Goal: Task Accomplishment & Management: Use online tool/utility

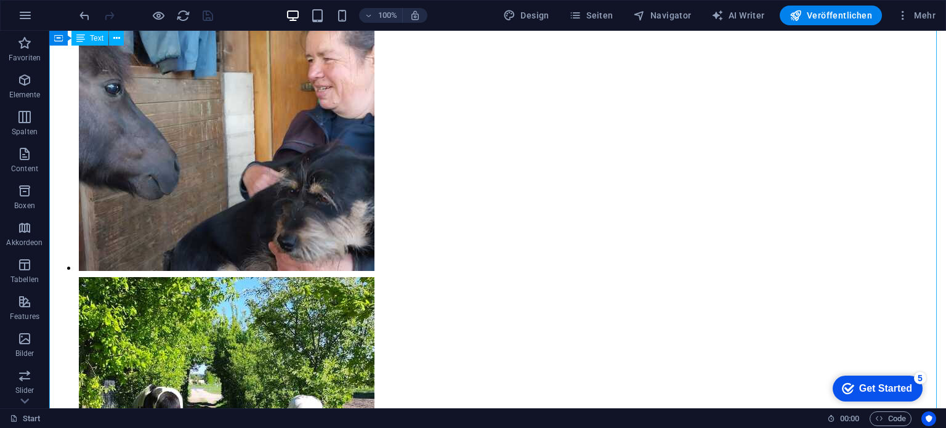
scroll to position [11417, 0]
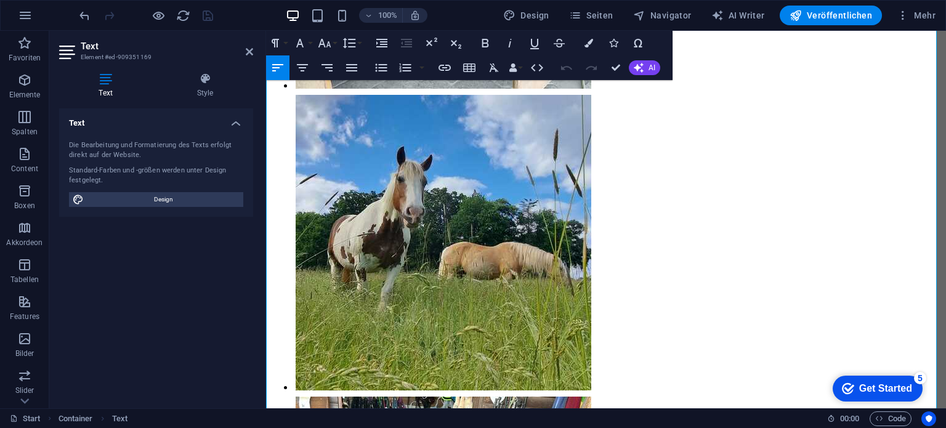
scroll to position [9394, 0]
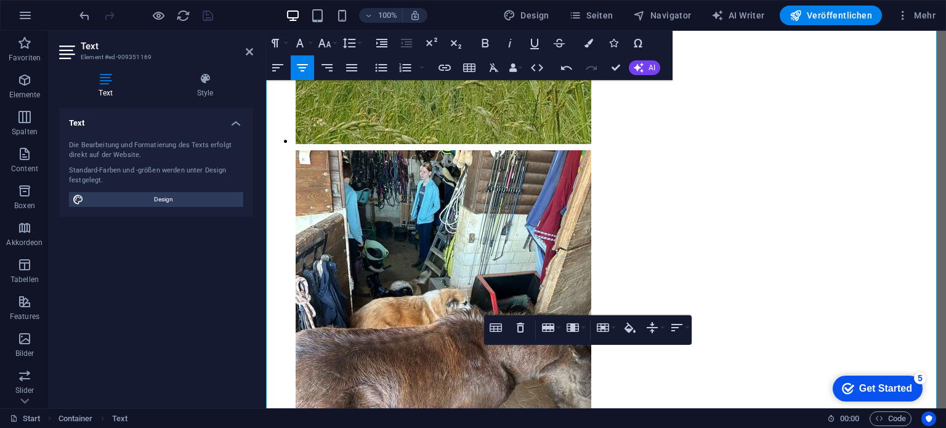
scroll to position [9455, 0]
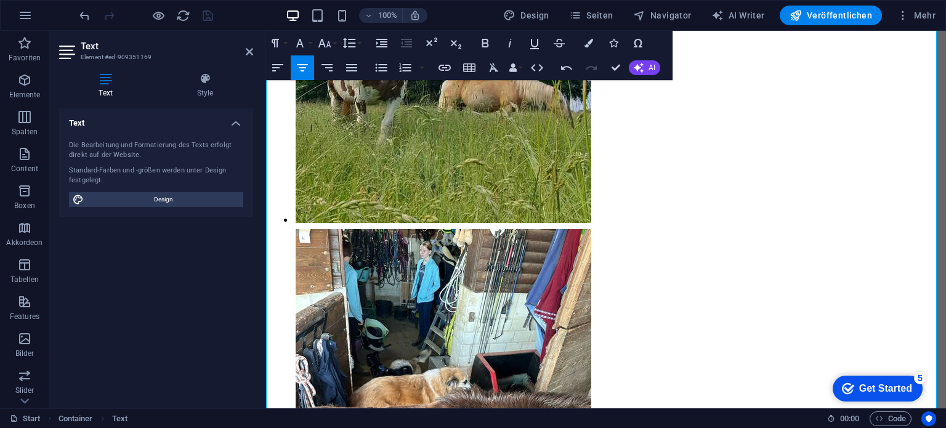
scroll to position [9332, 0]
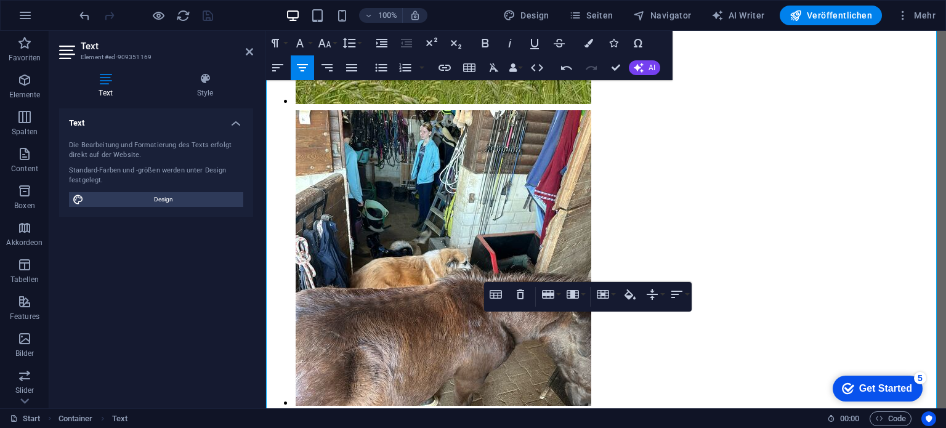
scroll to position [9455, 0]
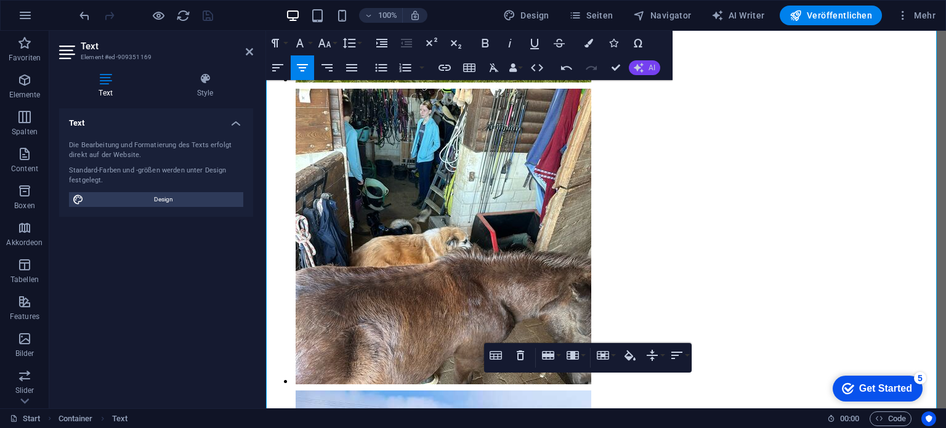
click at [646, 72] on button "AI" at bounding box center [644, 67] width 31 height 15
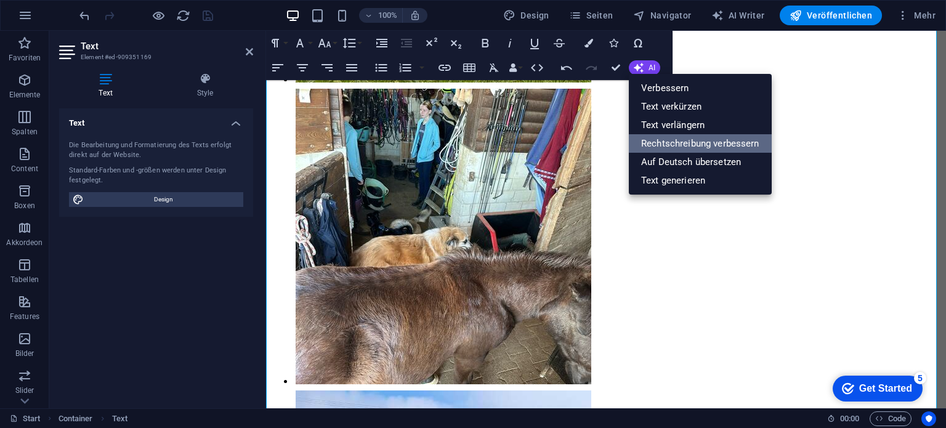
click at [655, 140] on link "Rechtschreibung verbessern" at bounding box center [700, 143] width 143 height 18
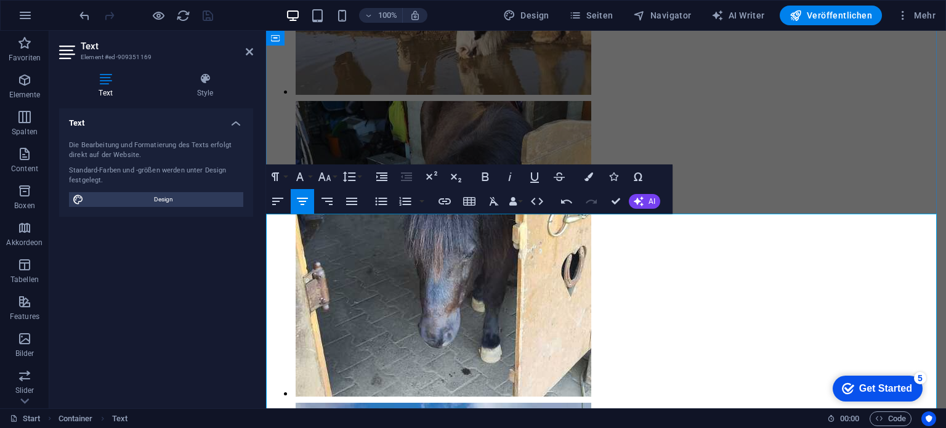
scroll to position [8901, 0]
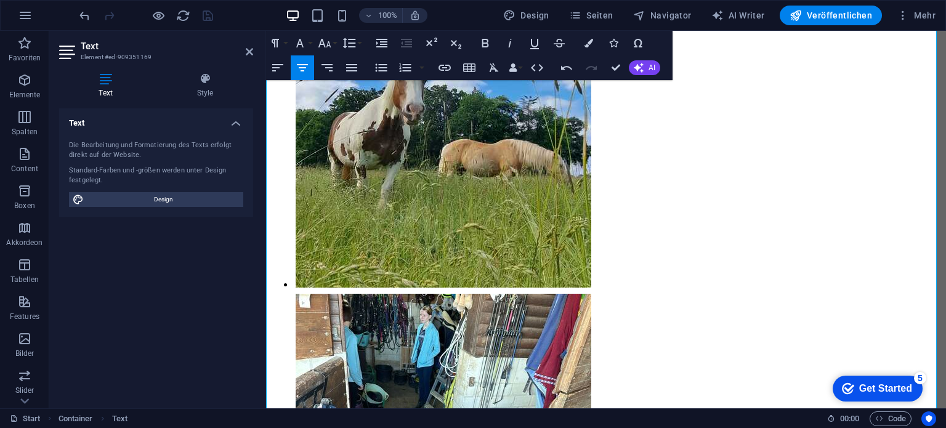
scroll to position [9271, 0]
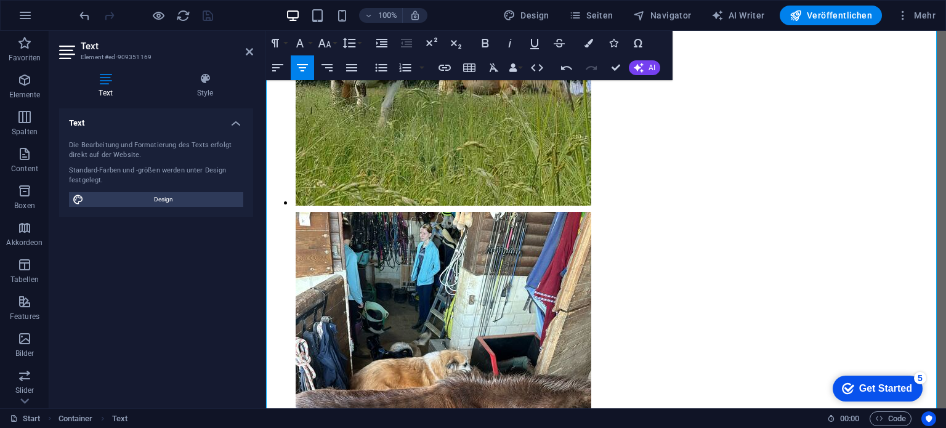
scroll to position [9394, 0]
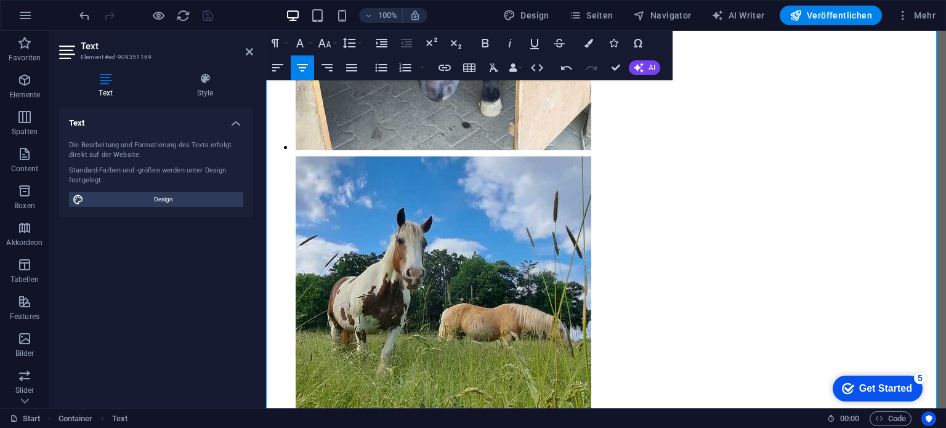
scroll to position [9024, 0]
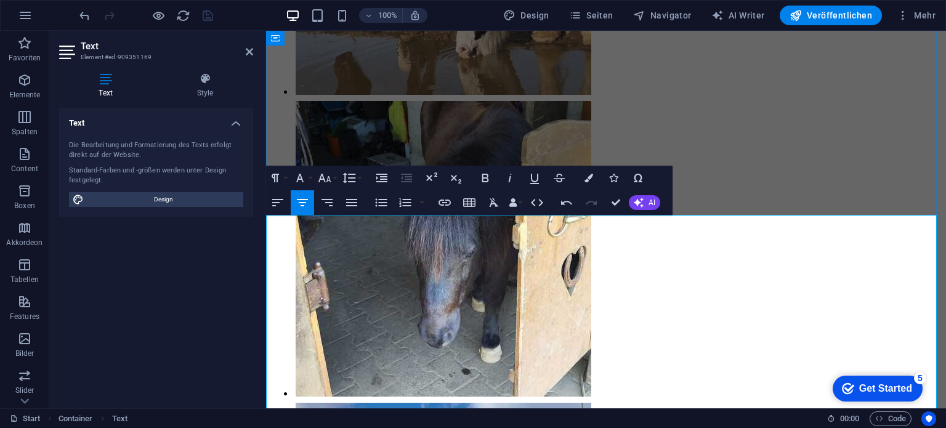
scroll to position [8901, 0]
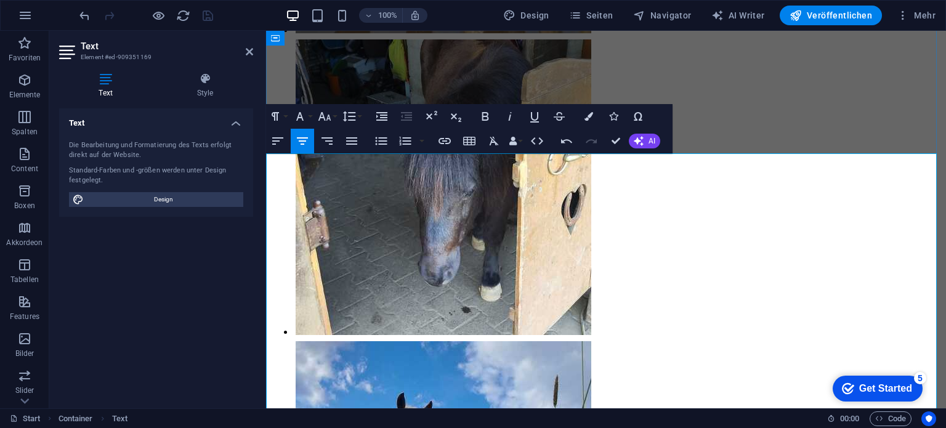
drag, startPoint x: 680, startPoint y: 187, endPoint x: 490, endPoint y: 167, distance: 191.4
click at [587, 116] on icon "button" at bounding box center [589, 116] width 9 height 9
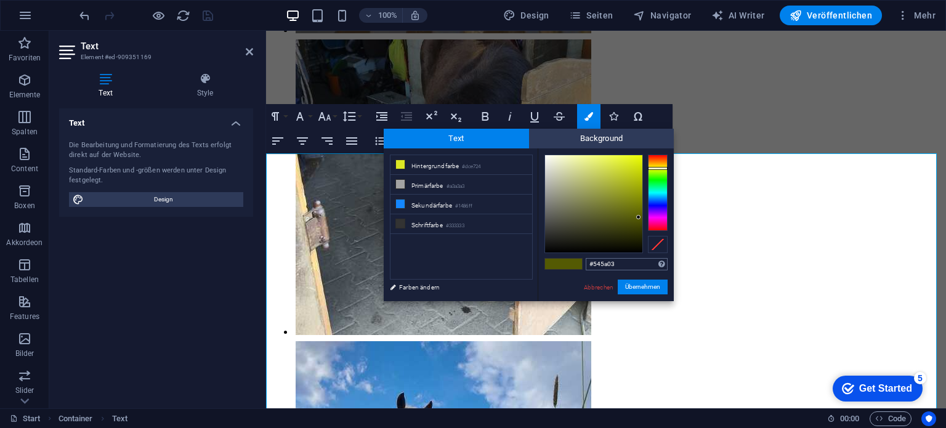
click at [626, 262] on input "#545a03" at bounding box center [627, 264] width 82 height 12
type input "#"
click at [606, 288] on link "Abbrechen" at bounding box center [599, 287] width 32 height 9
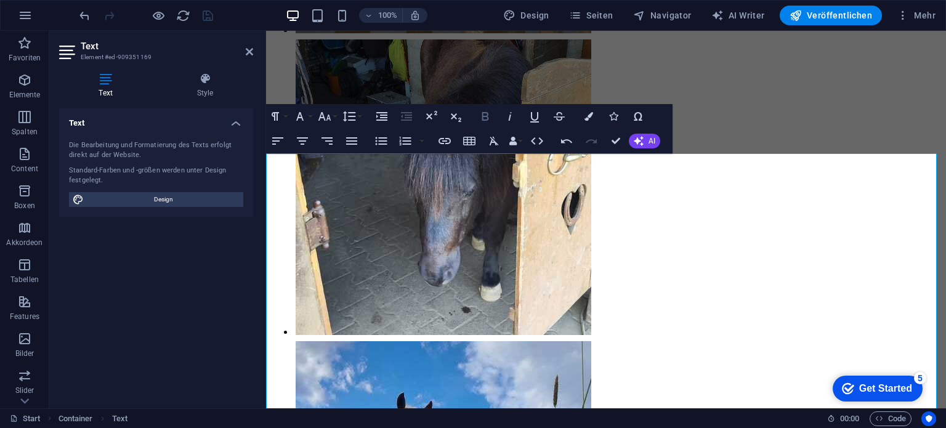
click at [487, 113] on icon "button" at bounding box center [485, 116] width 7 height 9
click at [328, 118] on icon "button" at bounding box center [325, 116] width 13 height 9
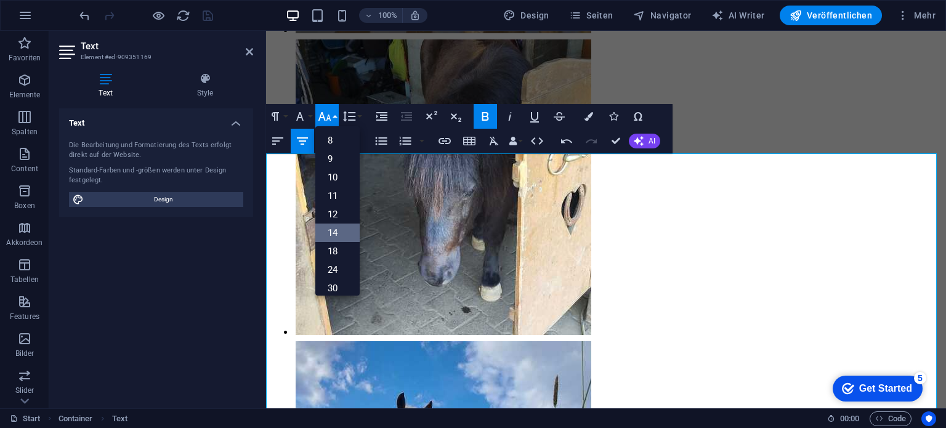
click at [341, 229] on link "14" at bounding box center [337, 233] width 44 height 18
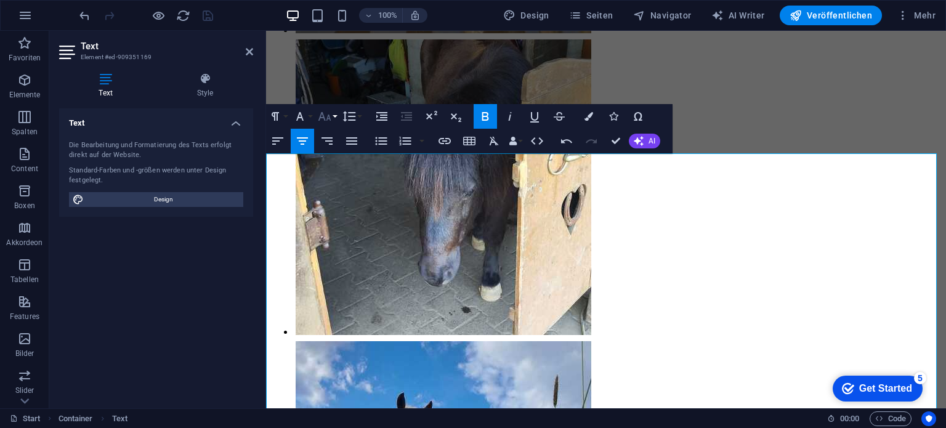
click at [331, 120] on icon "button" at bounding box center [324, 116] width 15 height 15
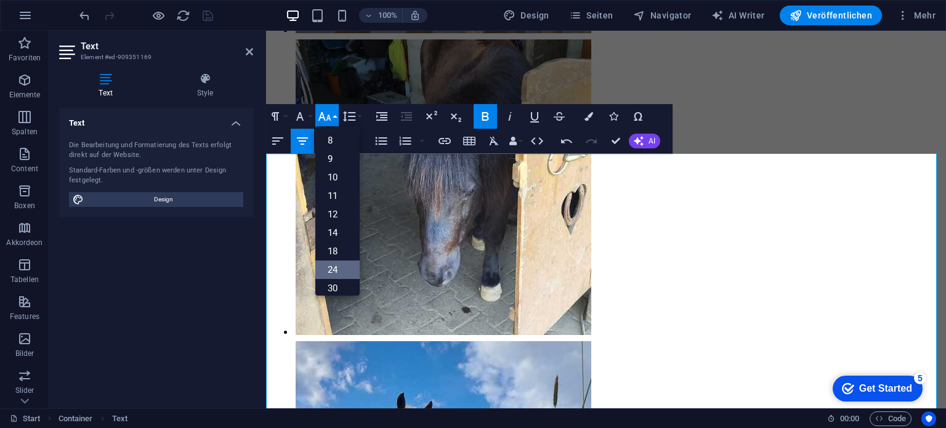
click at [336, 269] on link "24" at bounding box center [337, 270] width 44 height 18
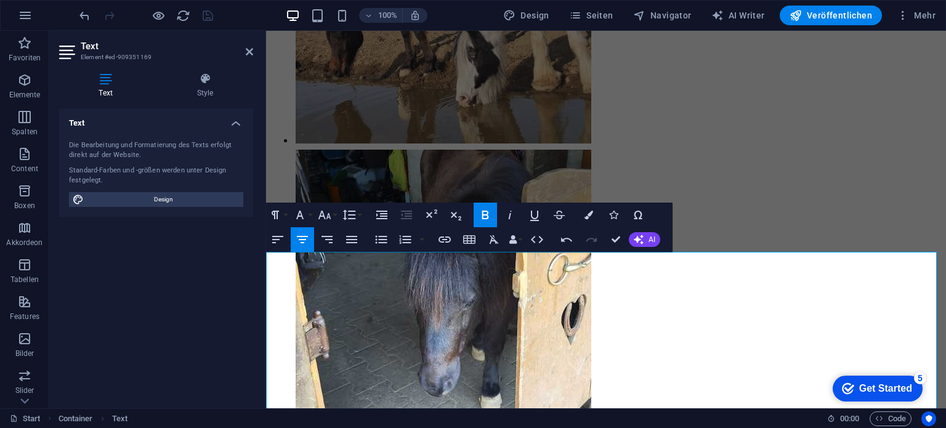
scroll to position [8802, 0]
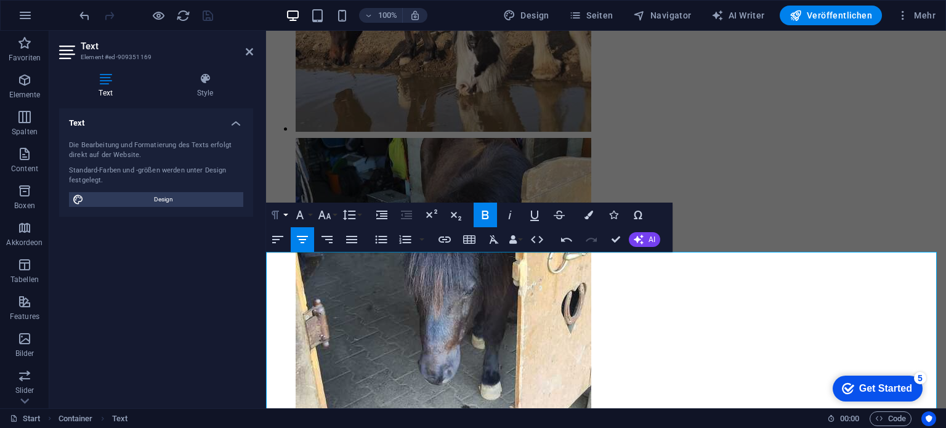
click at [277, 214] on icon "button" at bounding box center [275, 215] width 7 height 9
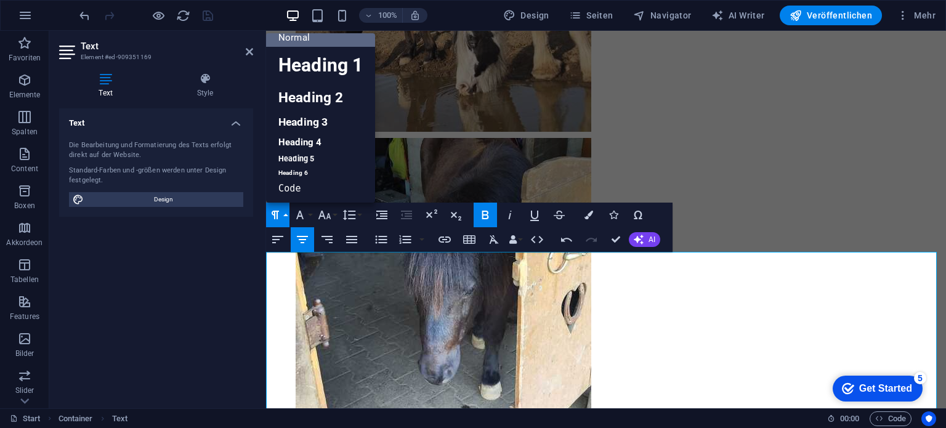
scroll to position [10, 0]
click at [303, 74] on link "Heading 1" at bounding box center [320, 65] width 109 height 37
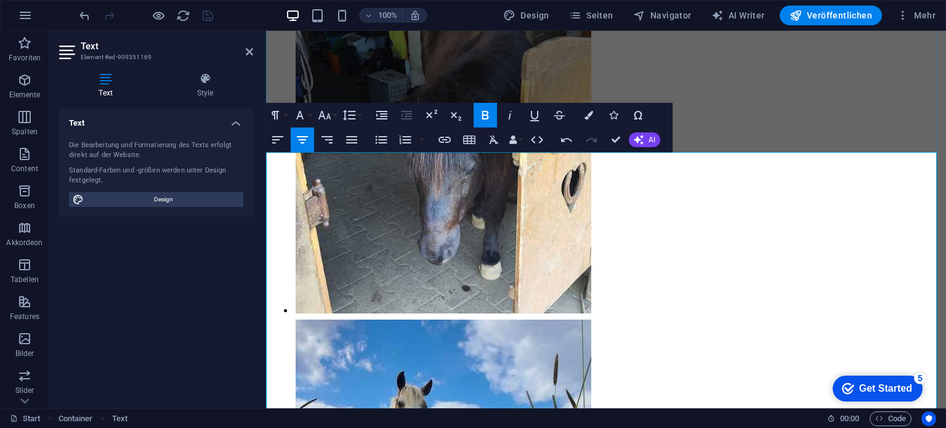
scroll to position [8926, 0]
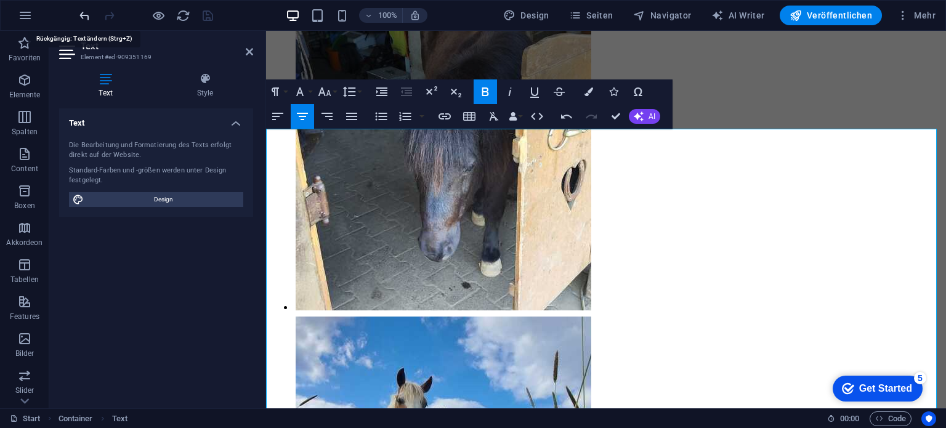
click at [89, 15] on icon "undo" at bounding box center [85, 16] width 14 height 14
click at [87, 15] on icon "undo" at bounding box center [85, 16] width 14 height 14
click at [278, 93] on icon "button" at bounding box center [275, 91] width 15 height 15
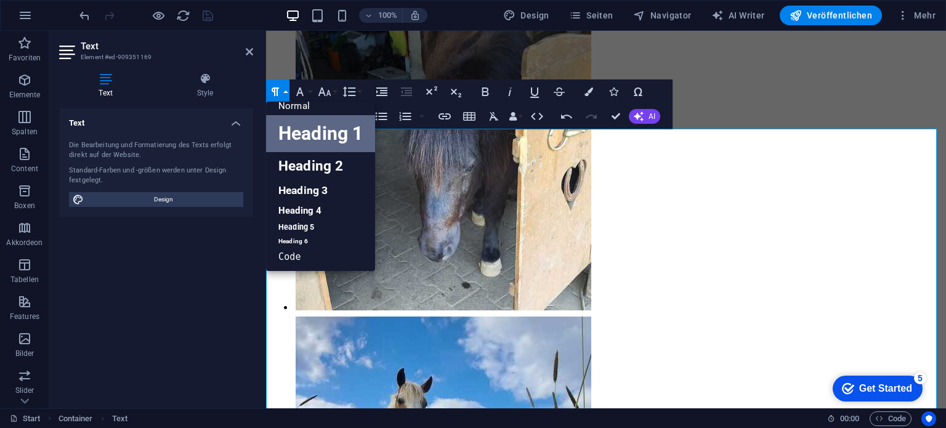
scroll to position [10, 0]
click at [299, 237] on link "Heading 6" at bounding box center [320, 241] width 109 height 12
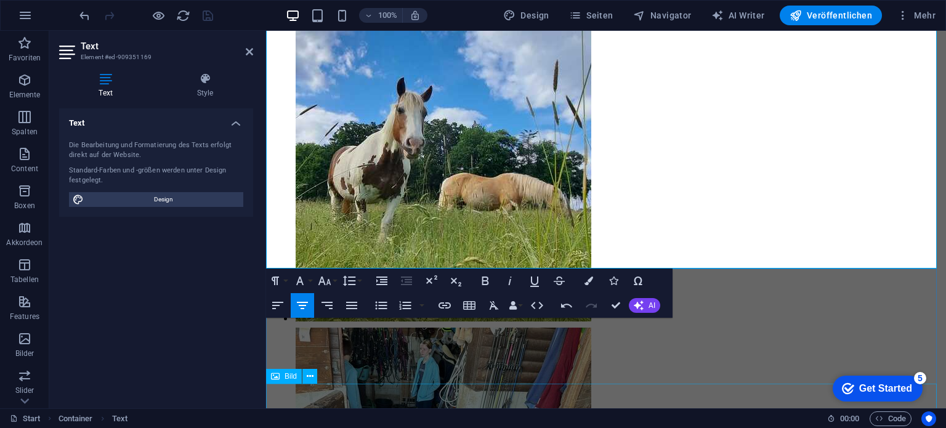
scroll to position [9262, 0]
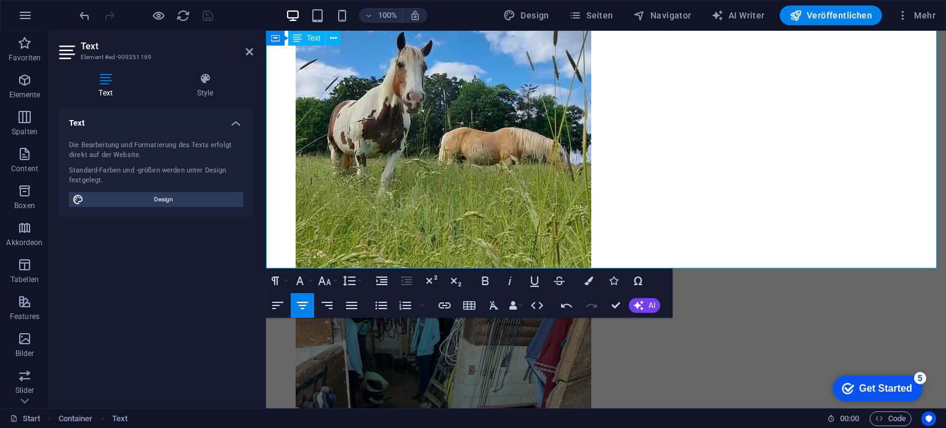
drag, startPoint x: 282, startPoint y: 190, endPoint x: 916, endPoint y: 264, distance: 638.8
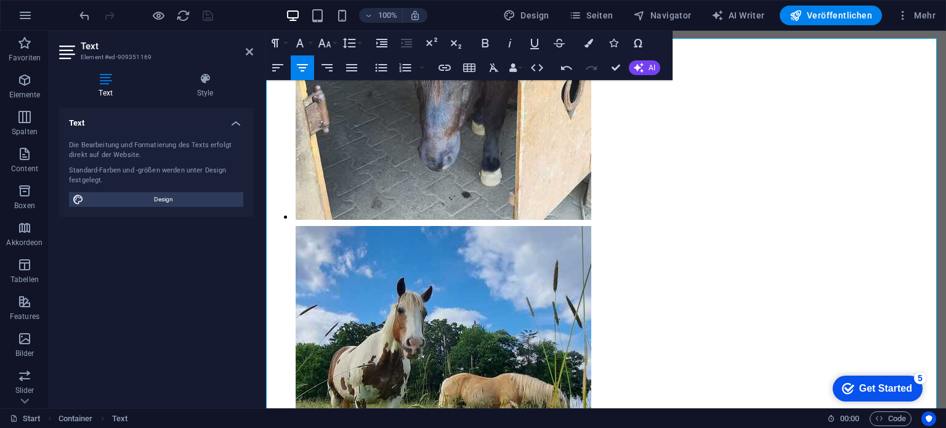
scroll to position [9016, 0]
click at [589, 46] on icon "button" at bounding box center [589, 43] width 9 height 9
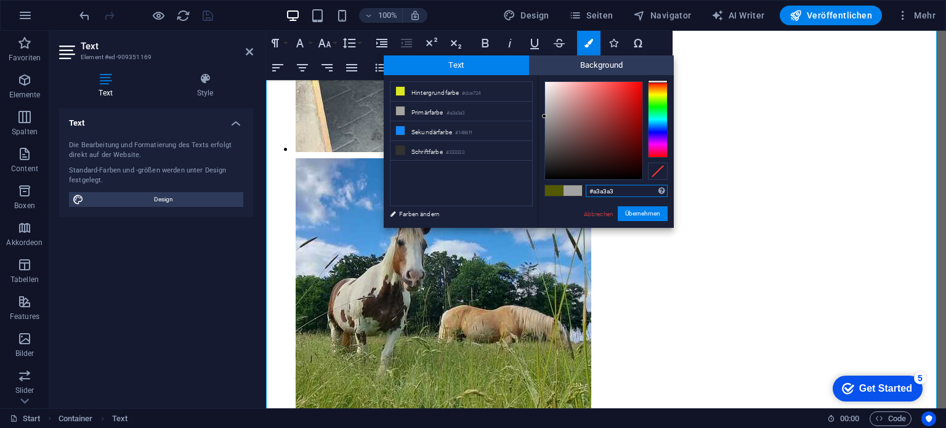
type input "#0e0d0d"
click at [549, 174] on div at bounding box center [593, 130] width 97 height 97
click at [631, 214] on button "Übernehmen" at bounding box center [643, 213] width 50 height 15
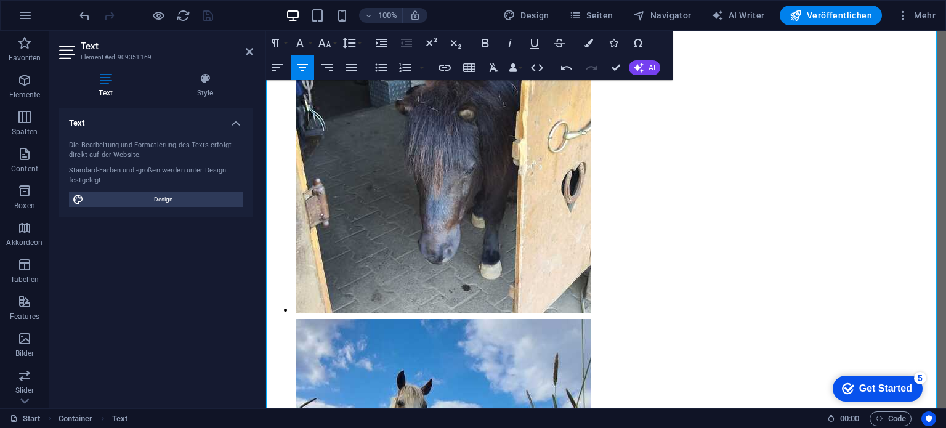
scroll to position [8899, 0]
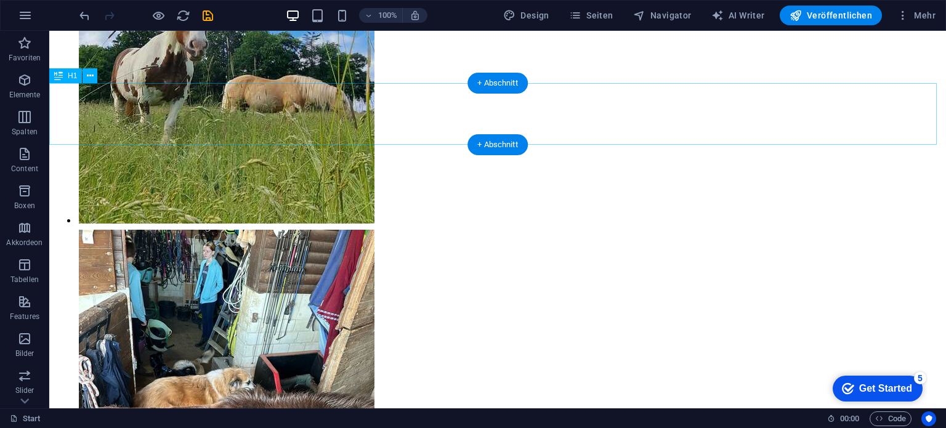
scroll to position [9296, 0]
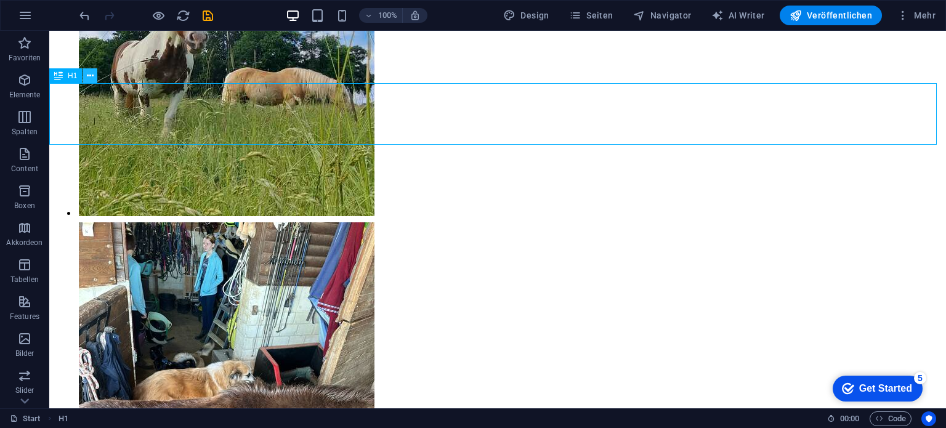
click at [89, 73] on icon at bounding box center [90, 76] width 7 height 13
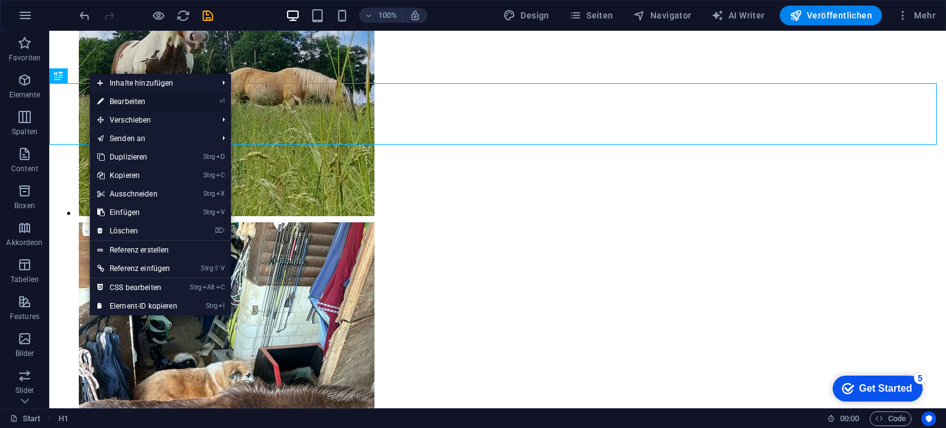
click at [111, 100] on link "⏎ Bearbeiten" at bounding box center [137, 101] width 95 height 18
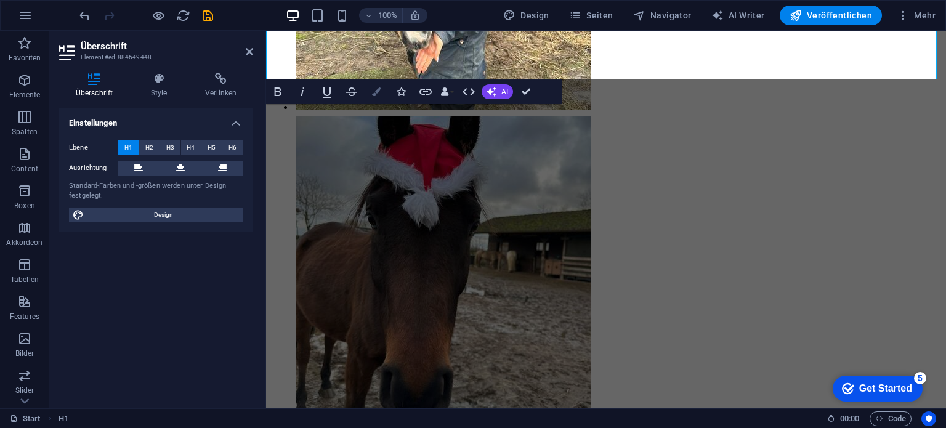
click at [381, 92] on button "Colors" at bounding box center [376, 91] width 23 height 25
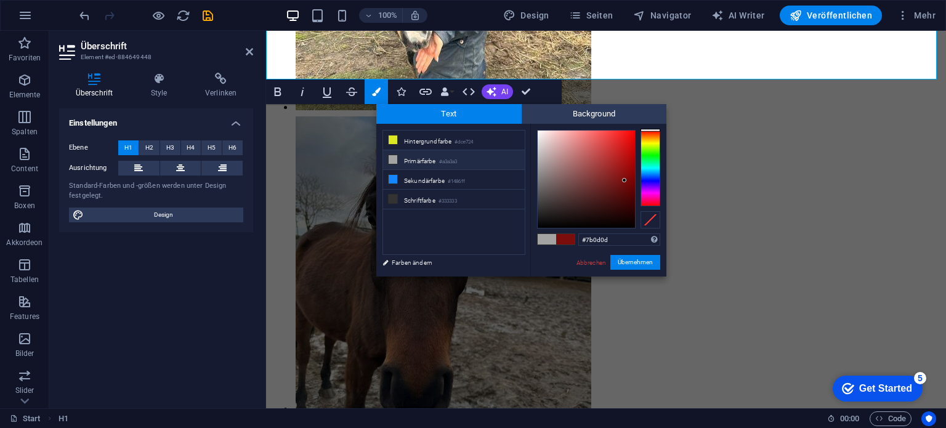
drag, startPoint x: 611, startPoint y: 236, endPoint x: 577, endPoint y: 236, distance: 34.5
click at [577, 236] on div "#7b0d0d Unterstützte Formate: #0852ed rgb(8, 82, 237) rgba(8, 82, 237, 90%) hsv…" at bounding box center [598, 289] width 136 height 331
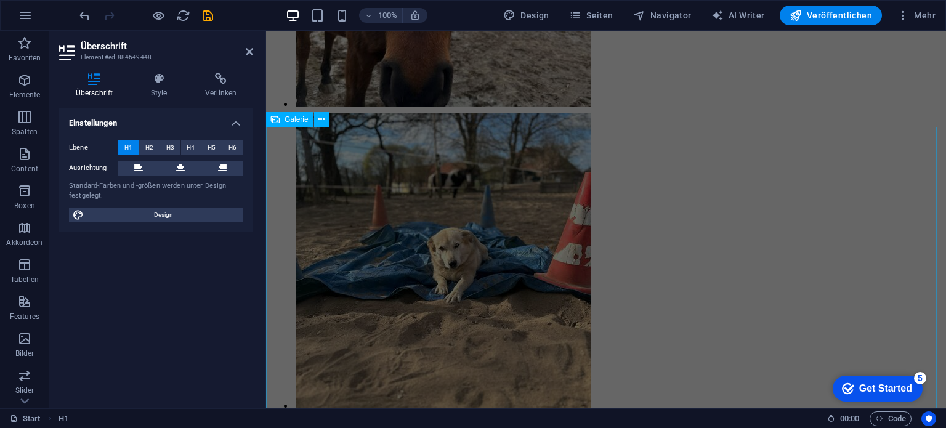
scroll to position [7924, 0]
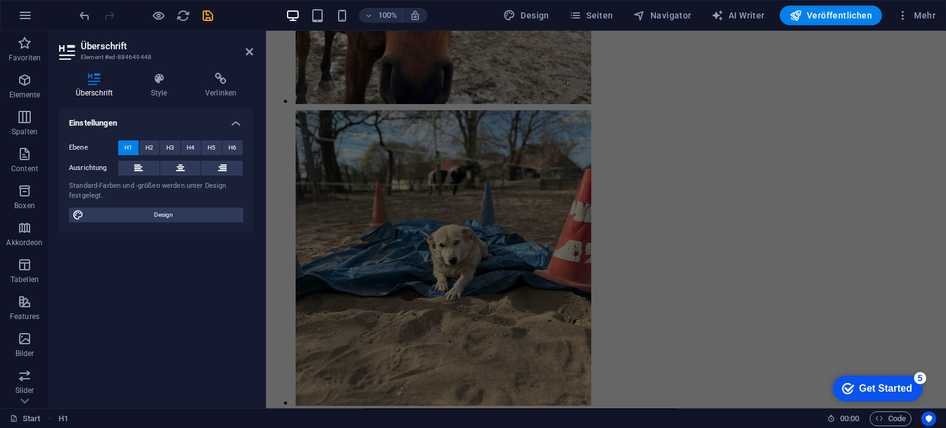
click at [237, 270] on div "Einstellungen Ebene H1 H2 H3 H4 H5 H6 Ausrichtung Standard-Farben und -größen w…" at bounding box center [156, 253] width 194 height 290
click at [255, 49] on aside "Überschrift Element #ed-884649448 Überschrift Style Verlinken Einstellungen Ebe…" at bounding box center [157, 220] width 217 height 378
click at [250, 49] on icon at bounding box center [249, 52] width 7 height 10
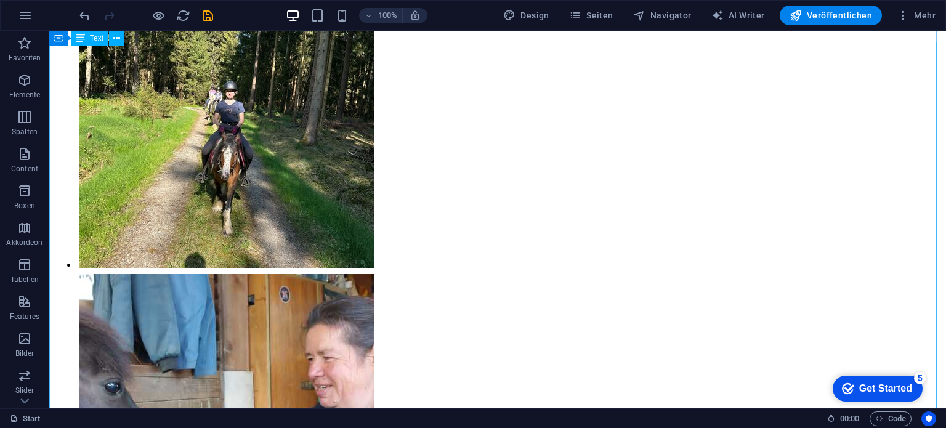
scroll to position [10932, 0]
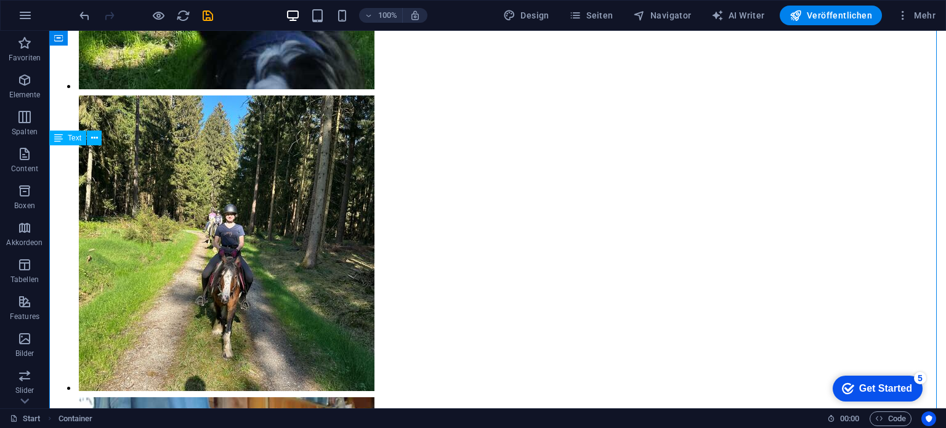
drag, startPoint x: 612, startPoint y: 181, endPoint x: 407, endPoint y: 179, distance: 205.2
click at [96, 140] on icon at bounding box center [94, 138] width 7 height 13
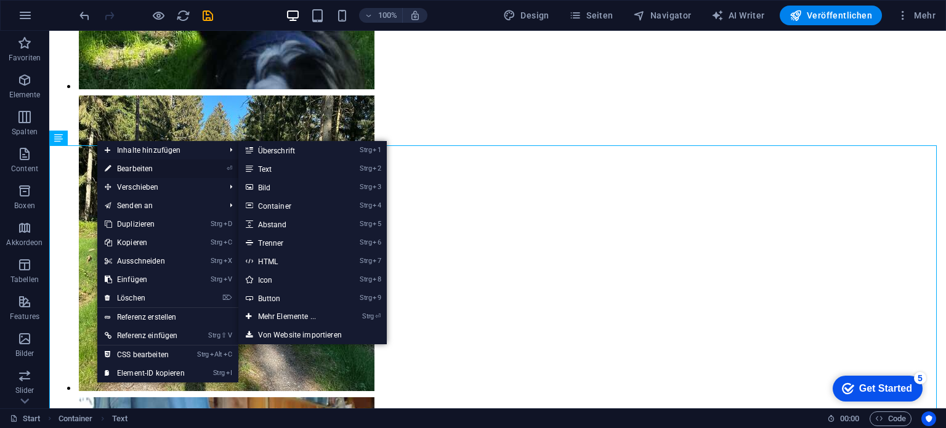
click at [123, 166] on link "⏎ Bearbeiten" at bounding box center [144, 169] width 95 height 18
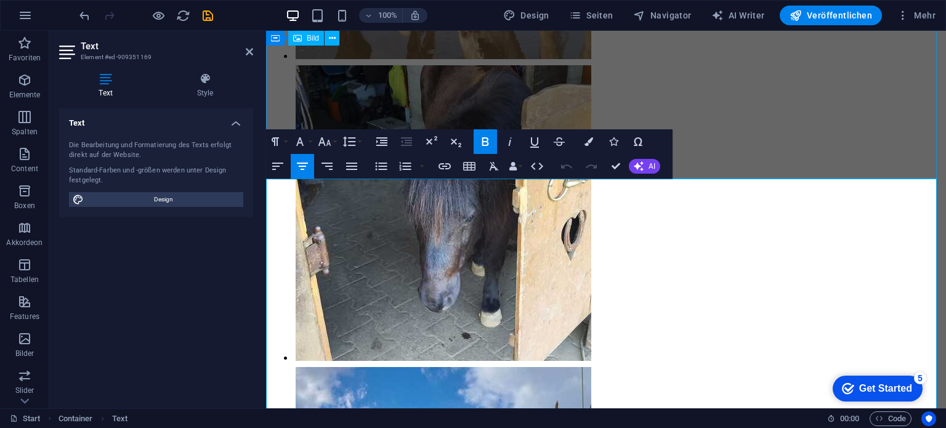
scroll to position [8872, 0]
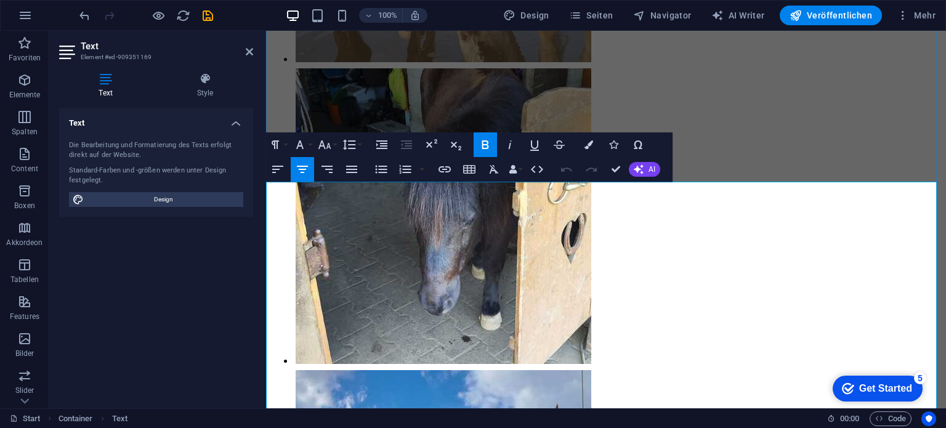
drag, startPoint x: 710, startPoint y: 216, endPoint x: 452, endPoint y: 189, distance: 259.6
click at [588, 147] on icon "button" at bounding box center [589, 144] width 9 height 9
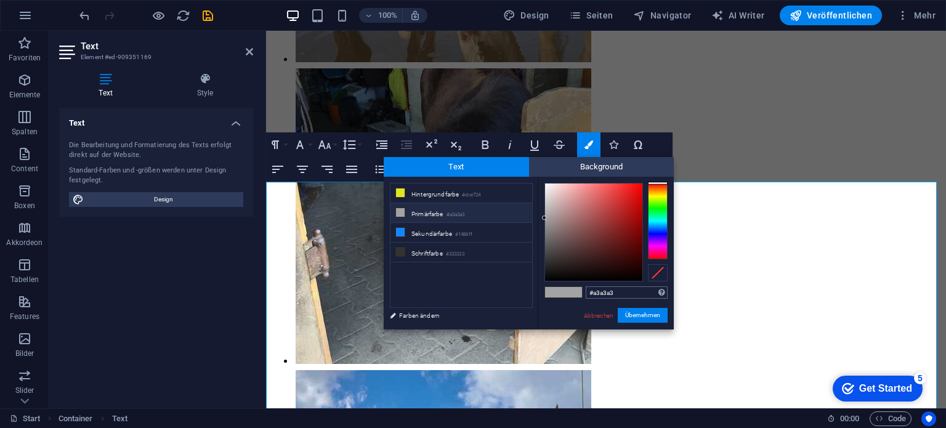
click at [627, 293] on input "#a3a3a3" at bounding box center [627, 292] width 82 height 12
type input "#"
type input "#7b0d0d"
click at [648, 317] on button "Übernehmen" at bounding box center [643, 315] width 50 height 15
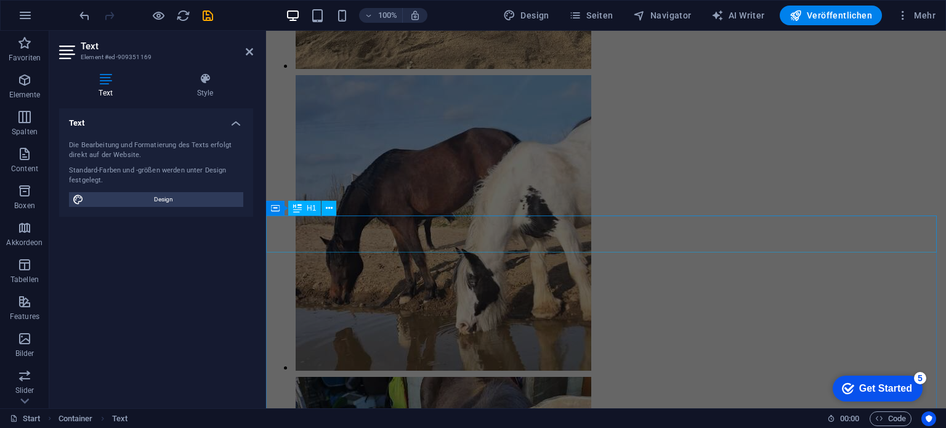
scroll to position [8564, 0]
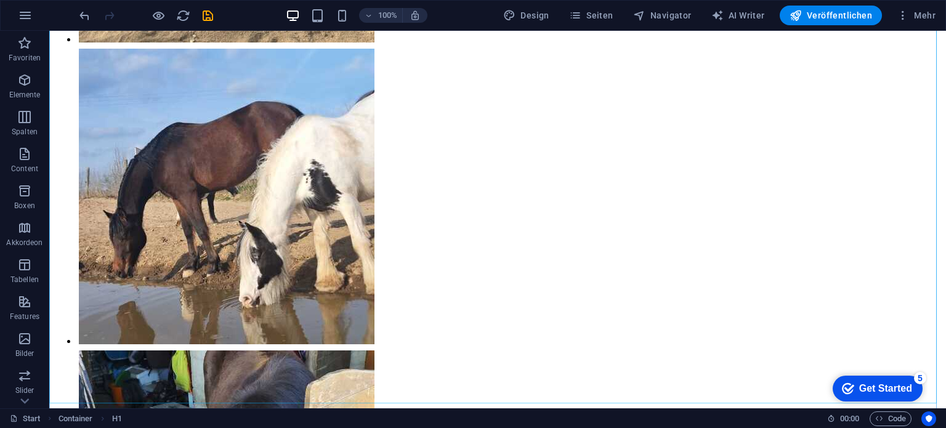
scroll to position [10465, 0]
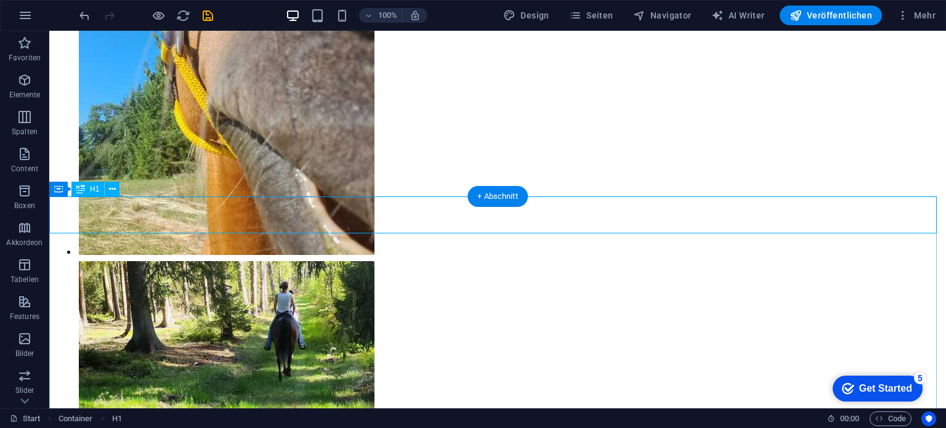
click at [112, 190] on icon at bounding box center [113, 189] width 7 height 13
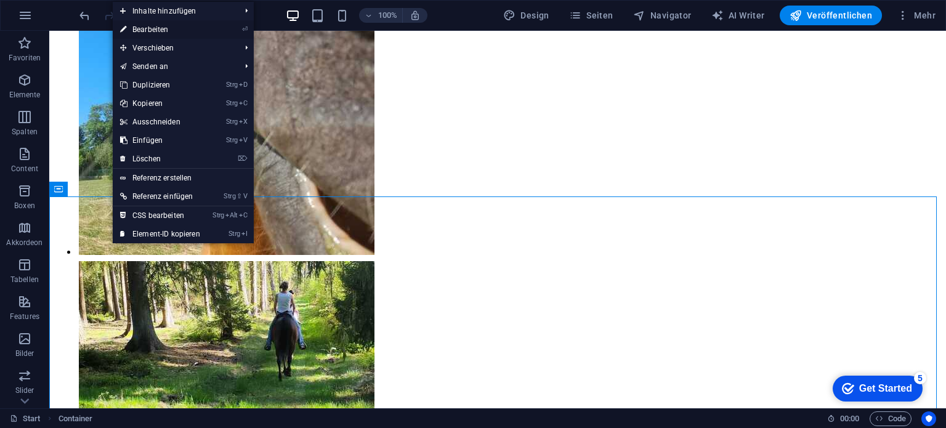
click at [158, 32] on link "⏎ Bearbeiten" at bounding box center [160, 29] width 95 height 18
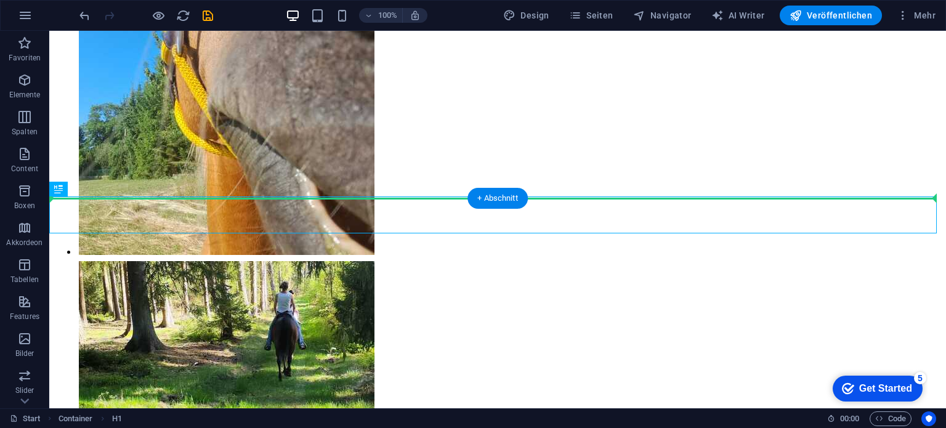
drag, startPoint x: 654, startPoint y: 156, endPoint x: 601, endPoint y: 195, distance: 65.2
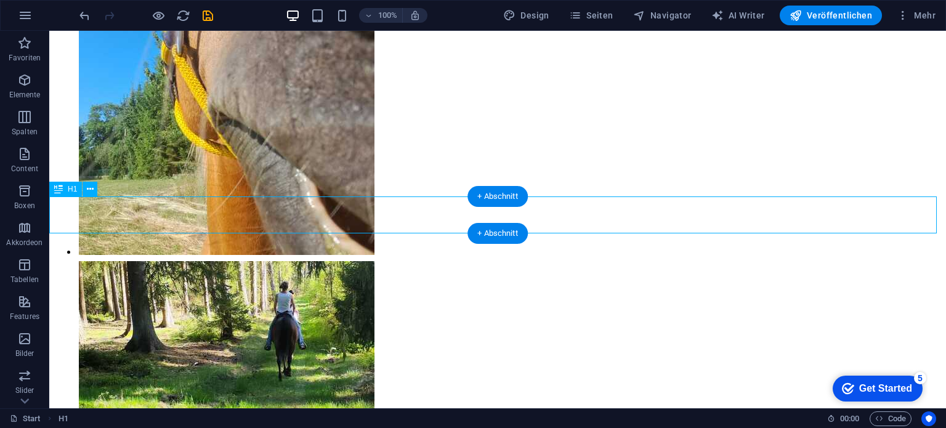
drag, startPoint x: 554, startPoint y: 217, endPoint x: 527, endPoint y: 219, distance: 26.6
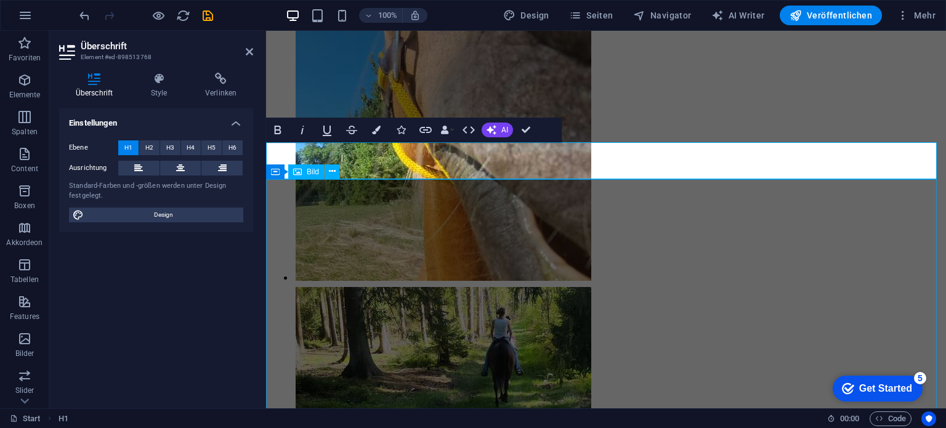
scroll to position [8582, 0]
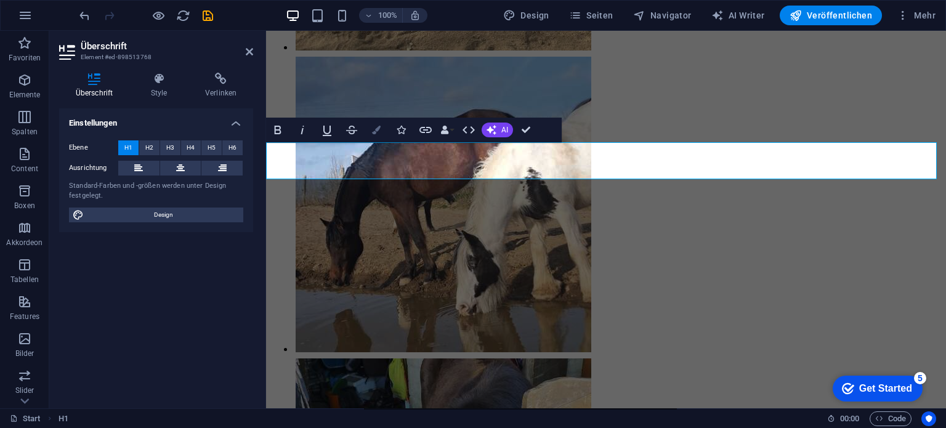
drag, startPoint x: 335, startPoint y: 136, endPoint x: 379, endPoint y: 131, distance: 44.0
click at [379, 131] on icon "button" at bounding box center [376, 130] width 9 height 9
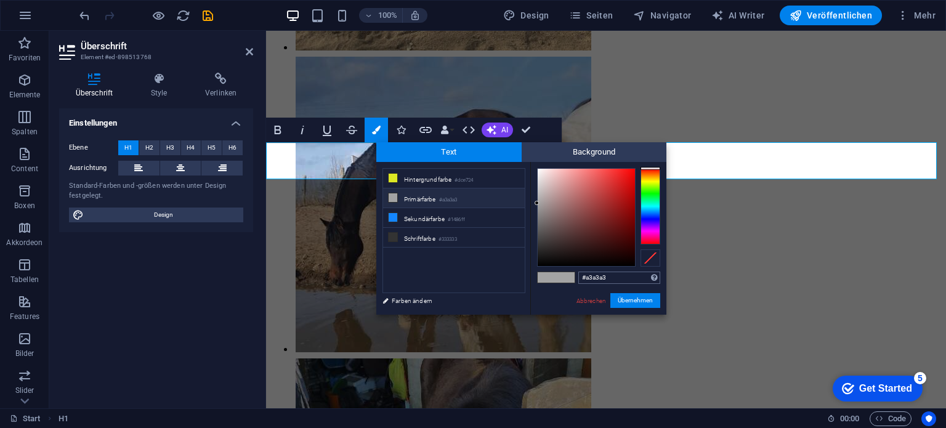
click at [614, 277] on input "#a3a3a3" at bounding box center [619, 278] width 82 height 12
type input "#"
type input "#7b0d0d"
click at [631, 300] on button "Übernehmen" at bounding box center [636, 300] width 50 height 15
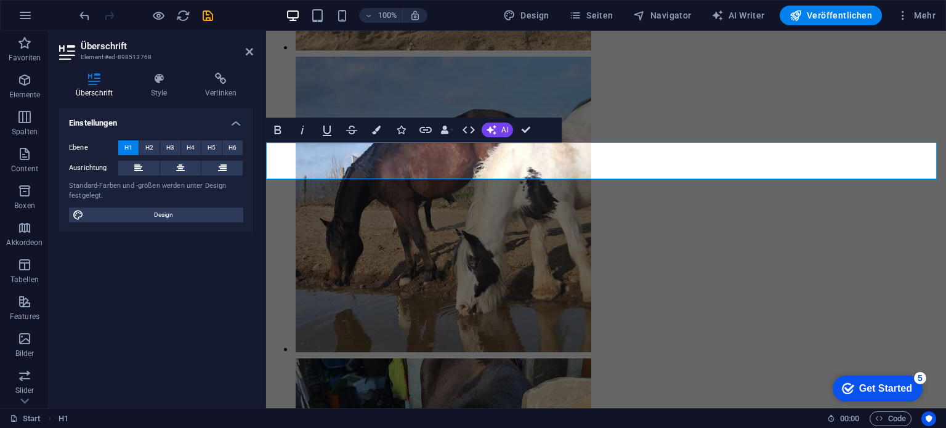
click at [207, 15] on icon "save" at bounding box center [208, 16] width 14 height 14
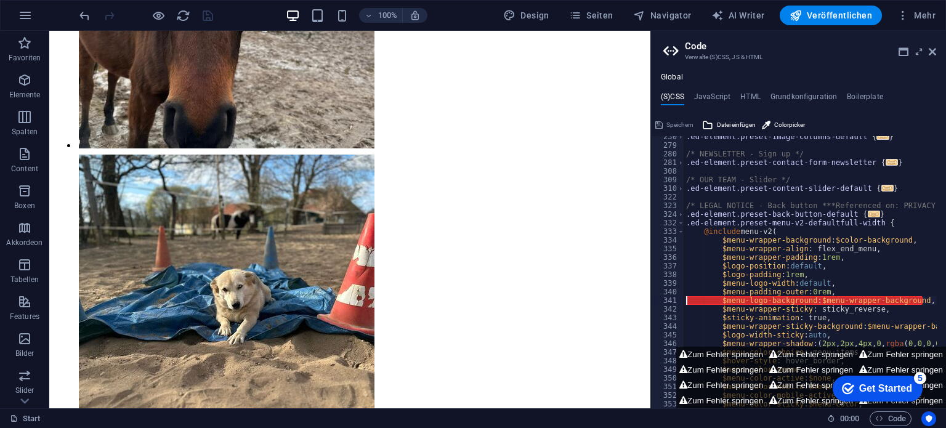
scroll to position [389, 0]
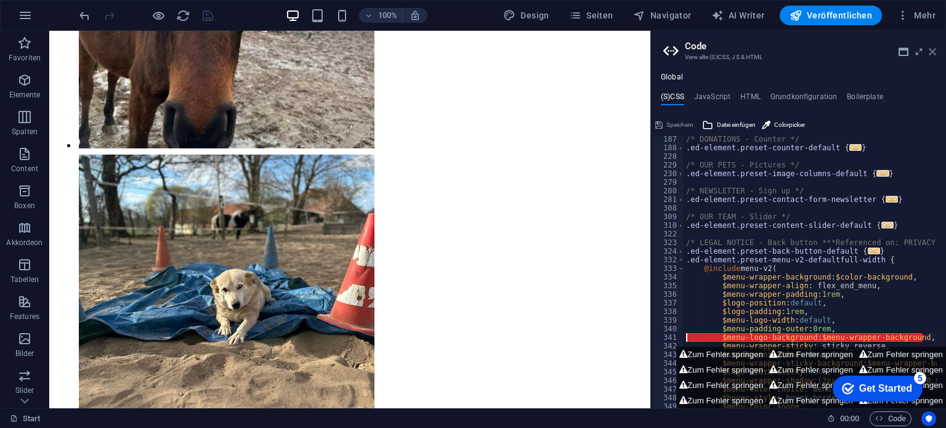
click at [933, 51] on icon at bounding box center [932, 52] width 7 height 10
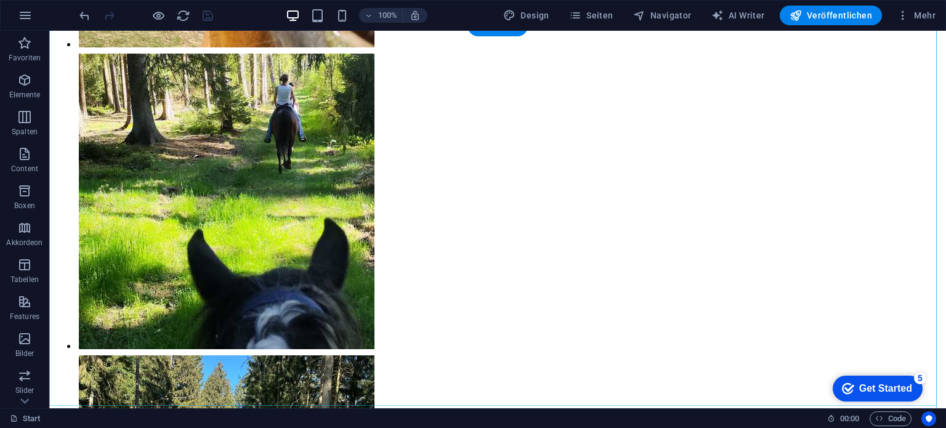
scroll to position [10834, 0]
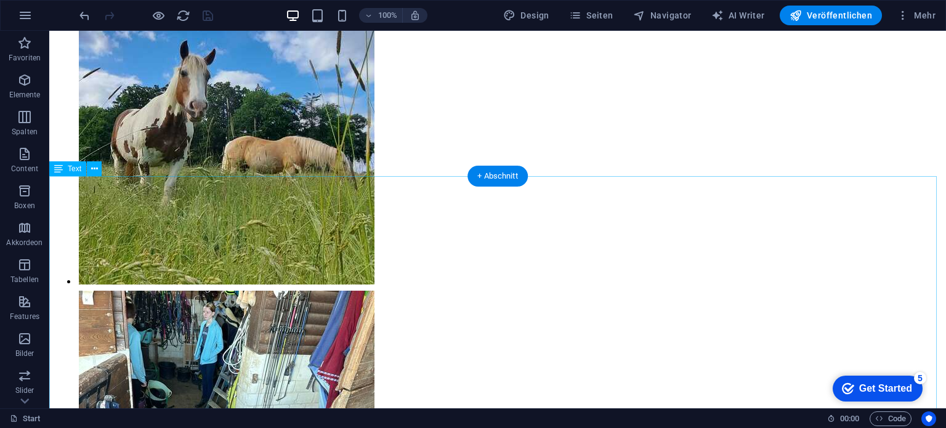
scroll to position [9294, 0]
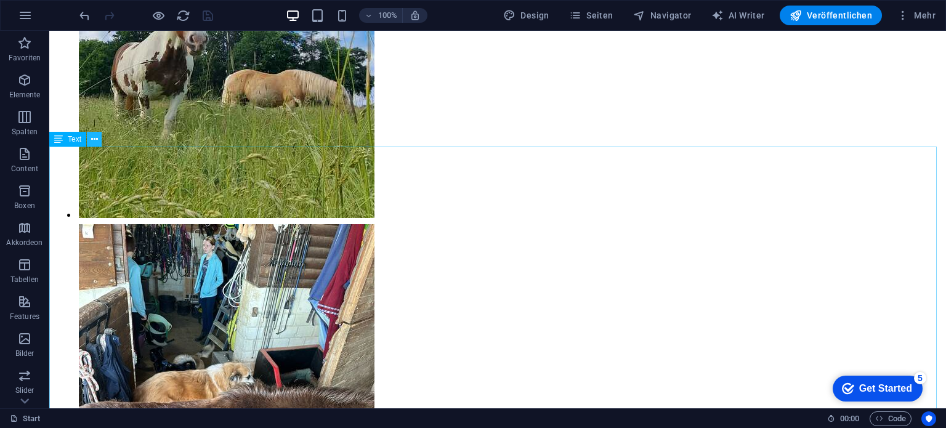
click at [92, 140] on icon at bounding box center [94, 139] width 7 height 13
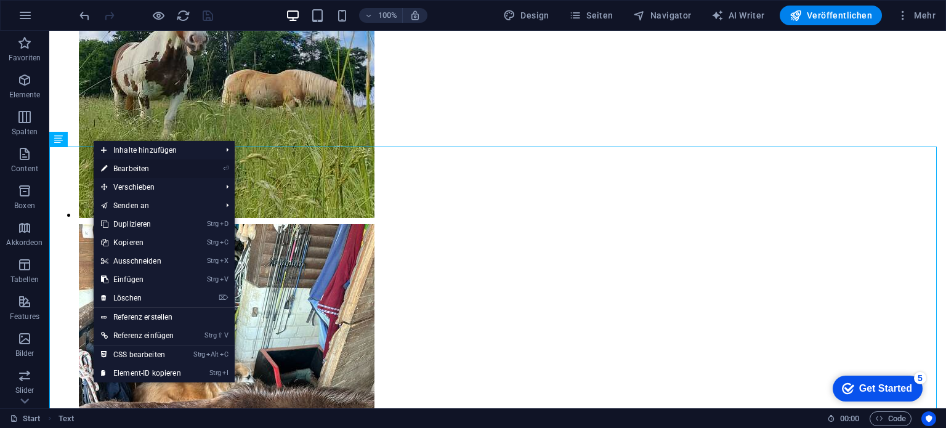
click at [111, 167] on link "⏎ Bearbeiten" at bounding box center [141, 169] width 95 height 18
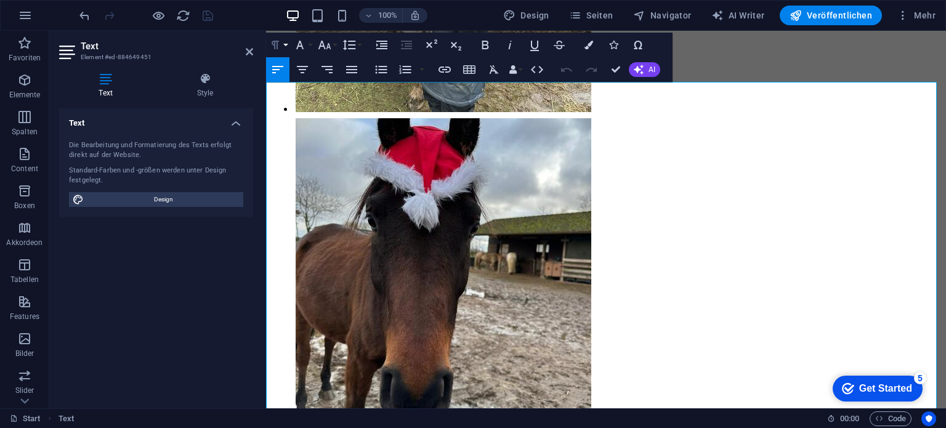
click at [278, 47] on icon "button" at bounding box center [275, 45] width 15 height 15
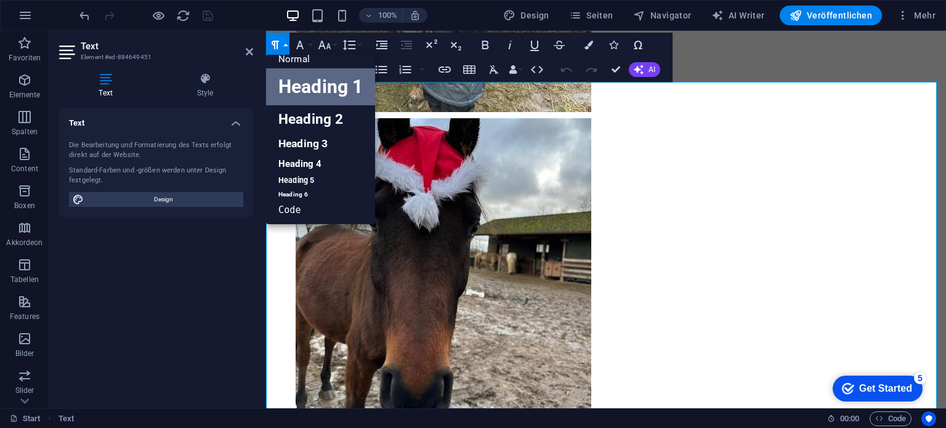
scroll to position [10, 0]
click at [309, 163] on link "Heading 4" at bounding box center [320, 164] width 109 height 18
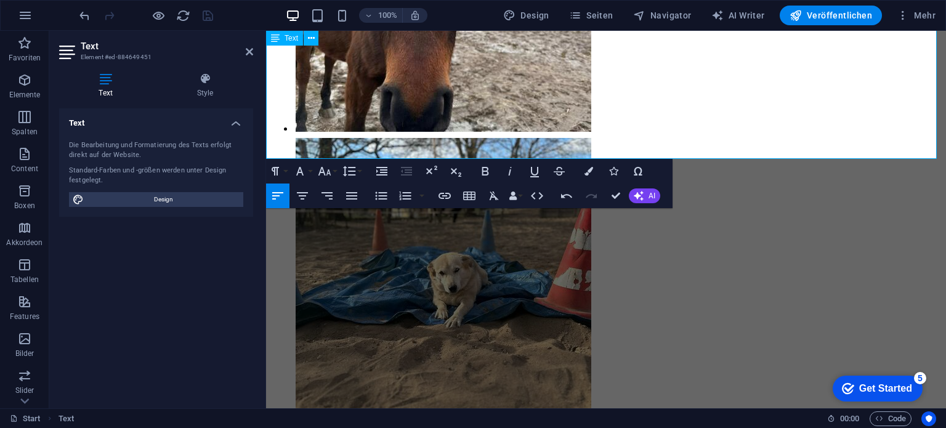
scroll to position [7835, 0]
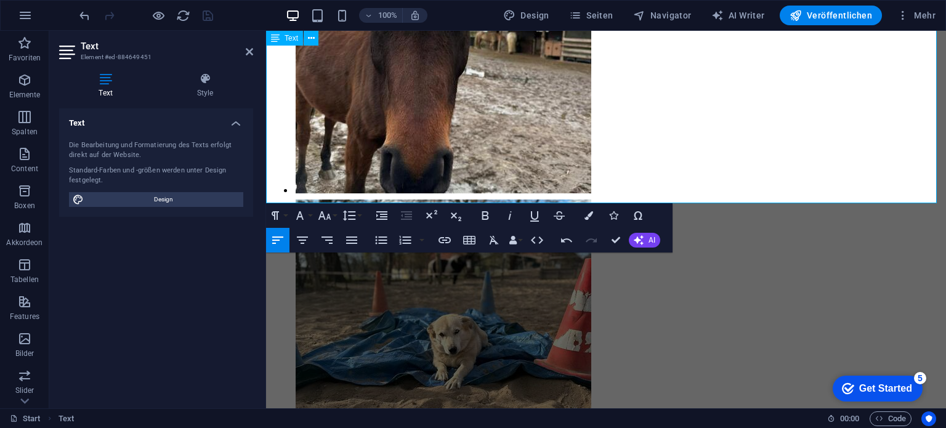
drag, startPoint x: 267, startPoint y: 106, endPoint x: 850, endPoint y: 195, distance: 588.9
click at [311, 40] on icon at bounding box center [311, 38] width 7 height 13
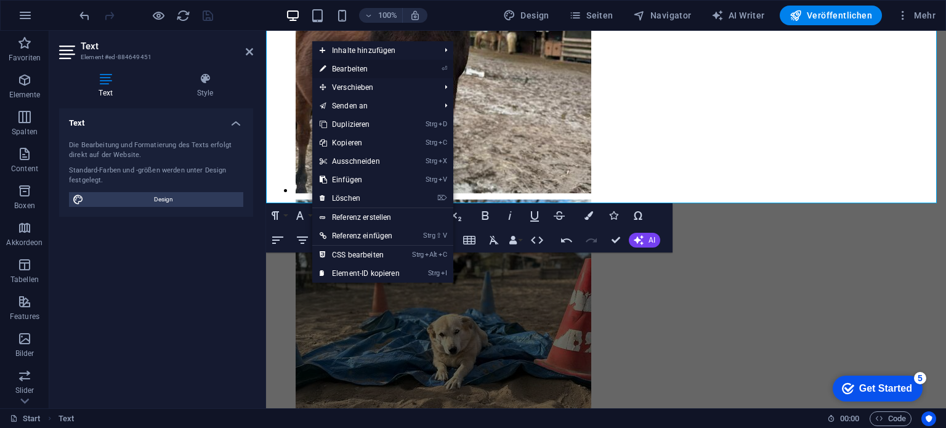
click at [329, 65] on link "⏎ Bearbeiten" at bounding box center [359, 69] width 95 height 18
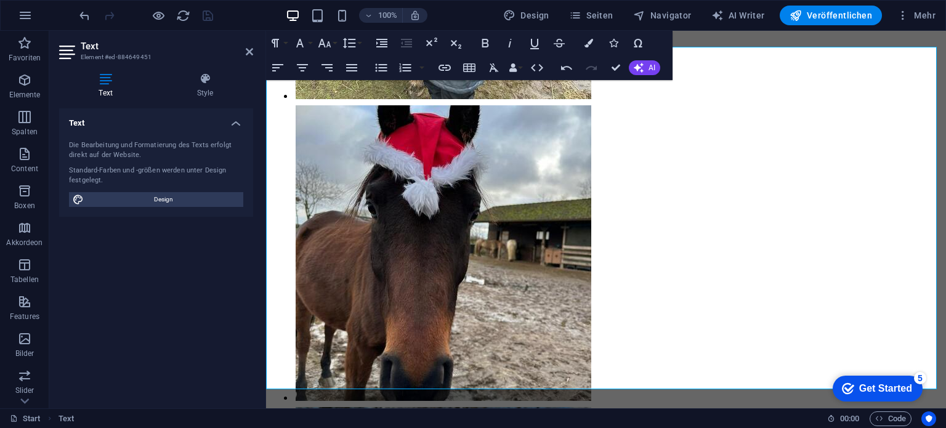
scroll to position [7589, 0]
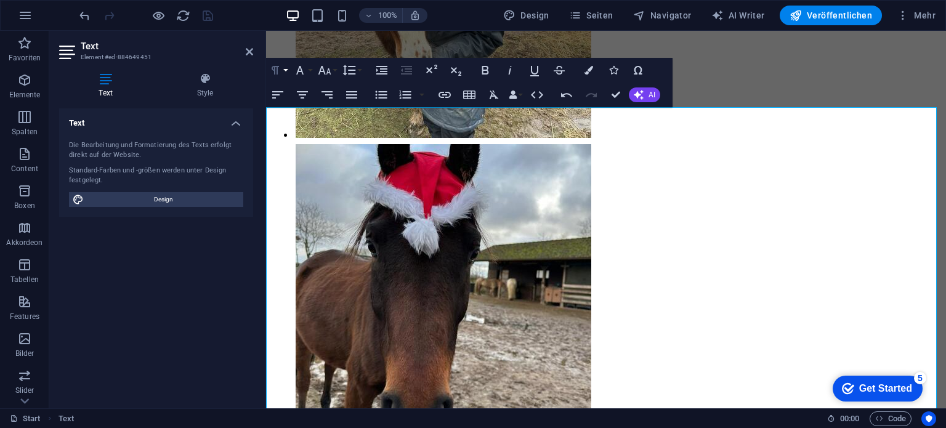
click at [283, 71] on button "Paragraph Format" at bounding box center [277, 70] width 23 height 25
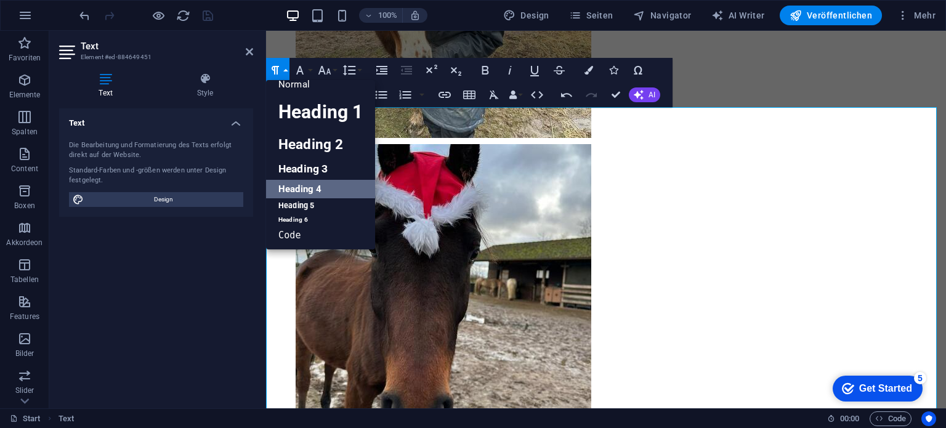
scroll to position [10, 0]
click at [307, 206] on link "Heading 5" at bounding box center [320, 205] width 109 height 15
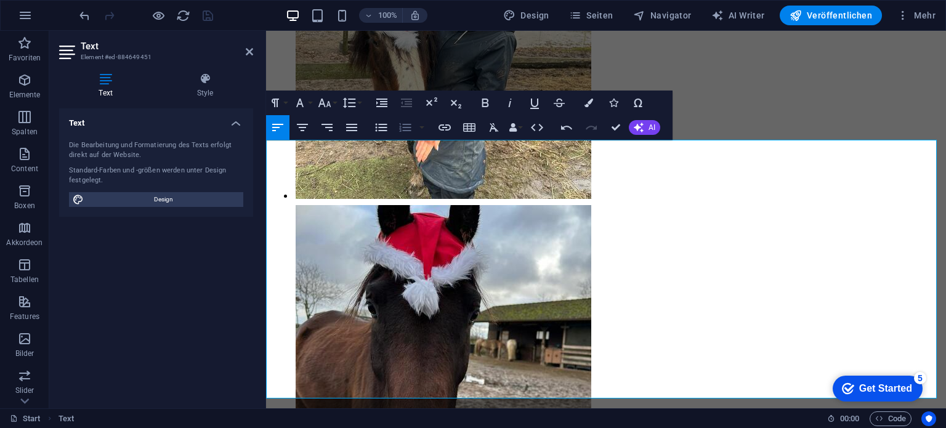
scroll to position [7527, 0]
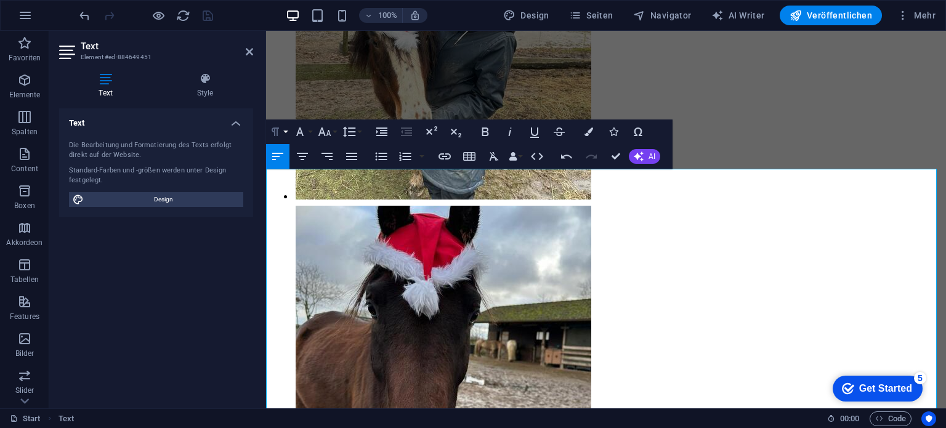
click at [278, 133] on icon "button" at bounding box center [275, 131] width 15 height 15
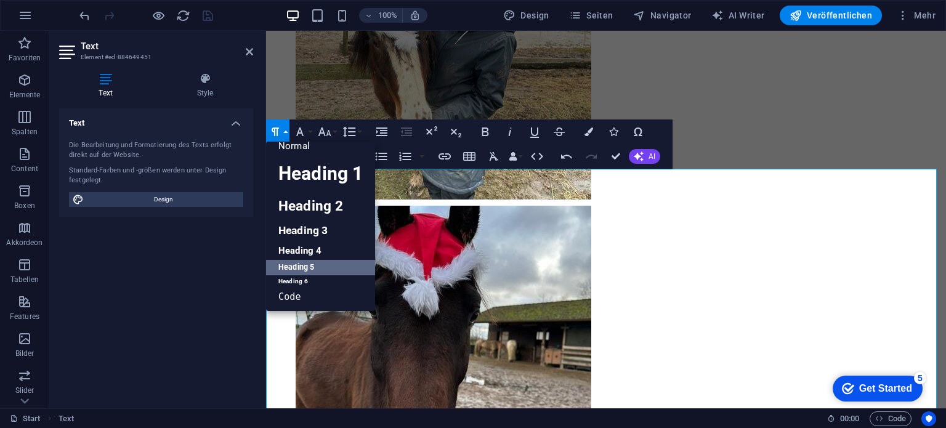
scroll to position [10, 0]
click at [297, 226] on link "Heading 3" at bounding box center [320, 231] width 109 height 22
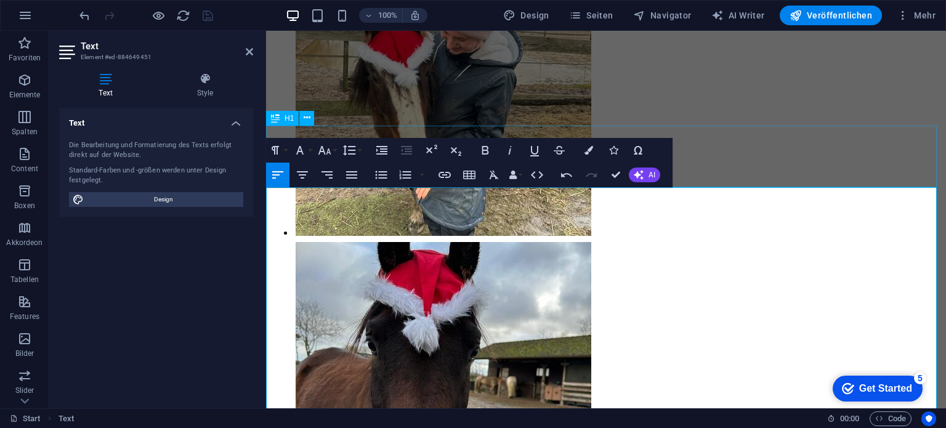
scroll to position [7404, 0]
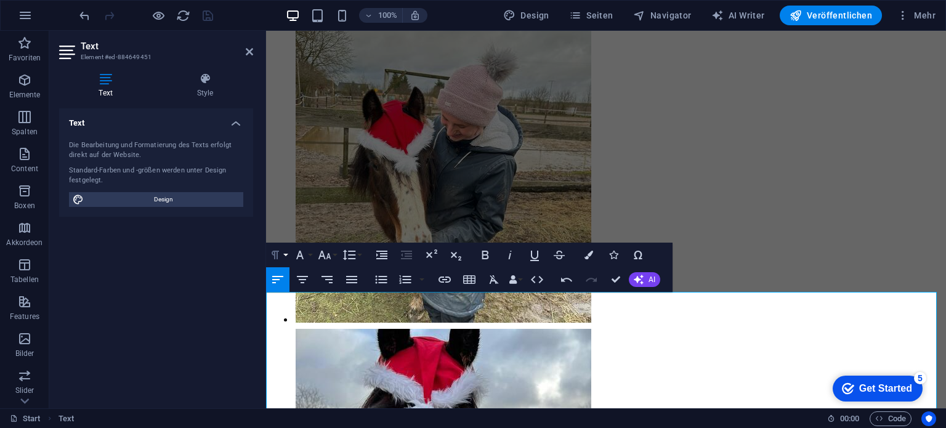
click at [274, 256] on icon "button" at bounding box center [275, 255] width 15 height 15
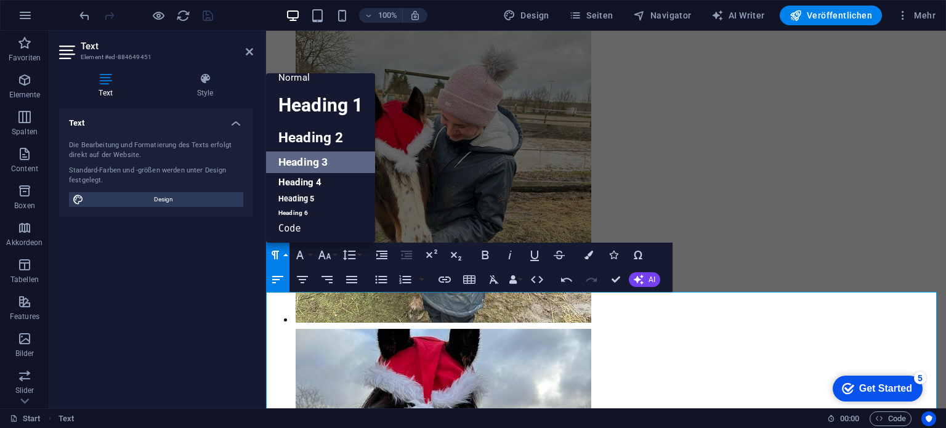
scroll to position [10, 0]
click at [288, 199] on link "Heading 5" at bounding box center [320, 199] width 109 height 15
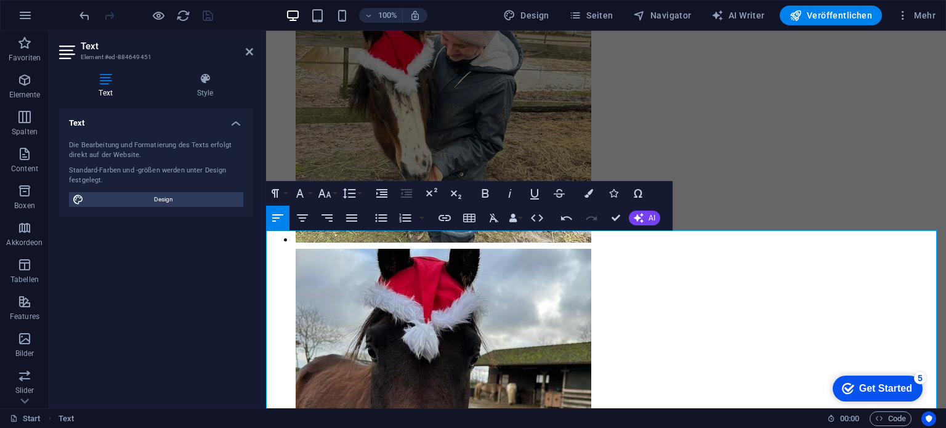
scroll to position [7465, 0]
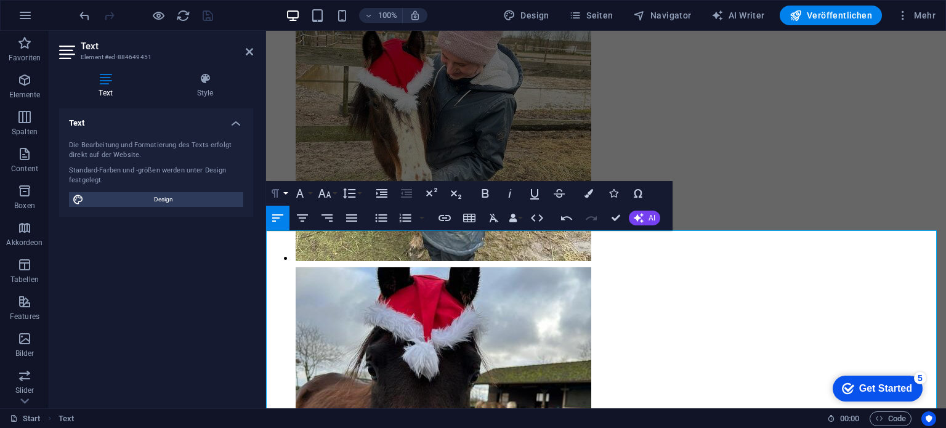
click at [280, 193] on icon "button" at bounding box center [275, 193] width 15 height 15
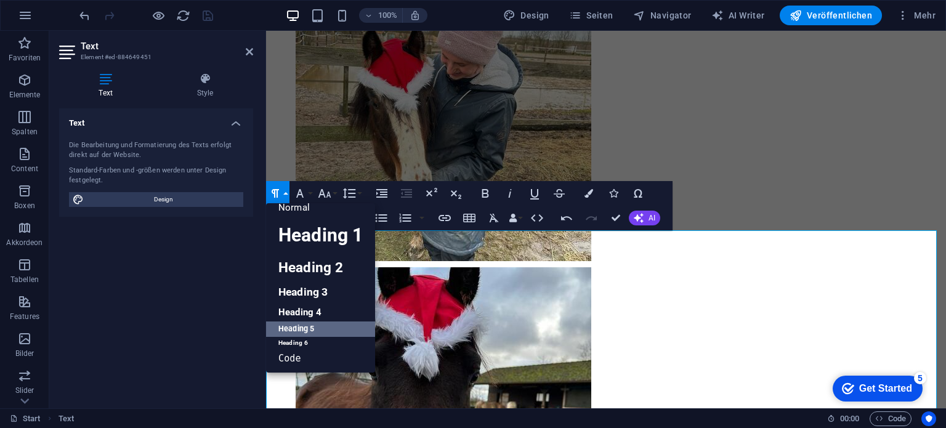
scroll to position [10, 0]
click at [315, 338] on link "Heading 6" at bounding box center [320, 343] width 109 height 12
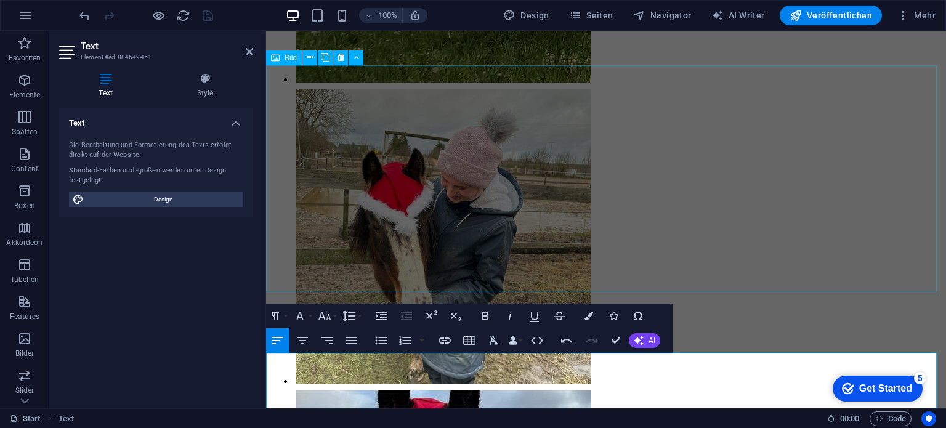
scroll to position [7465, 0]
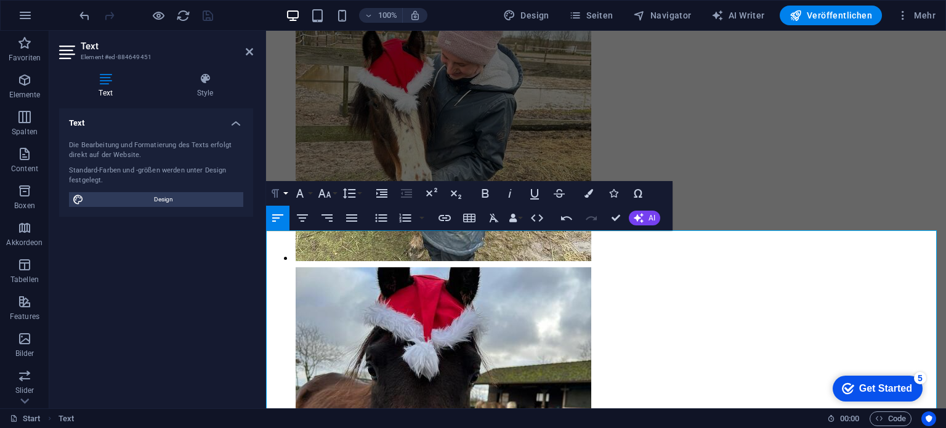
click at [279, 192] on icon "button" at bounding box center [275, 193] width 15 height 15
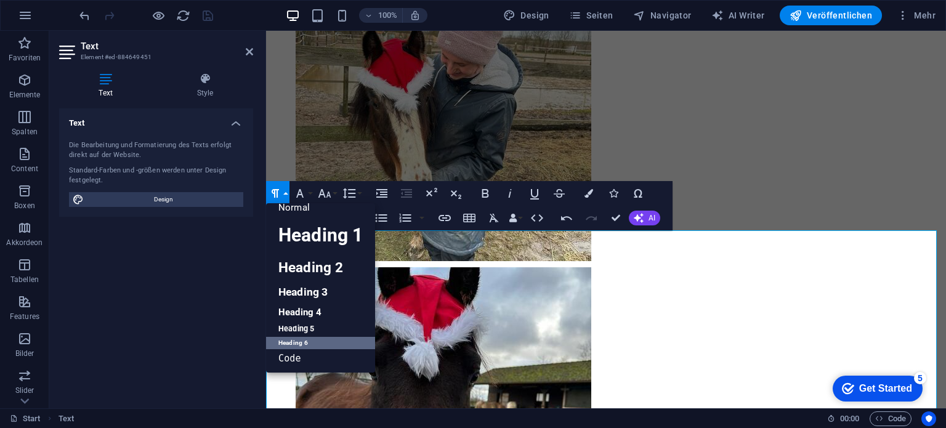
scroll to position [10, 0]
click at [303, 266] on link "Heading 2" at bounding box center [320, 268] width 109 height 28
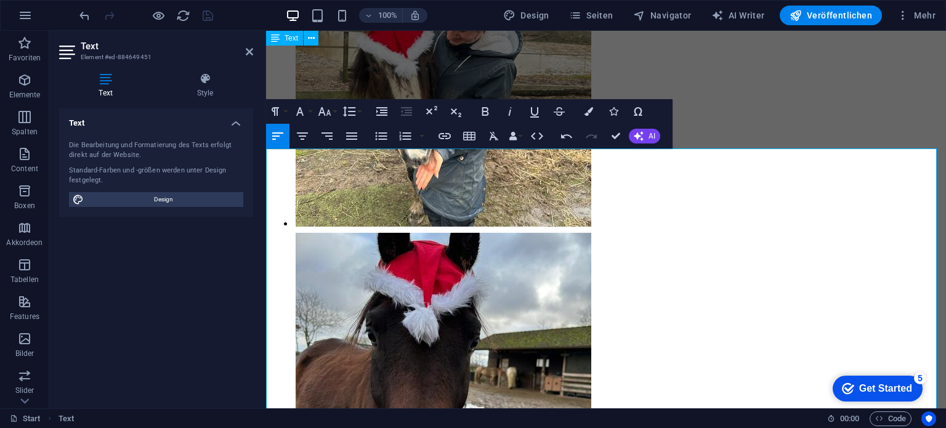
scroll to position [7465, 0]
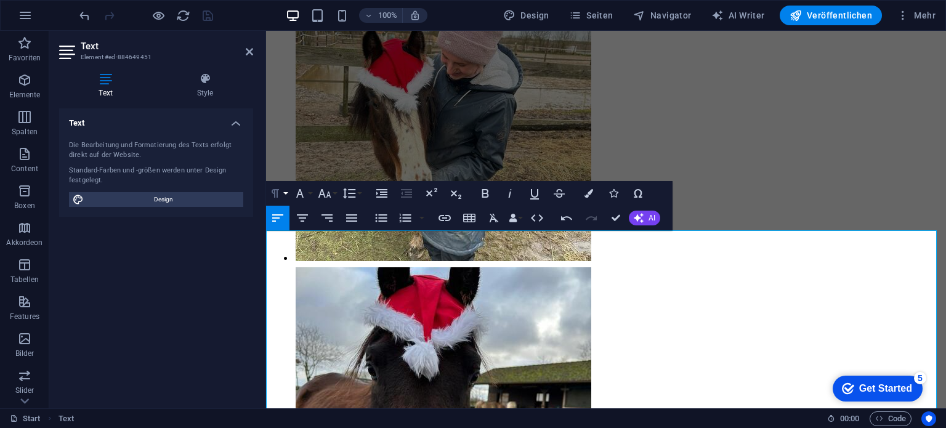
click at [278, 192] on icon "button" at bounding box center [275, 193] width 15 height 15
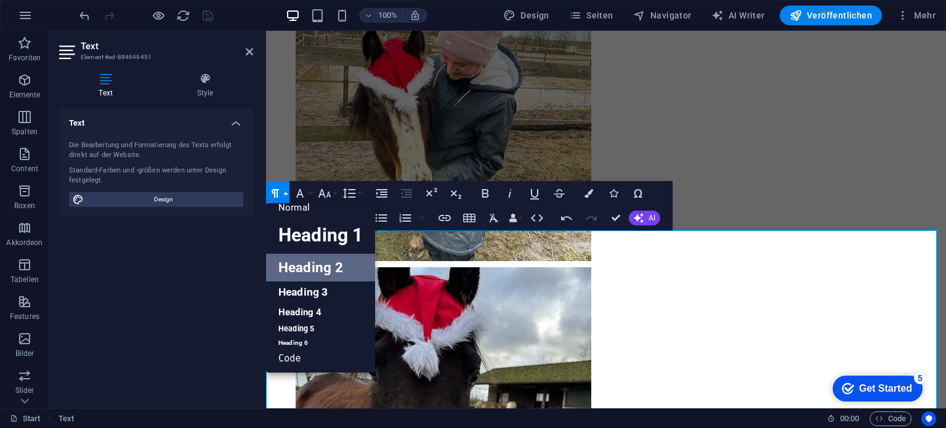
scroll to position [10, 0]
click at [299, 286] on link "Heading 3" at bounding box center [320, 293] width 109 height 22
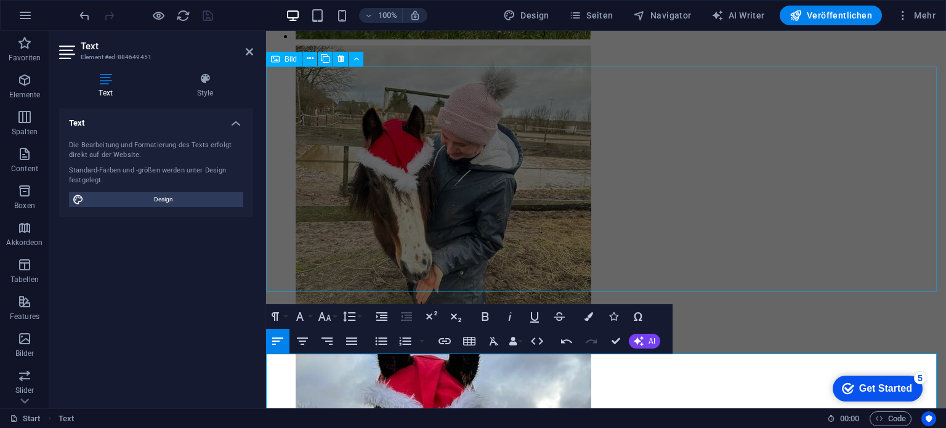
scroll to position [7342, 0]
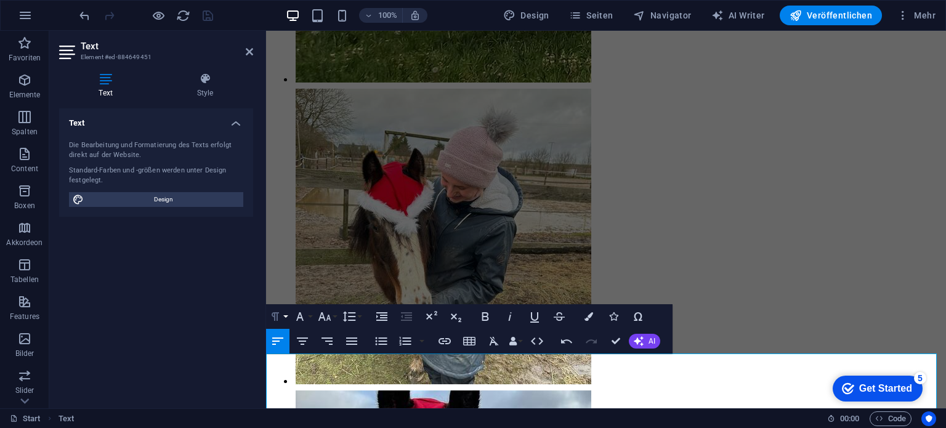
click at [281, 318] on icon "button" at bounding box center [275, 316] width 15 height 15
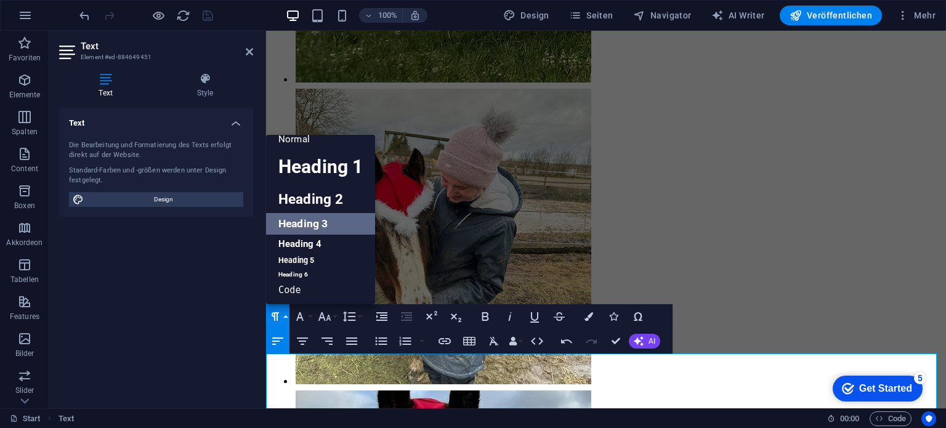
scroll to position [10, 0]
click at [303, 248] on link "Heading 4" at bounding box center [320, 244] width 109 height 18
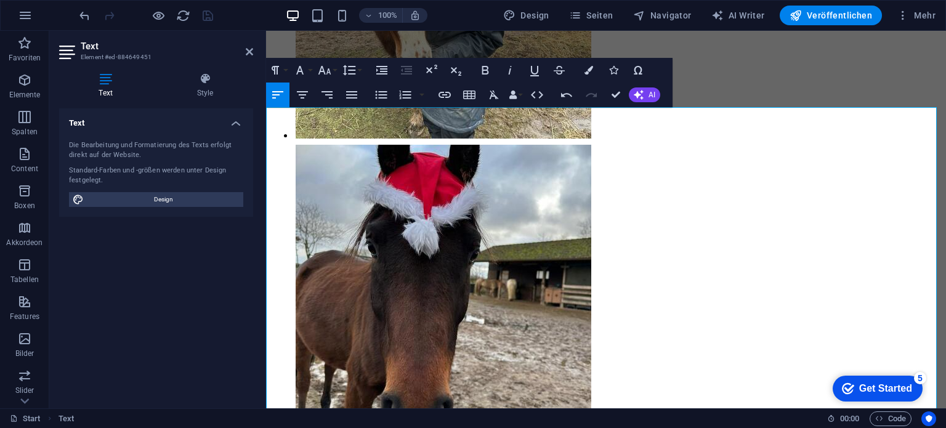
scroll to position [7589, 0]
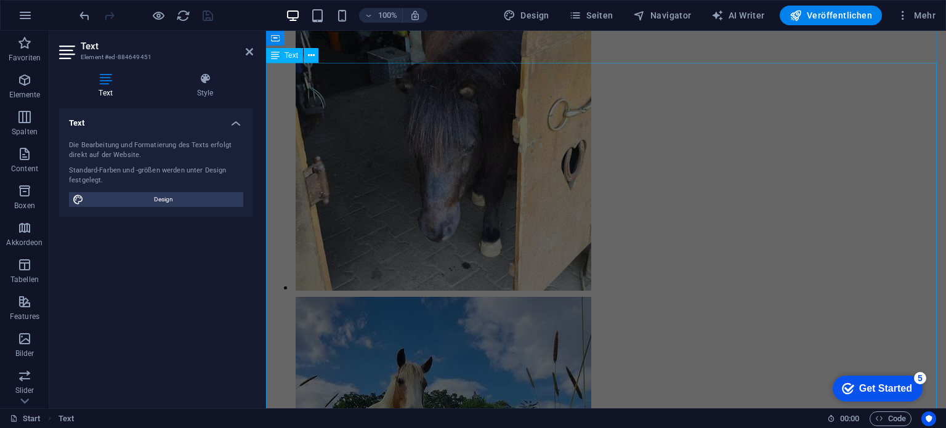
scroll to position [8944, 0]
click at [309, 55] on icon at bounding box center [311, 55] width 7 height 13
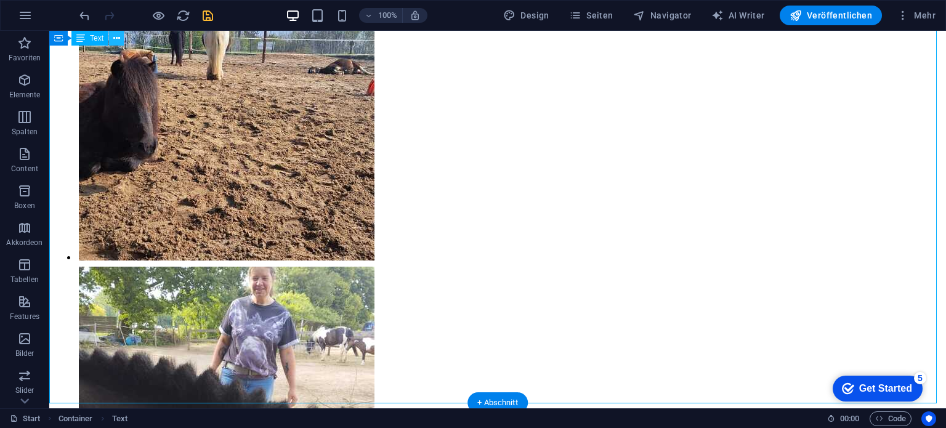
scroll to position [11007, 0]
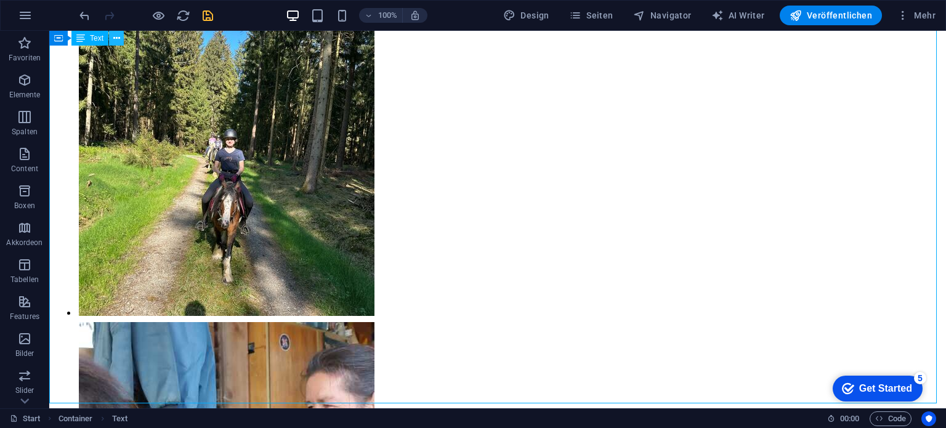
click at [118, 38] on icon at bounding box center [116, 38] width 7 height 13
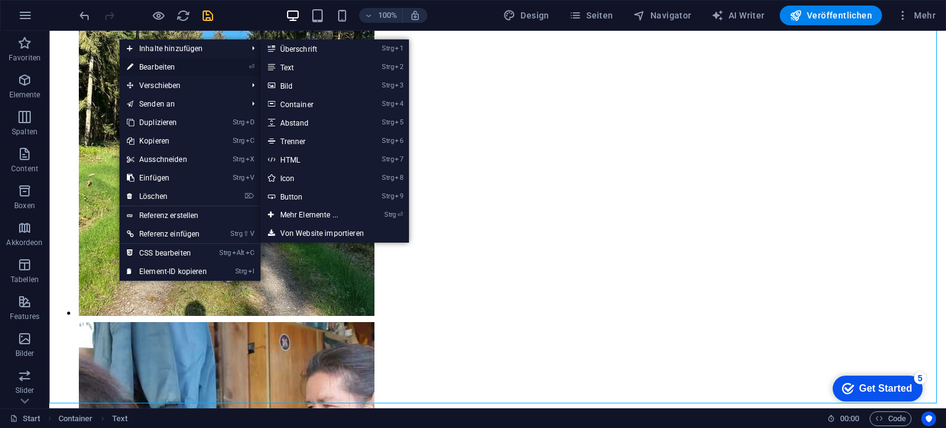
click at [136, 61] on link "⏎ Bearbeiten" at bounding box center [167, 67] width 95 height 18
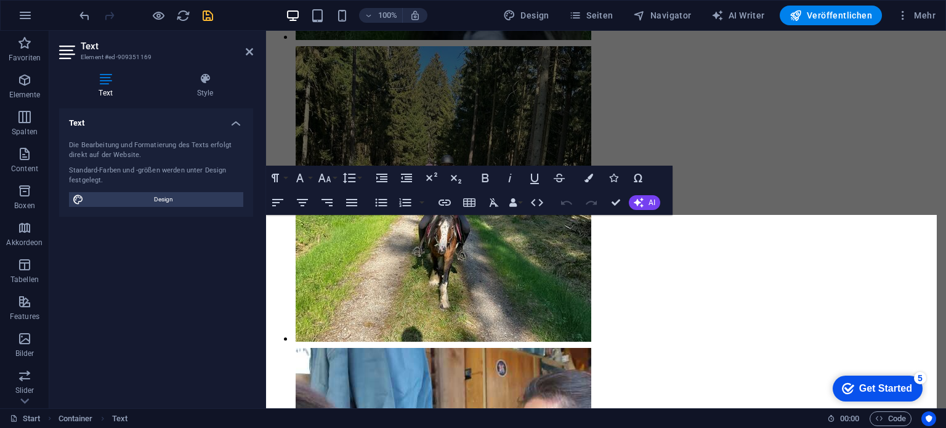
scroll to position [8793, 0]
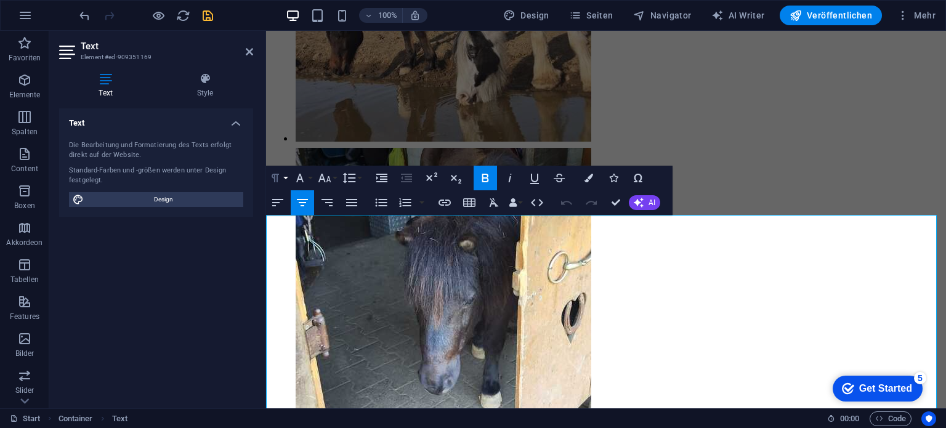
click at [277, 178] on icon "button" at bounding box center [275, 178] width 7 height 9
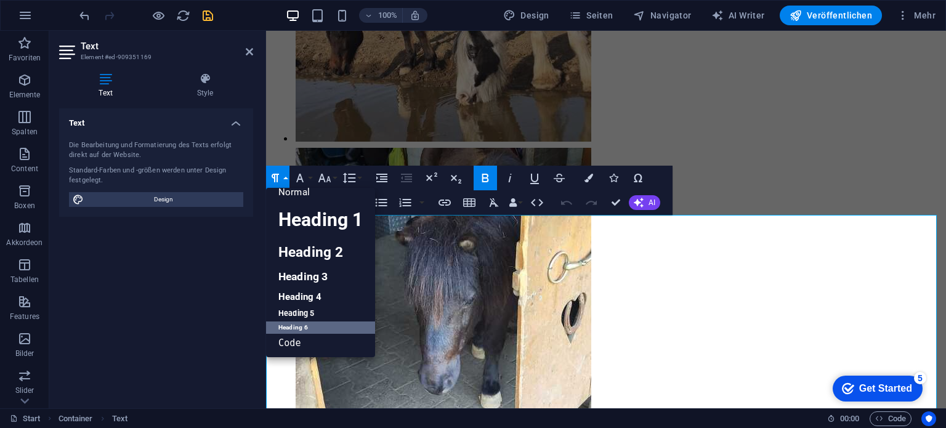
scroll to position [10, 0]
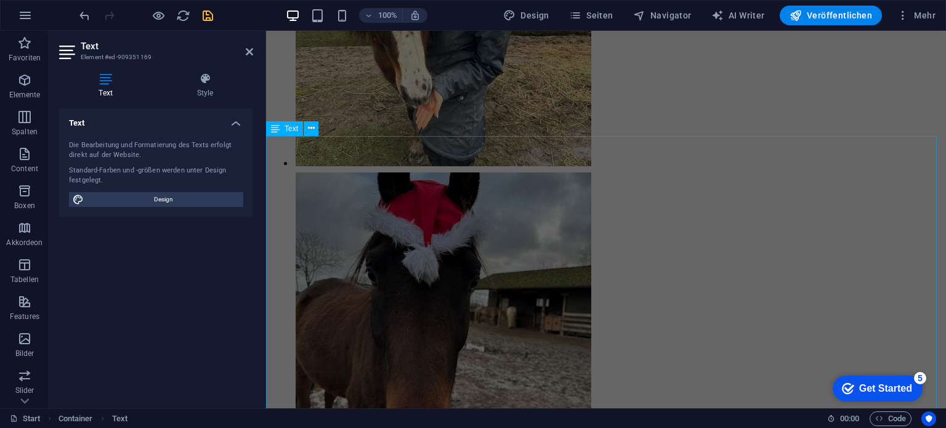
scroll to position [7622, 0]
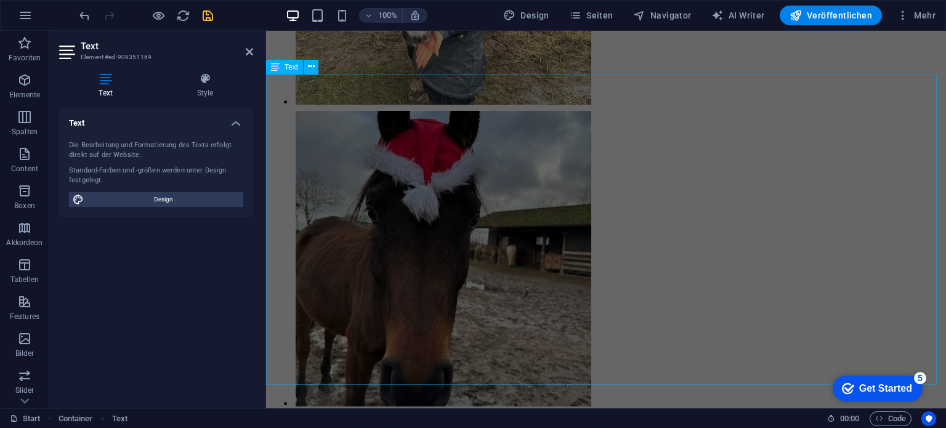
click at [293, 70] on span "Text" at bounding box center [292, 66] width 14 height 7
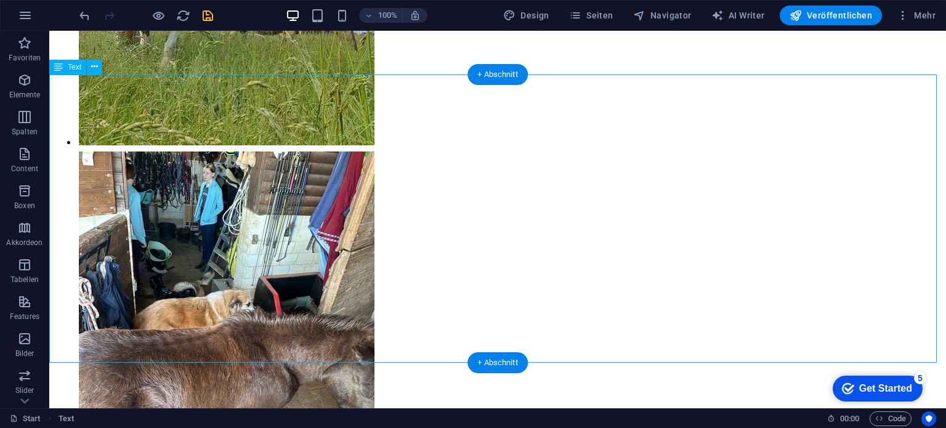
drag, startPoint x: 51, startPoint y: 81, endPoint x: 51, endPoint y: 201, distance: 120.1
drag, startPoint x: 98, startPoint y: 142, endPoint x: 52, endPoint y: 156, distance: 48.5
click at [93, 69] on icon at bounding box center [94, 66] width 7 height 13
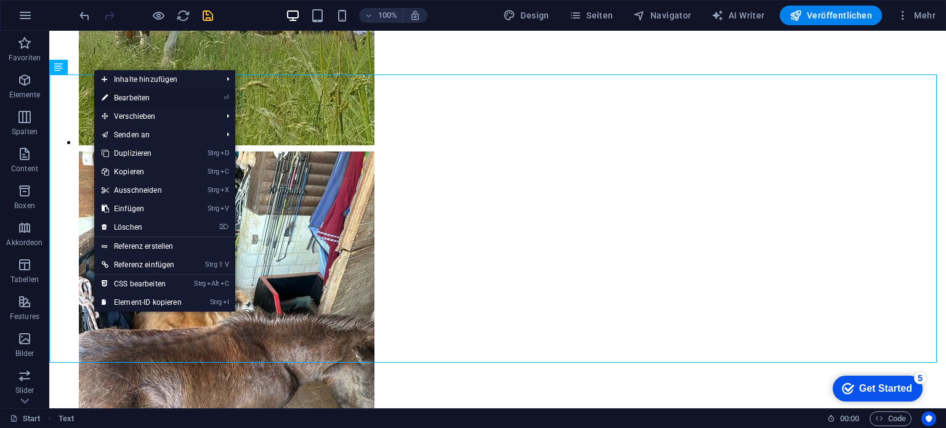
click at [123, 98] on link "⏎ Bearbeiten" at bounding box center [141, 98] width 95 height 18
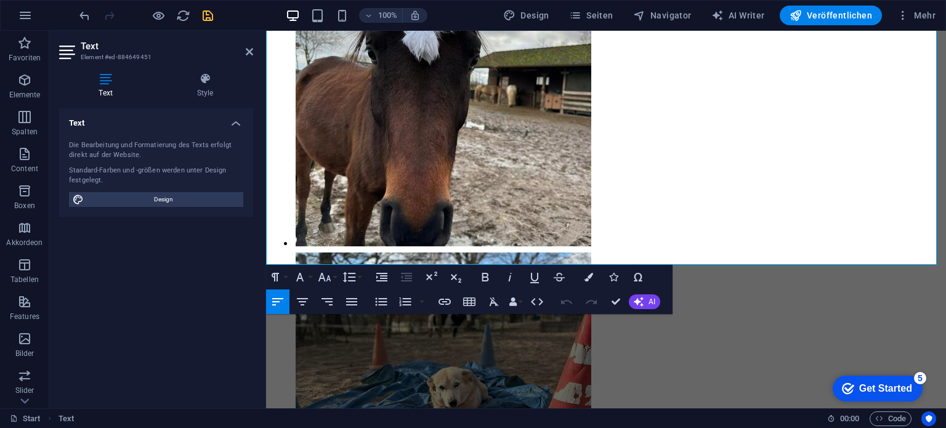
scroll to position [7794, 0]
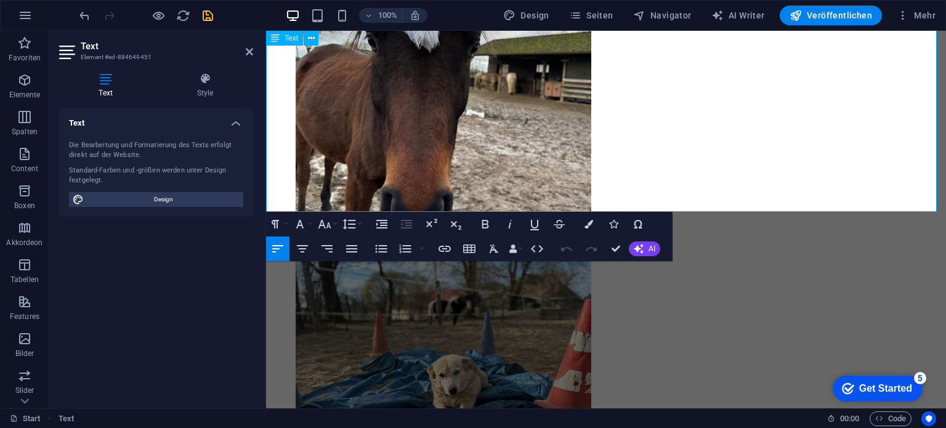
drag, startPoint x: 271, startPoint y: 123, endPoint x: 855, endPoint y: 197, distance: 588.7
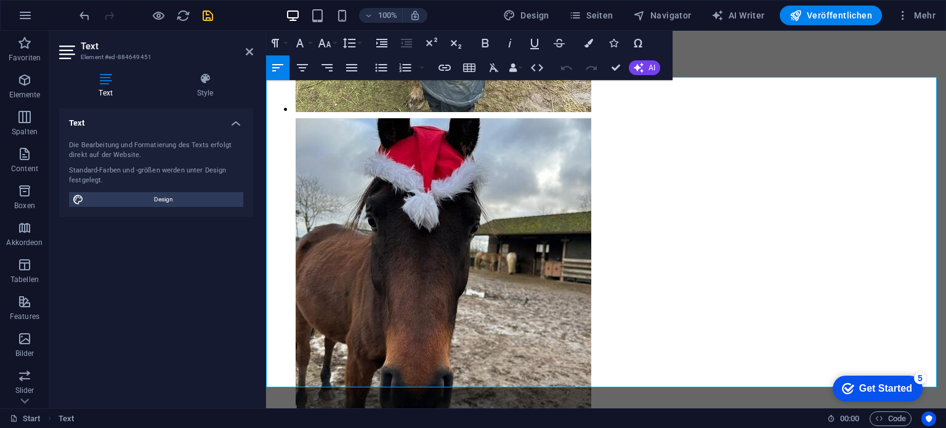
scroll to position [7610, 0]
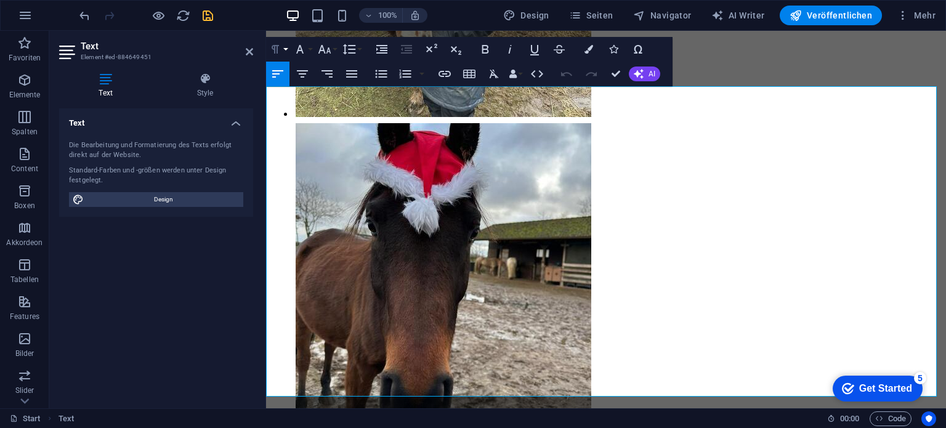
click at [277, 51] on icon "button" at bounding box center [275, 49] width 7 height 9
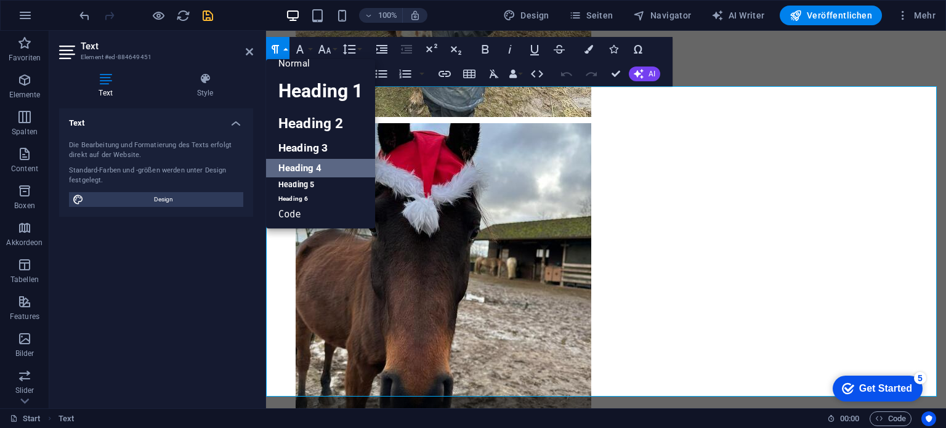
scroll to position [10, 0]
click at [305, 195] on link "Heading 6" at bounding box center [320, 199] width 109 height 12
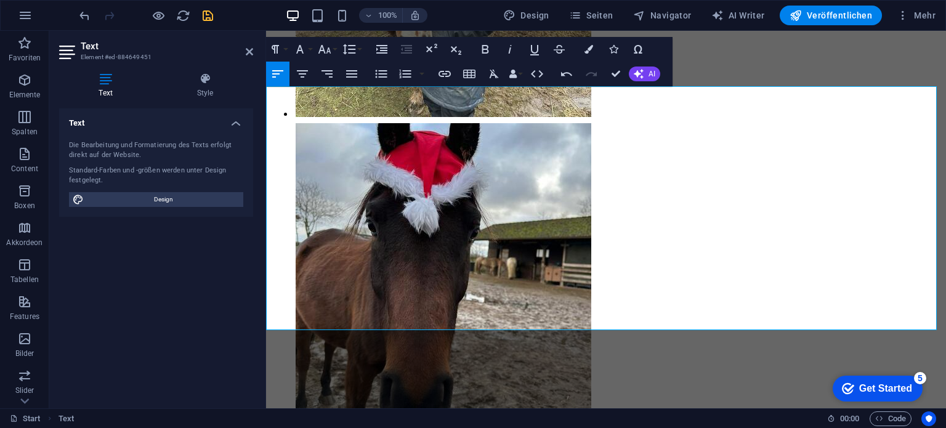
drag, startPoint x: 523, startPoint y: 145, endPoint x: 616, endPoint y: 140, distance: 93.2
drag, startPoint x: 268, startPoint y: 132, endPoint x: 865, endPoint y: 312, distance: 623.3
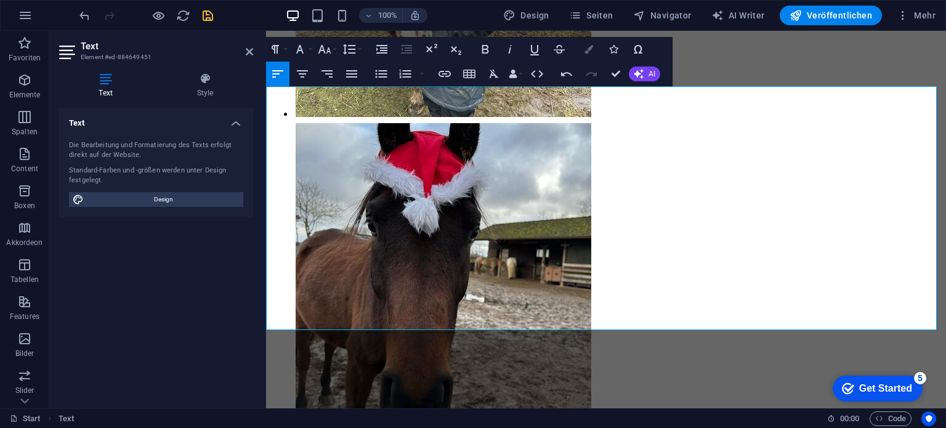
click at [587, 47] on icon "button" at bounding box center [589, 49] width 9 height 9
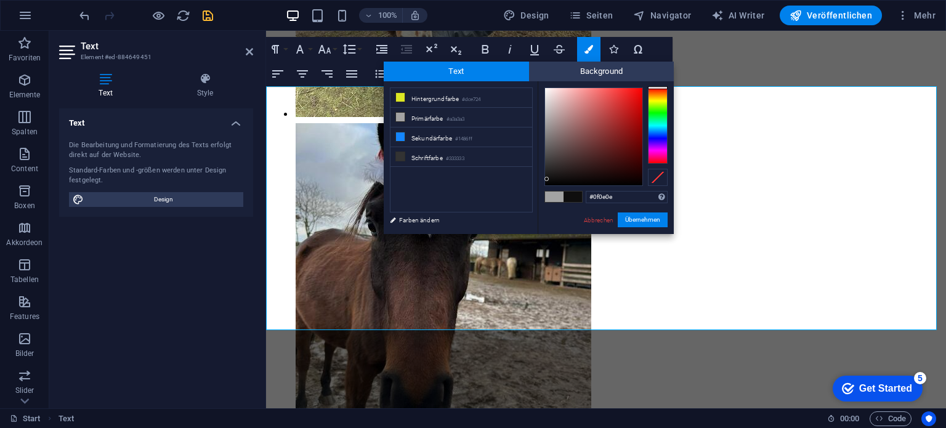
click at [547, 179] on div at bounding box center [593, 136] width 97 height 97
click at [634, 220] on button "Übernehmen" at bounding box center [643, 220] width 50 height 15
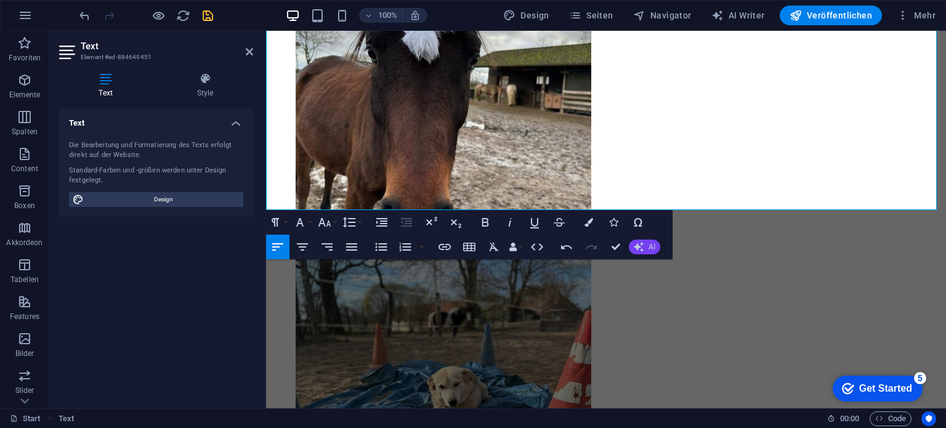
scroll to position [7794, 0]
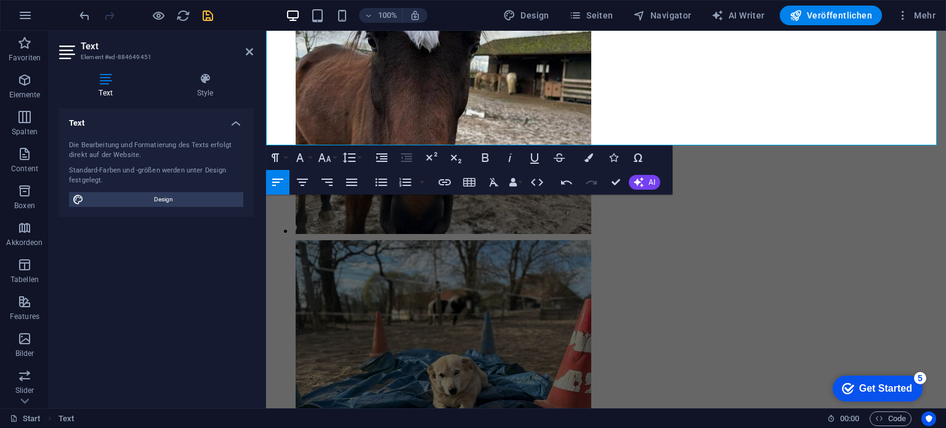
drag, startPoint x: 835, startPoint y: 134, endPoint x: 514, endPoint y: 172, distance: 323.2
click at [309, 34] on icon at bounding box center [311, 38] width 7 height 13
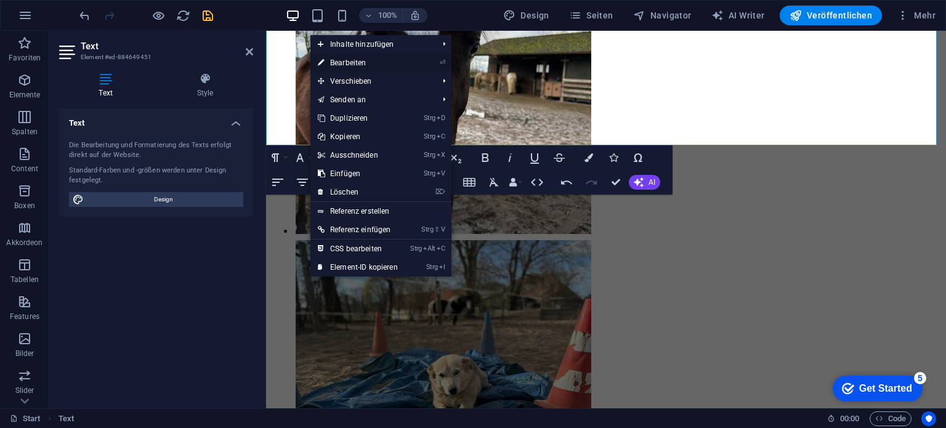
click at [355, 66] on link "⏎ Bearbeiten" at bounding box center [357, 63] width 95 height 18
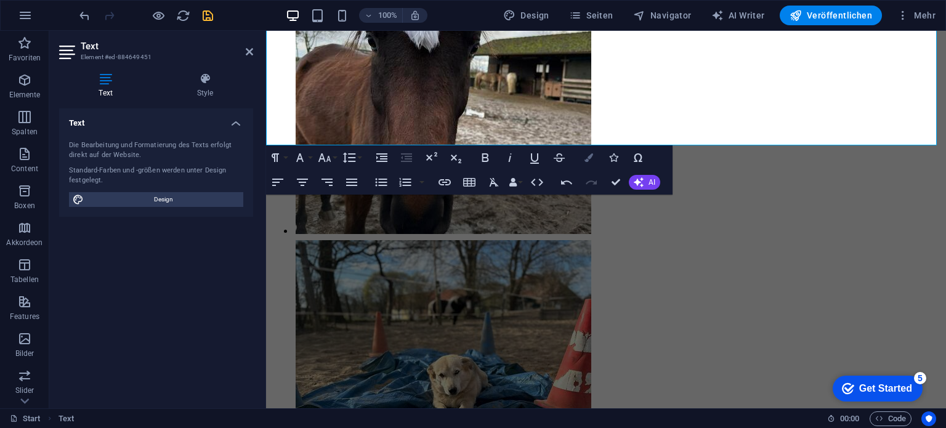
click at [590, 156] on icon "button" at bounding box center [589, 157] width 9 height 9
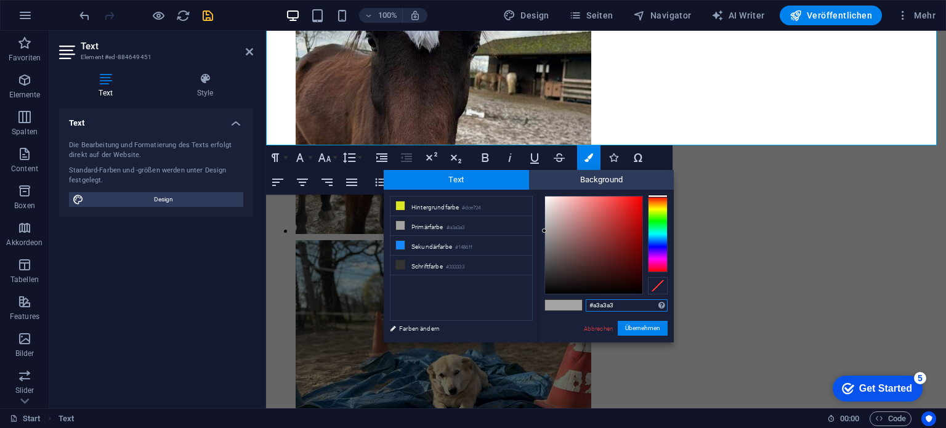
type input "#0a0909"
click at [550, 290] on div at bounding box center [593, 245] width 97 height 97
click at [624, 328] on button "Übernehmen" at bounding box center [643, 328] width 50 height 15
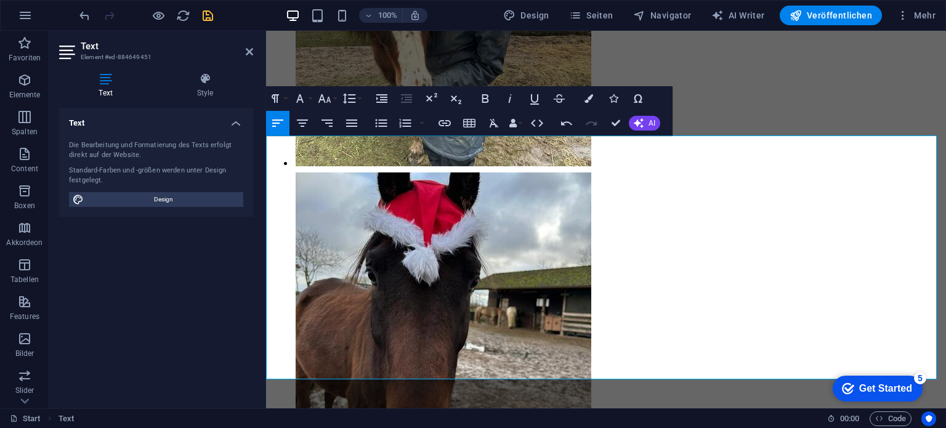
scroll to position [7548, 0]
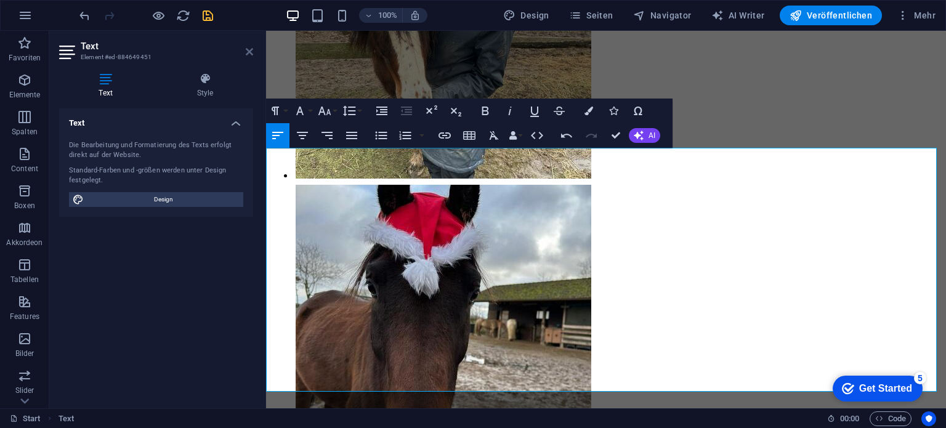
click at [248, 50] on icon at bounding box center [249, 52] width 7 height 10
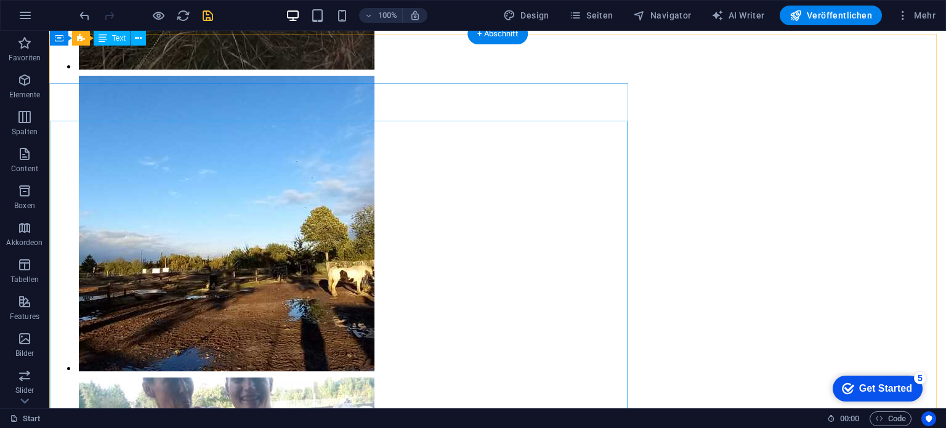
scroll to position [5778, 0]
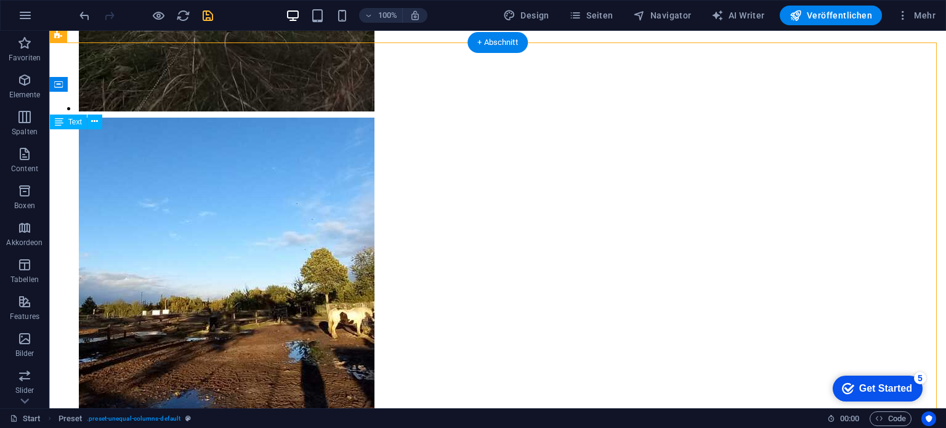
drag, startPoint x: 152, startPoint y: 132, endPoint x: 168, endPoint y: 184, distance: 54.0
click at [94, 124] on icon at bounding box center [94, 121] width 7 height 13
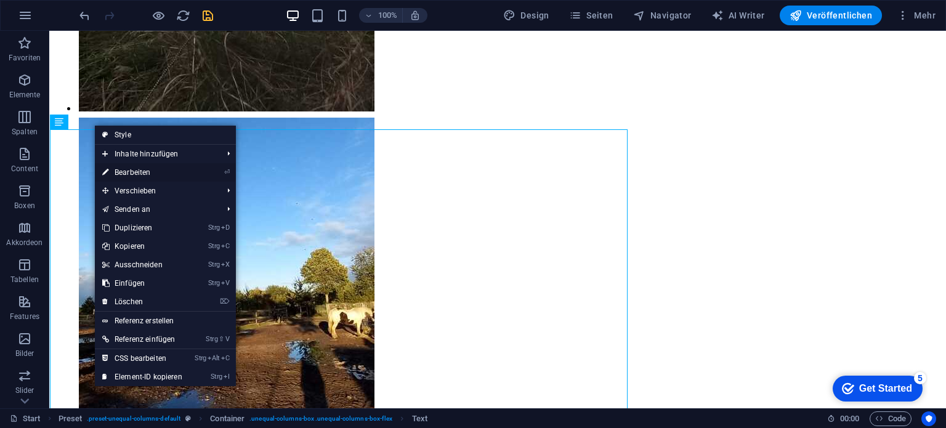
click at [121, 167] on link "⏎ Bearbeiten" at bounding box center [142, 172] width 95 height 18
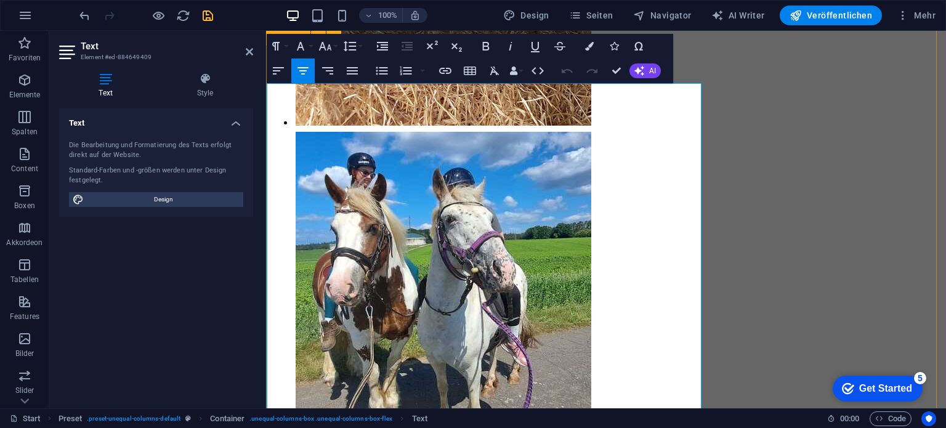
scroll to position [4535, 0]
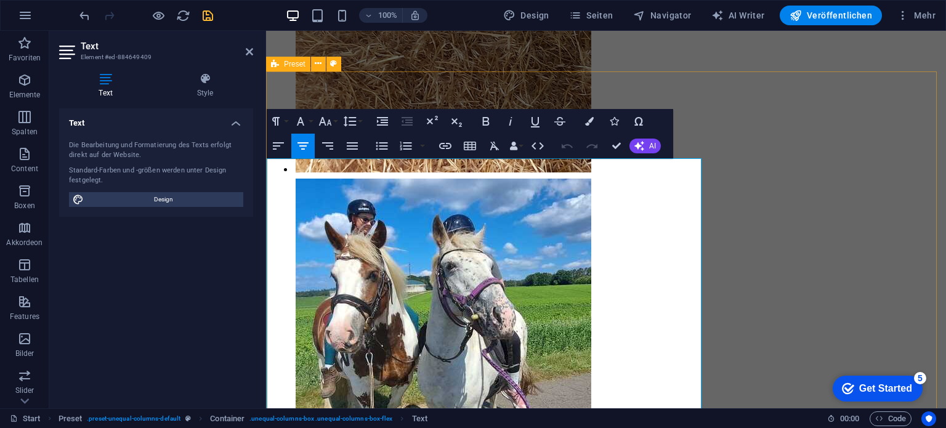
drag, startPoint x: 674, startPoint y: 212, endPoint x: 304, endPoint y: 118, distance: 382.1
click at [309, 120] on button "Font Family" at bounding box center [302, 121] width 23 height 25
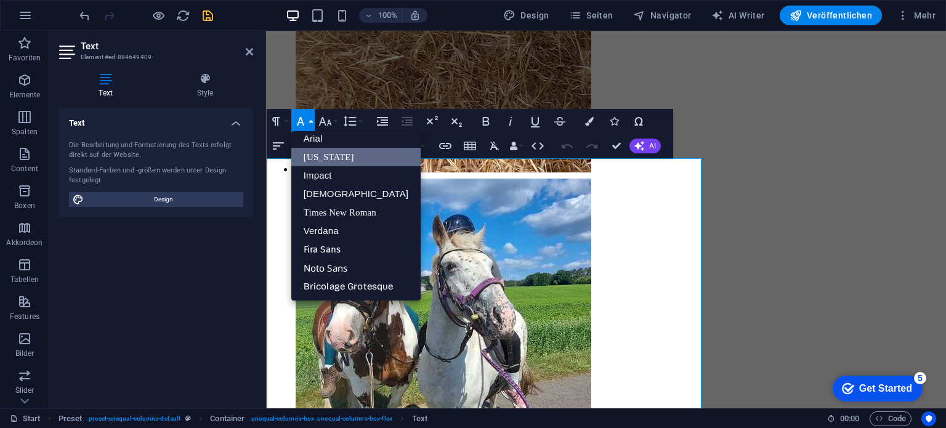
scroll to position [7, 0]
click at [322, 155] on link "[US_STATE]" at bounding box center [355, 157] width 129 height 18
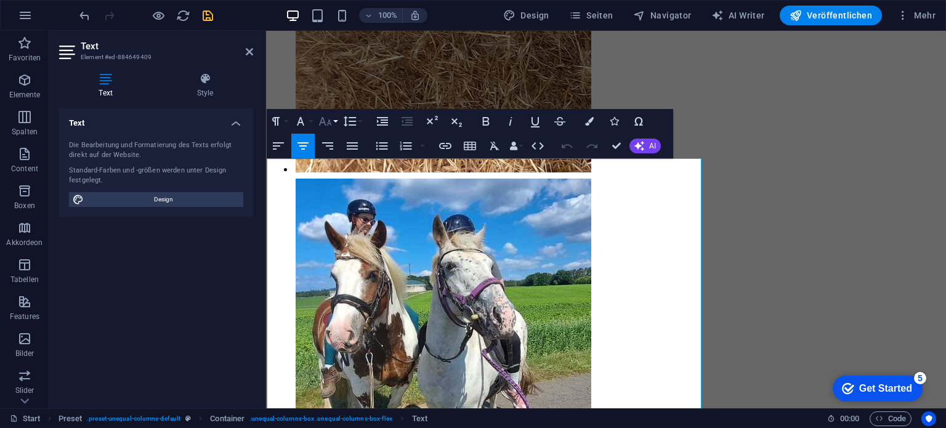
click at [335, 121] on button "Font Size" at bounding box center [327, 121] width 23 height 25
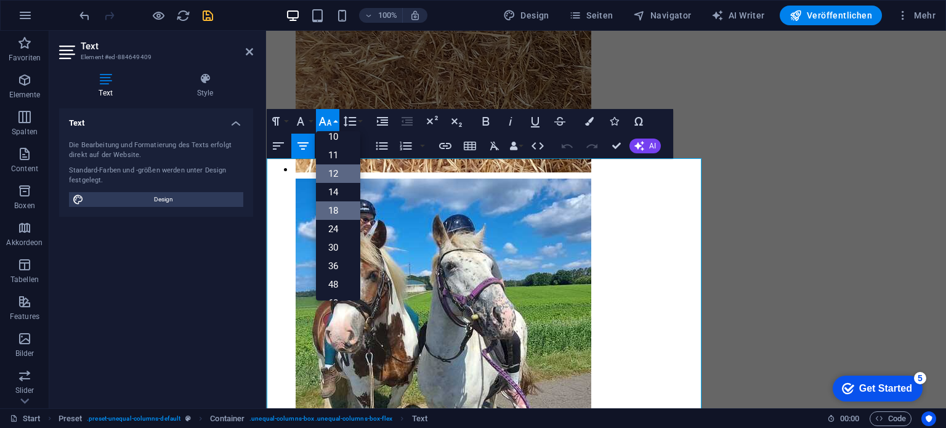
scroll to position [26, 0]
click at [484, 124] on icon "button" at bounding box center [485, 121] width 7 height 9
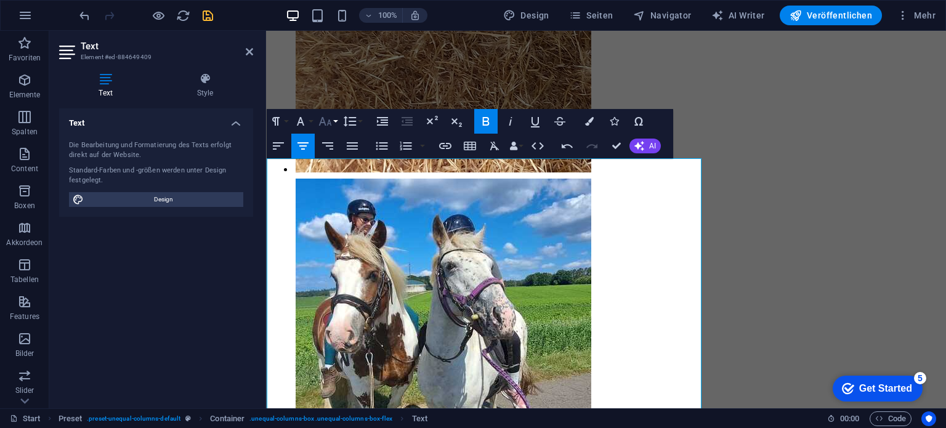
click at [332, 123] on icon "button" at bounding box center [325, 121] width 15 height 15
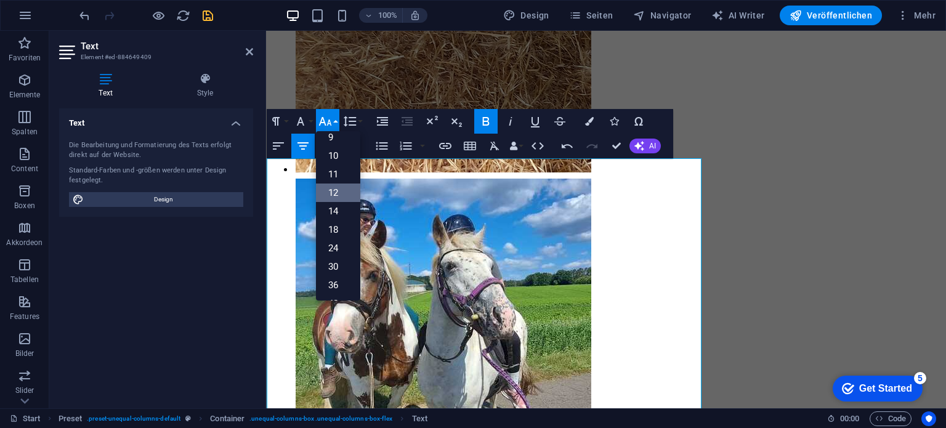
scroll to position [88, 0]
drag, startPoint x: 341, startPoint y: 89, endPoint x: 705, endPoint y: 182, distance: 375.2
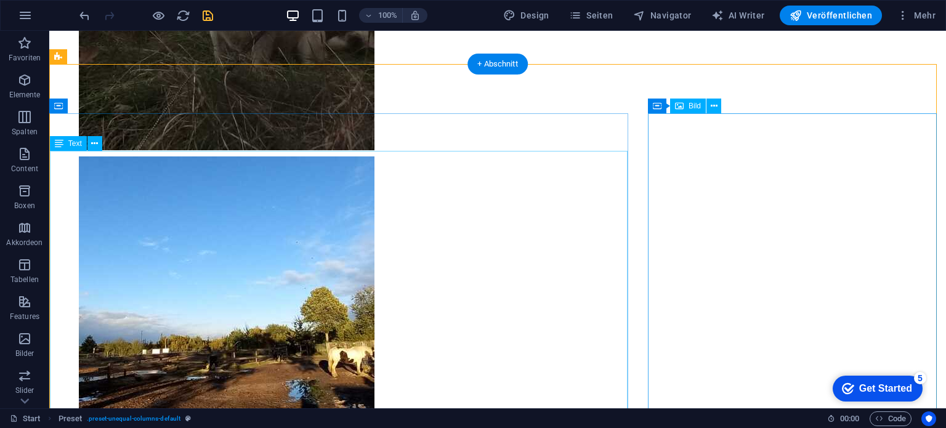
scroll to position [5757, 0]
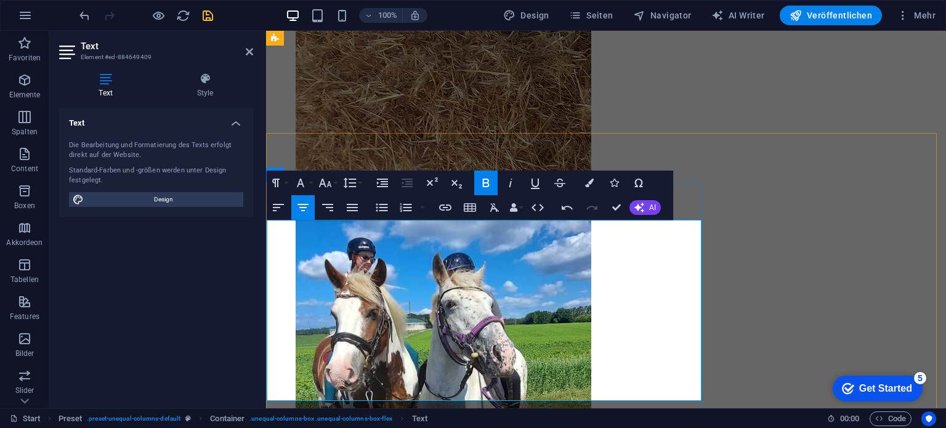
scroll to position [4474, 0]
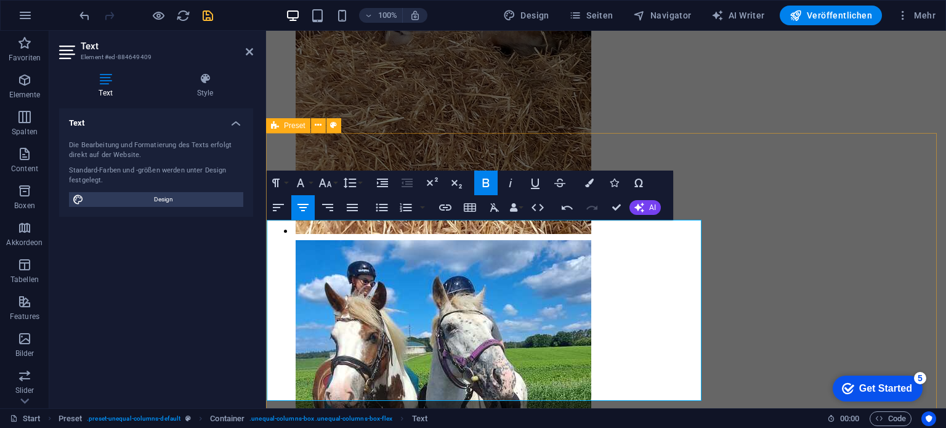
drag, startPoint x: 289, startPoint y: 155, endPoint x: 624, endPoint y: 227, distance: 342.9
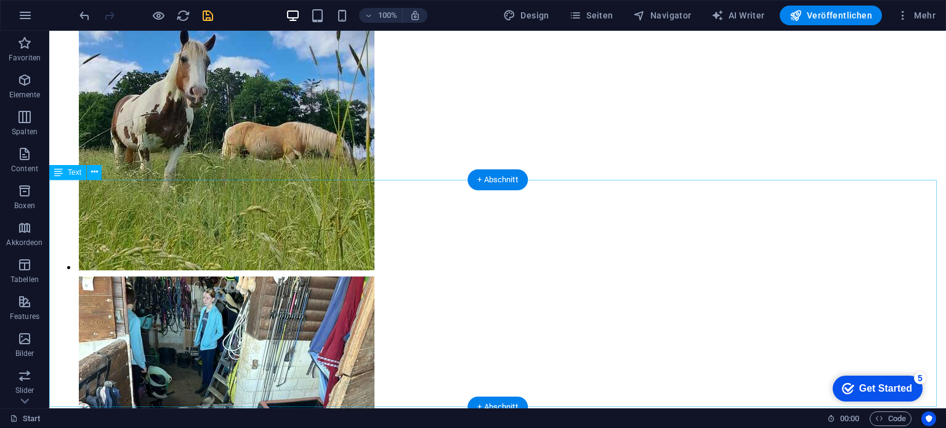
scroll to position [9261, 0]
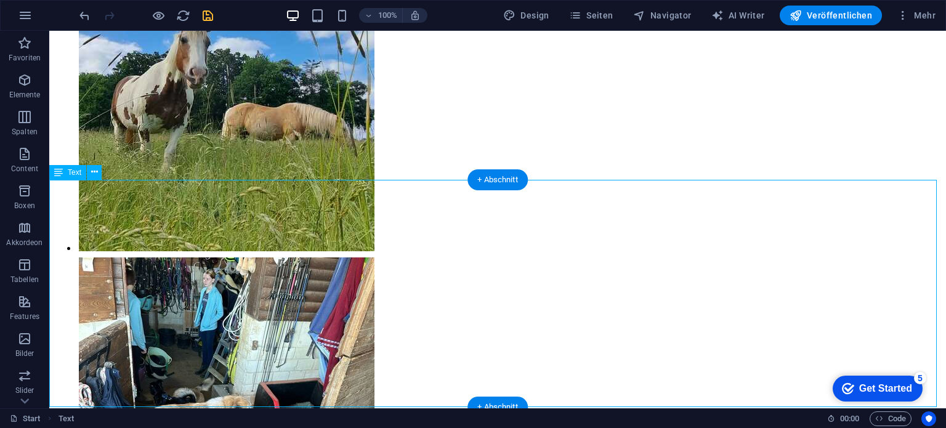
drag, startPoint x: 51, startPoint y: 184, endPoint x: 280, endPoint y: 337, distance: 275.8
click at [97, 171] on icon at bounding box center [94, 172] width 7 height 13
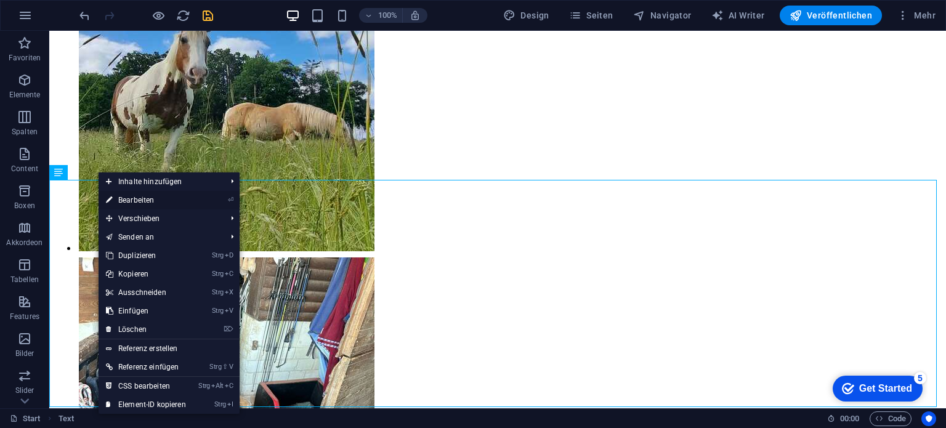
click at [126, 196] on link "⏎ Bearbeiten" at bounding box center [146, 200] width 95 height 18
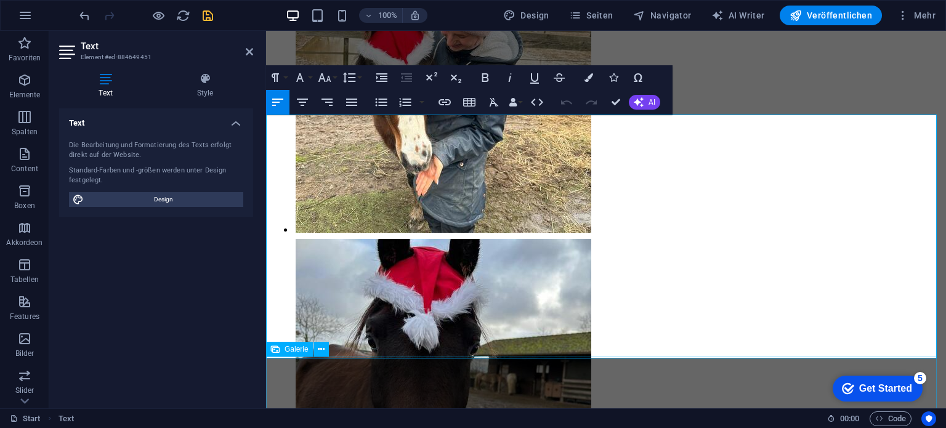
drag, startPoint x: 271, startPoint y: 145, endPoint x: 835, endPoint y: 356, distance: 602.4
click at [330, 78] on icon "button" at bounding box center [324, 77] width 15 height 15
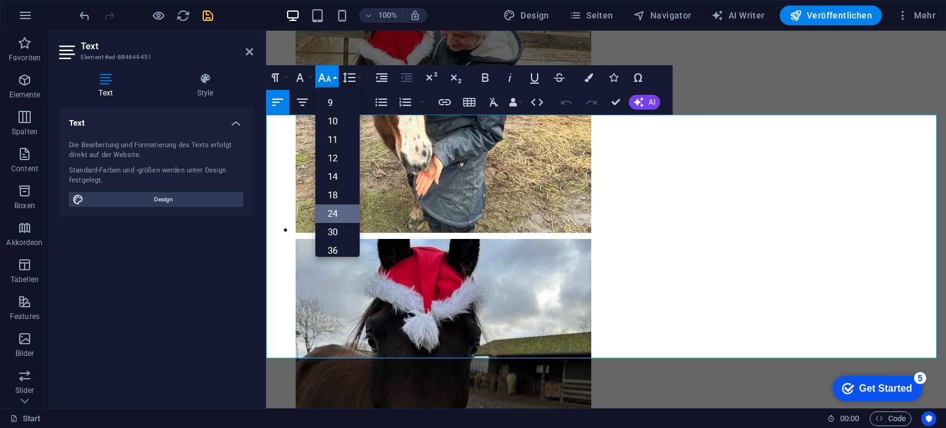
scroll to position [0, 0]
click at [345, 172] on link "12" at bounding box center [337, 175] width 44 height 18
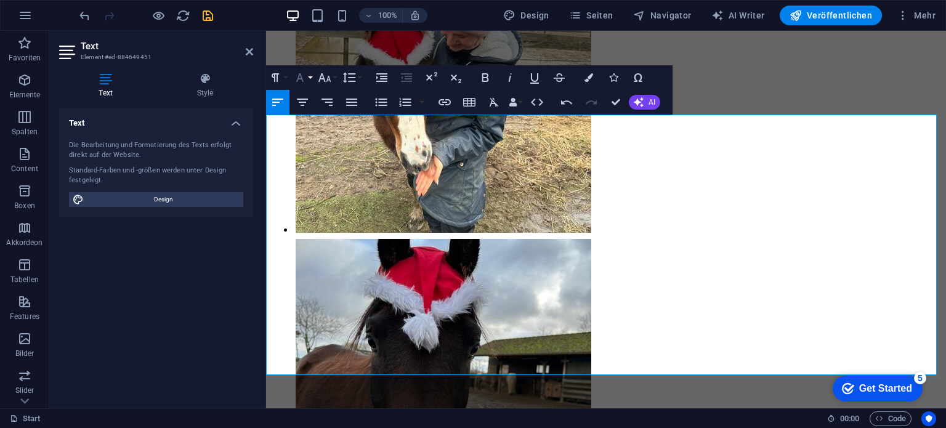
click at [308, 78] on button "Font Family" at bounding box center [302, 77] width 23 height 25
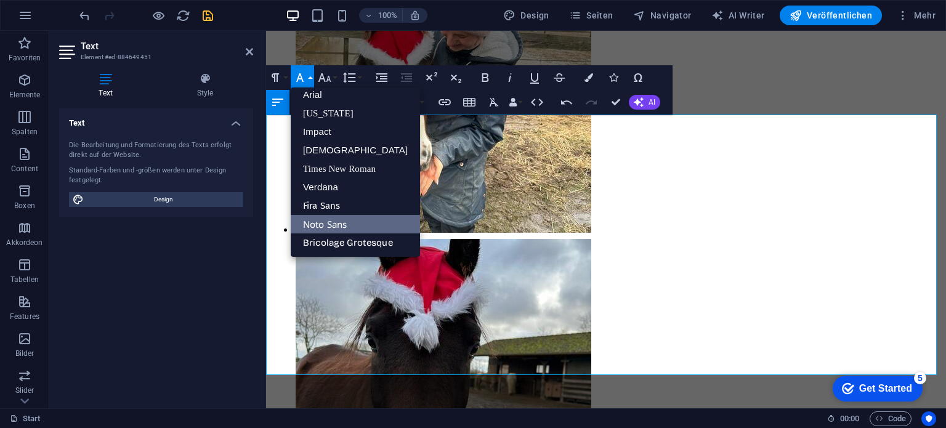
scroll to position [7, 0]
click at [317, 109] on link "[US_STATE]" at bounding box center [355, 113] width 129 height 18
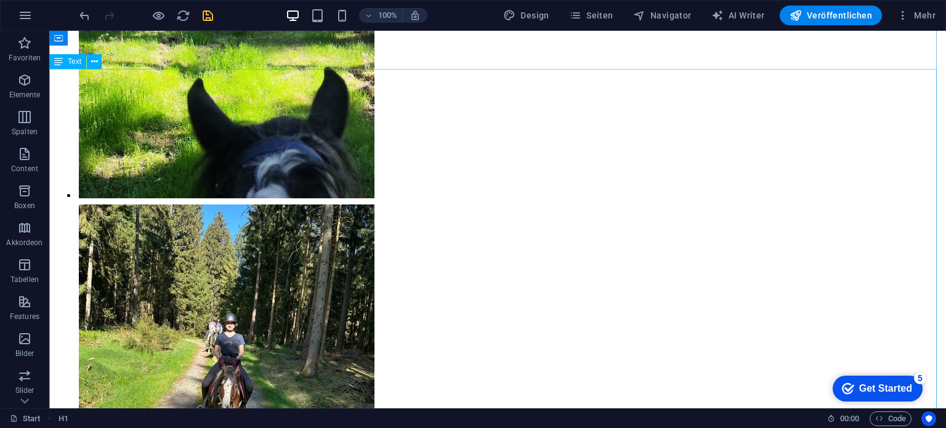
scroll to position [10928, 0]
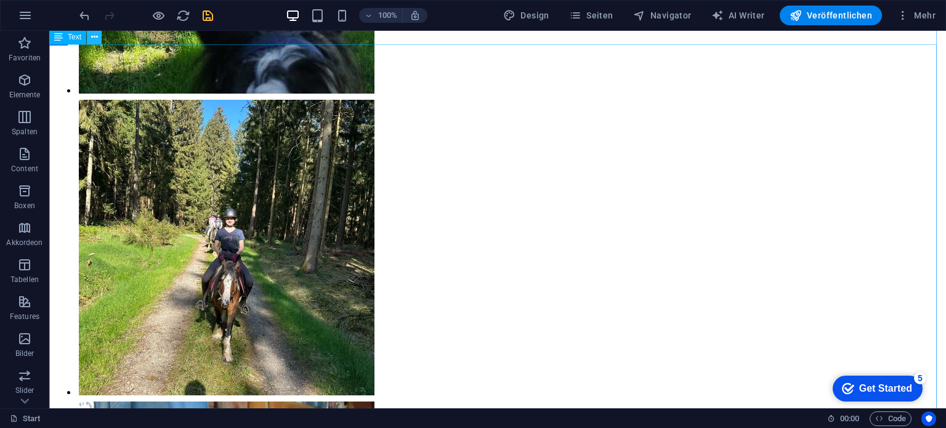
click at [94, 36] on icon at bounding box center [94, 37] width 7 height 13
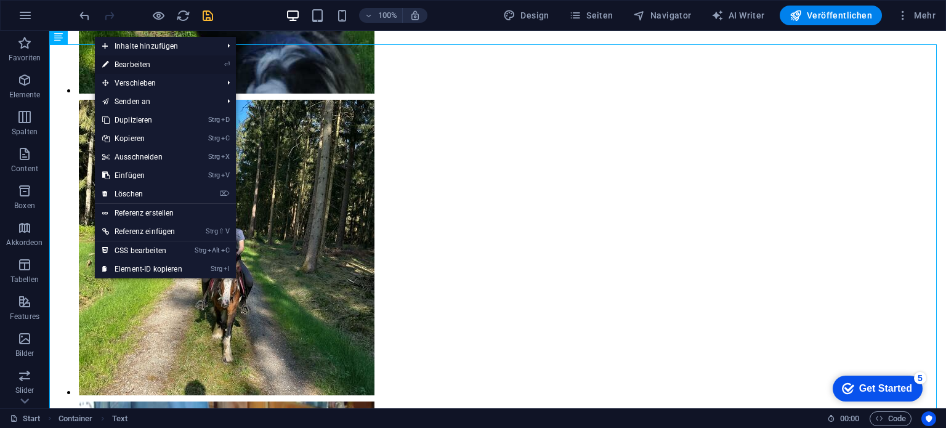
click at [113, 63] on link "⏎ Bearbeiten" at bounding box center [142, 64] width 95 height 18
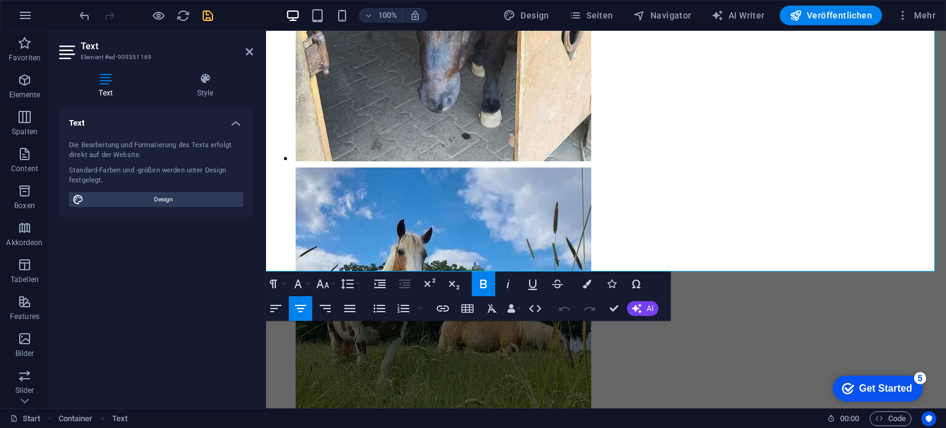
scroll to position [9075, 2]
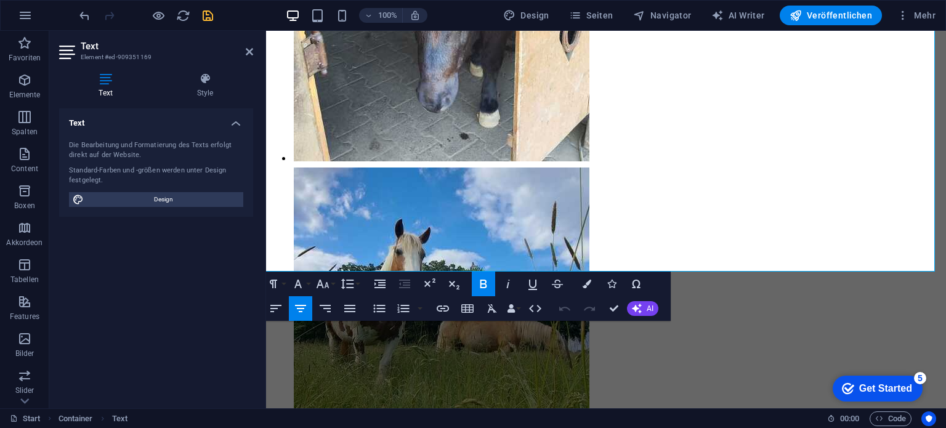
drag, startPoint x: 298, startPoint y: 105, endPoint x: 944, endPoint y: 281, distance: 669.1
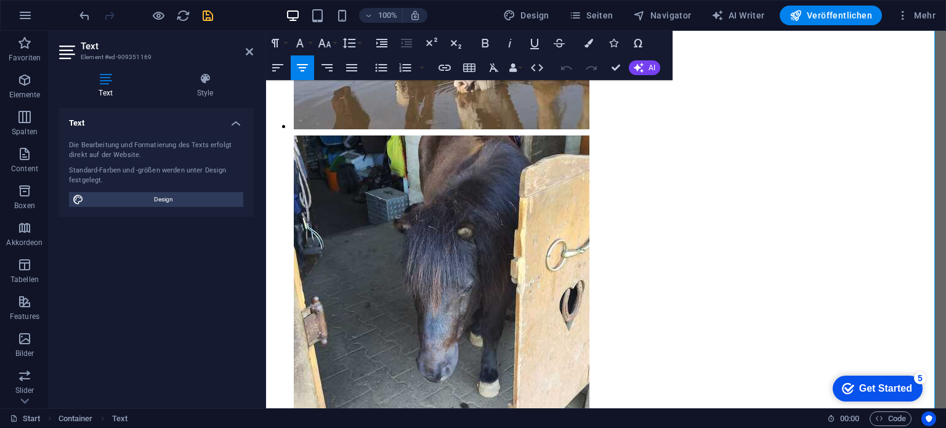
scroll to position [8767, 2]
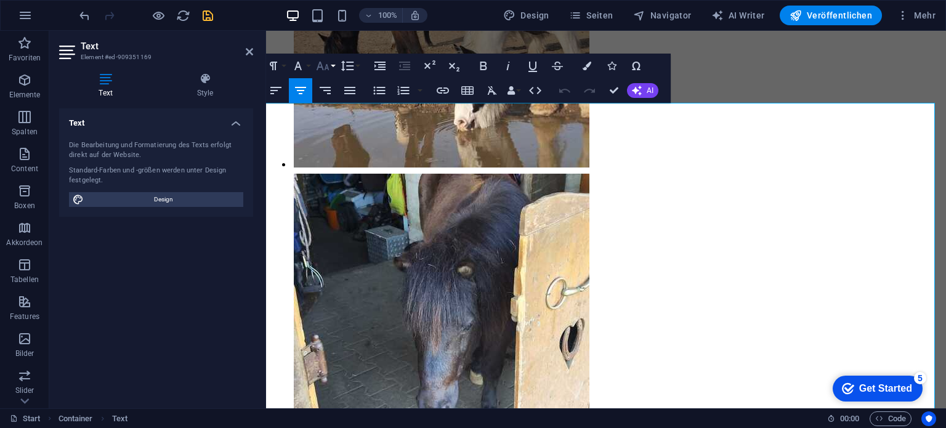
click at [331, 67] on button "Font Size" at bounding box center [325, 66] width 23 height 25
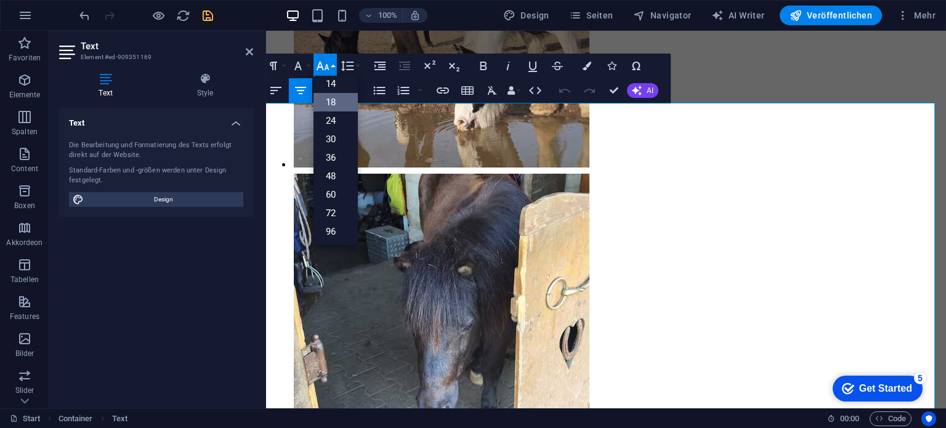
scroll to position [37, 0]
click at [333, 121] on link "12" at bounding box center [336, 127] width 44 height 18
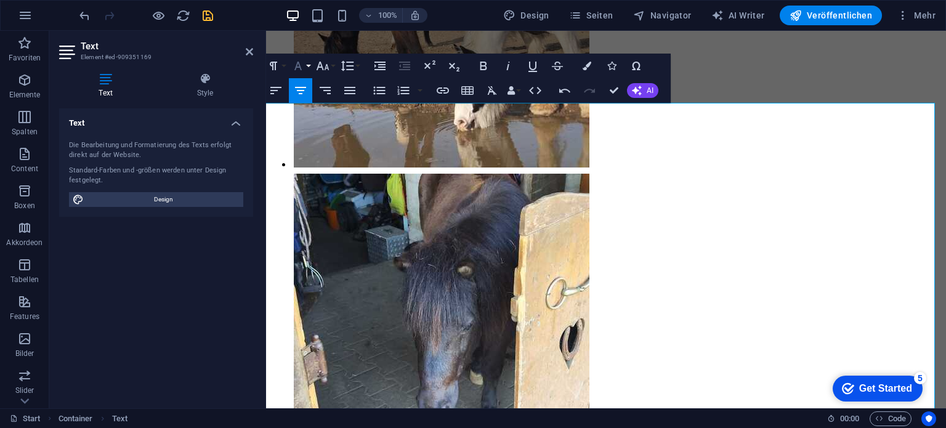
click at [306, 66] on button "Font Family" at bounding box center [300, 66] width 23 height 25
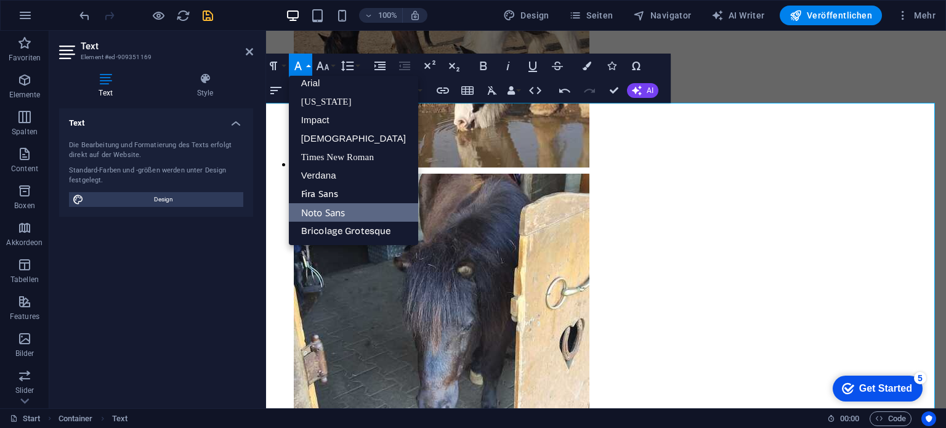
scroll to position [7, 0]
click at [316, 100] on link "[US_STATE]" at bounding box center [353, 101] width 129 height 18
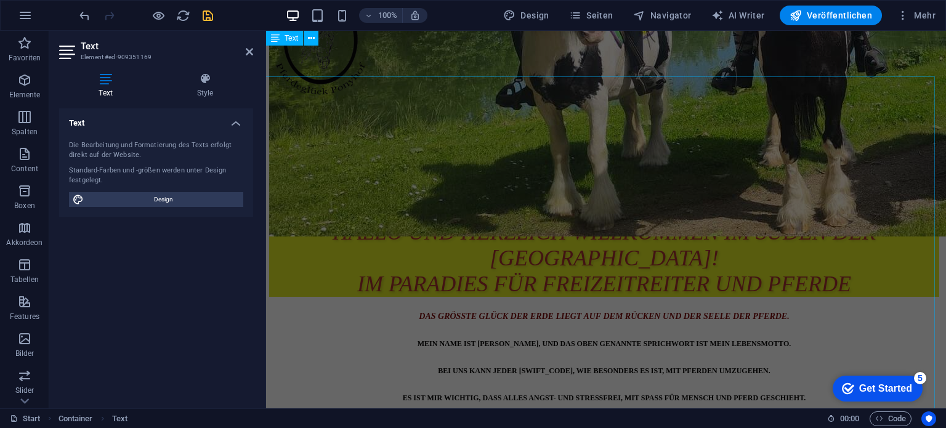
scroll to position [265, 2]
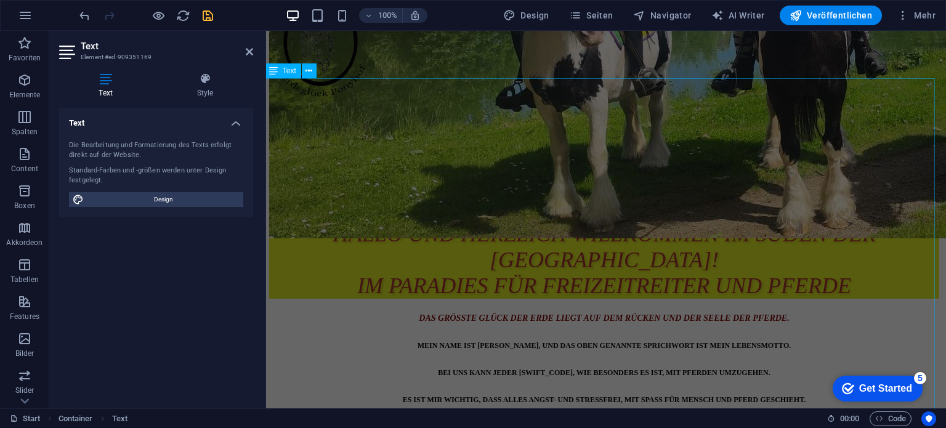
click at [377, 310] on div "DAS GRÖSSTE GLÜCK DER ERDE LIEGT AUF DEM RÜCKEN UND DER SEELE DER PFERDE. MEIN …" at bounding box center [604, 411] width 670 height 203
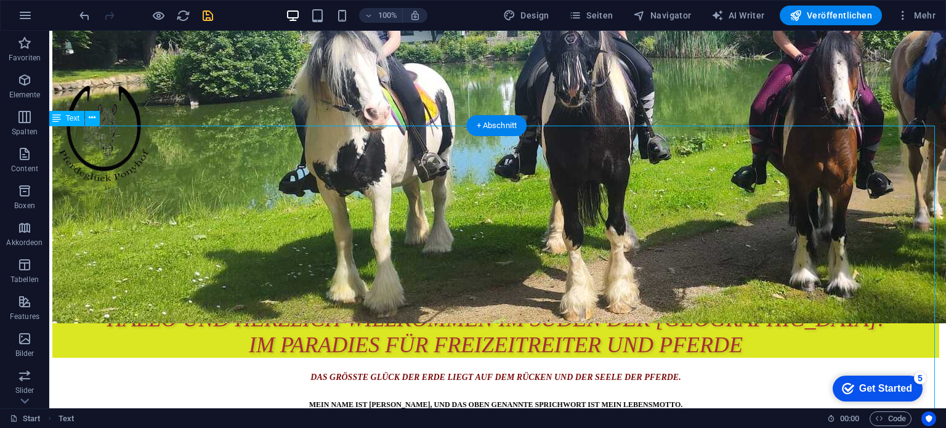
scroll to position [185, 2]
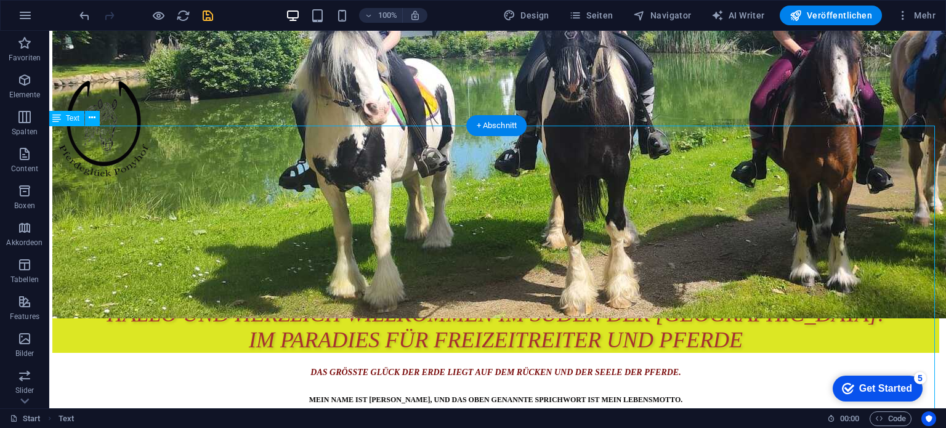
drag, startPoint x: 274, startPoint y: 174, endPoint x: 302, endPoint y: 199, distance: 37.1
click at [95, 118] on icon at bounding box center [92, 118] width 7 height 13
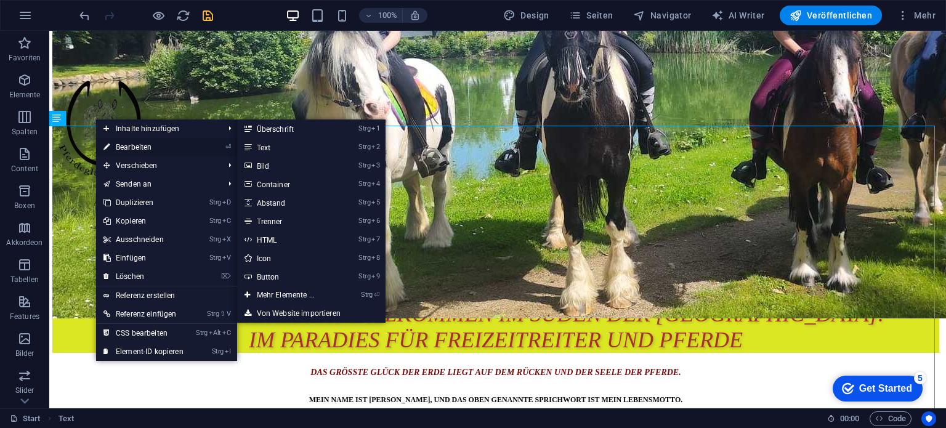
click at [117, 142] on link "⏎ Bearbeiten" at bounding box center [143, 147] width 95 height 18
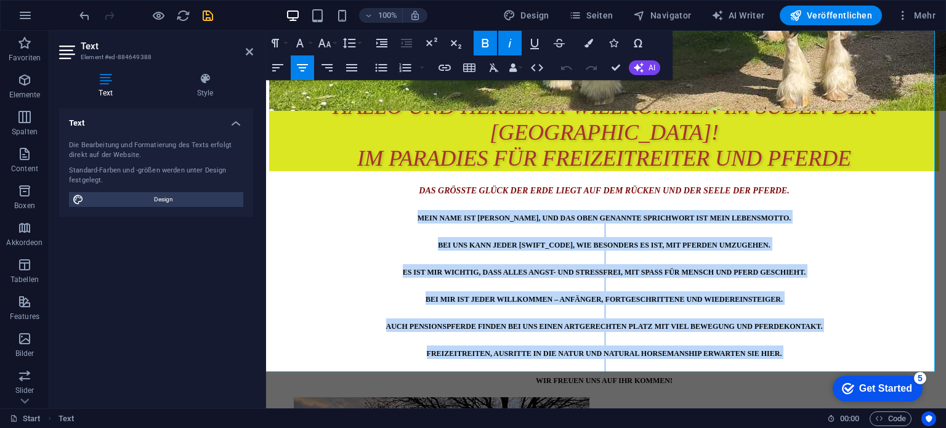
scroll to position [408, 2]
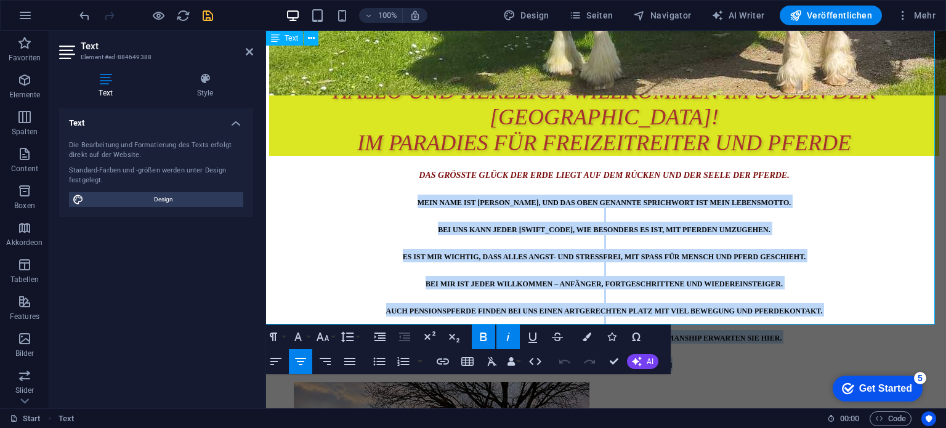
drag, startPoint x: 390, startPoint y: 245, endPoint x: 745, endPoint y: 306, distance: 360.7
click at [745, 306] on h3 "DAS GRÖSSTE GLÜCK DER ERDE LIEGT AUF DEM RÜCKEN UND DER SEELE DER PFERDE. MEIN …" at bounding box center [604, 269] width 670 height 203
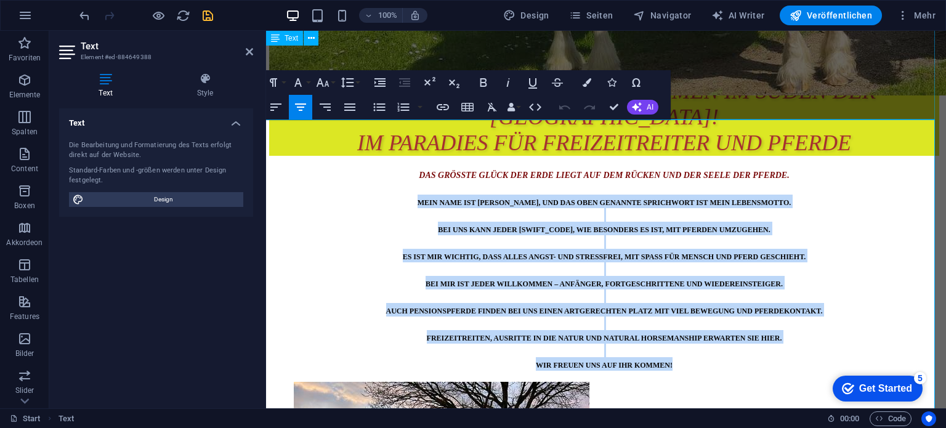
scroll to position [223, 2]
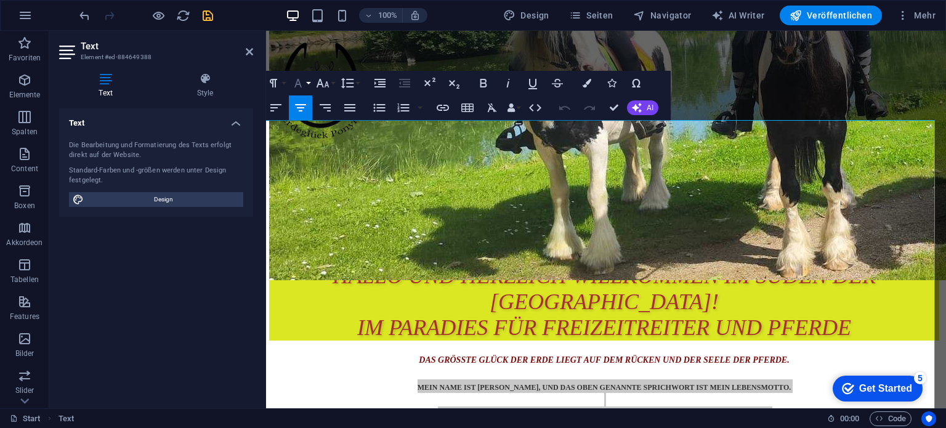
click at [306, 81] on button "Font Family" at bounding box center [300, 83] width 23 height 25
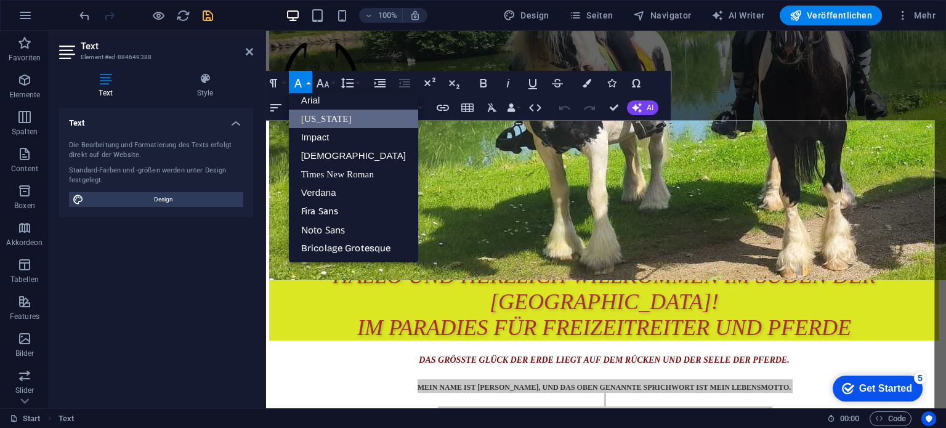
scroll to position [7, 0]
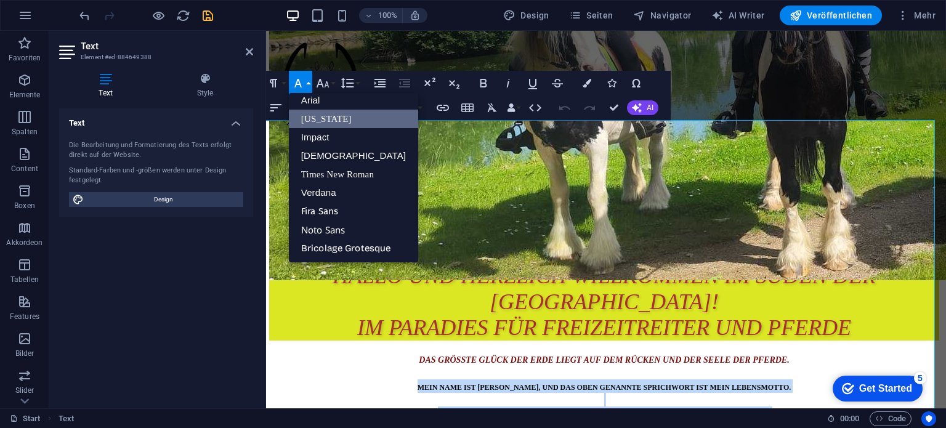
click at [314, 117] on link "[US_STATE]" at bounding box center [353, 119] width 129 height 18
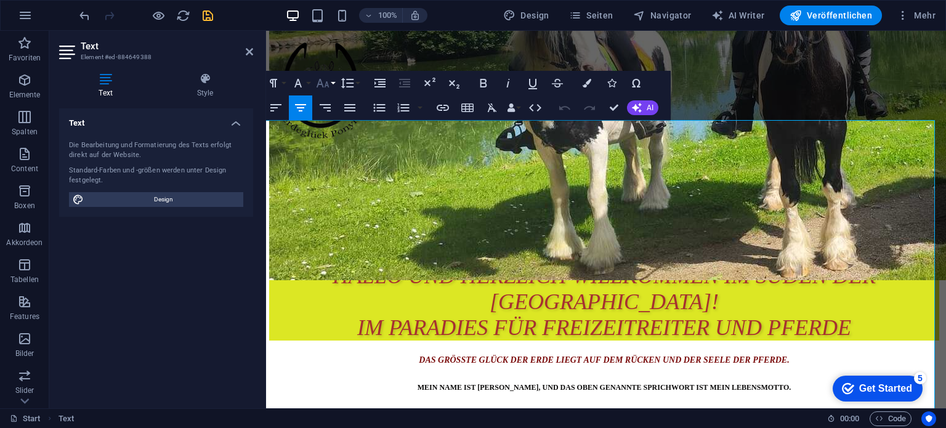
click at [331, 83] on button "Font Size" at bounding box center [325, 83] width 23 height 25
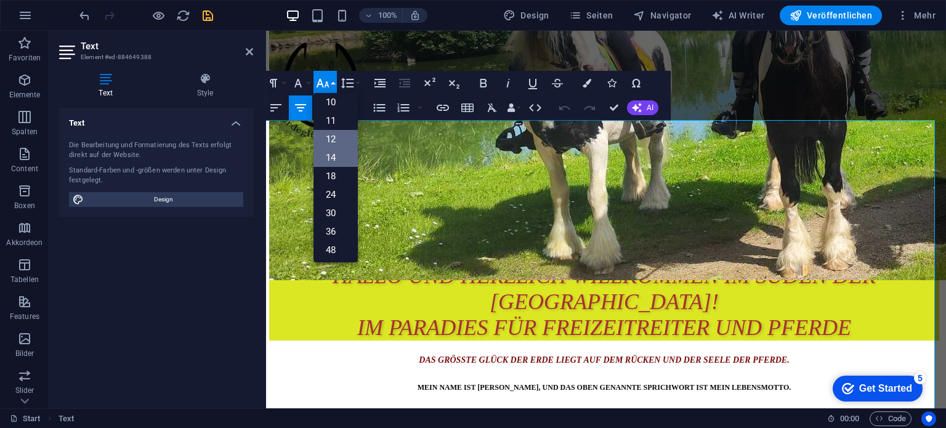
scroll to position [26, 0]
click at [341, 153] on link "12" at bounding box center [336, 154] width 44 height 18
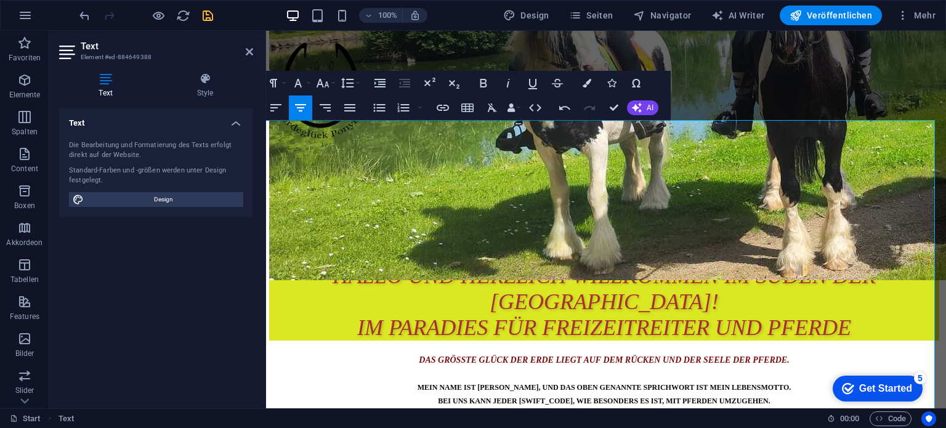
click at [802, 352] on h3 "DAS GRÖSSTE GLÜCK DER ERDE LIEGT AUF DEM RÜCKEN UND DER SEELE DER PFERDE. MEIN …" at bounding box center [604, 433] width 670 height 163
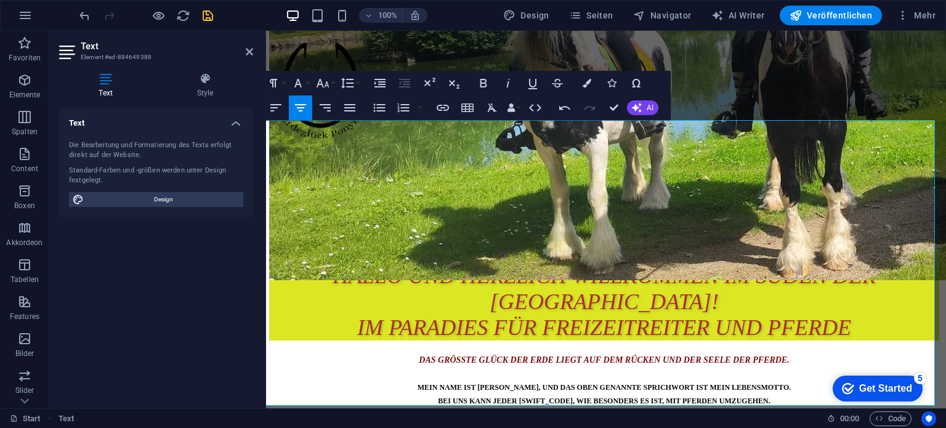
click at [849, 352] on h3 "DAS GRÖSSTE GLÜCK DER ERDE LIEGT AUF DEM RÜCKEN UND DER SEELE DER PFERDE. MEIN …" at bounding box center [604, 426] width 670 height 149
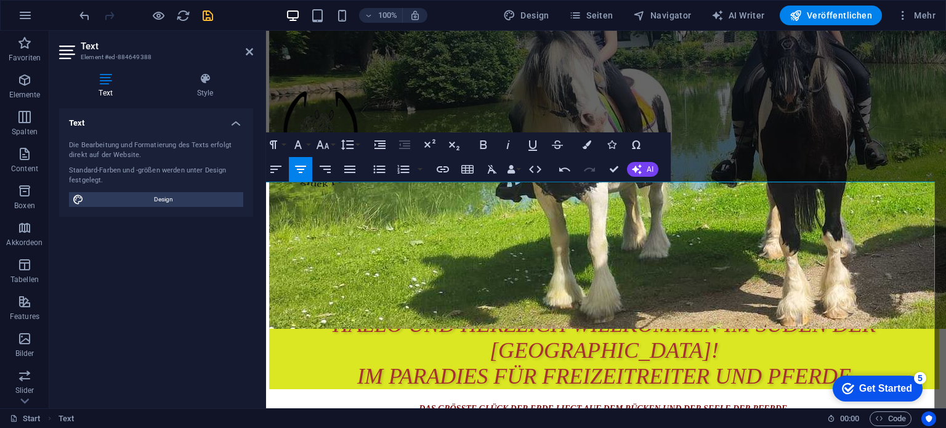
scroll to position [161, 2]
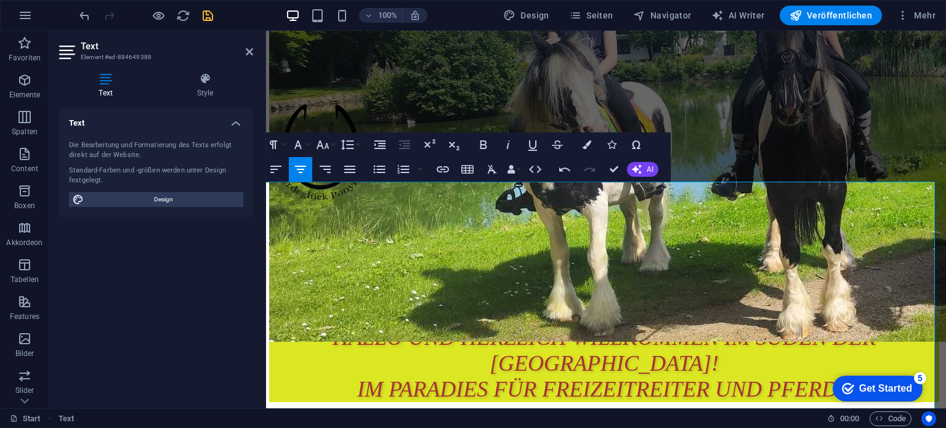
drag, startPoint x: 814, startPoint y: 197, endPoint x: 388, endPoint y: 198, distance: 426.9
click at [325, 142] on icon "button" at bounding box center [322, 144] width 15 height 15
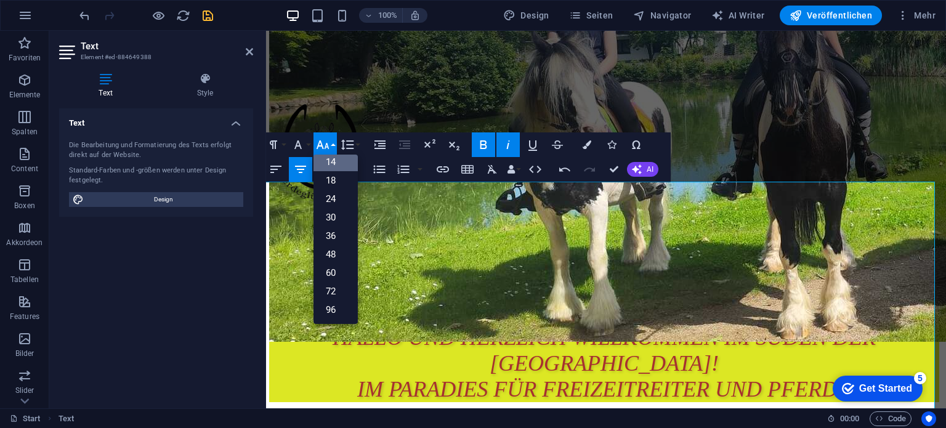
scroll to position [99, 0]
click at [341, 179] on link "18" at bounding box center [336, 181] width 44 height 18
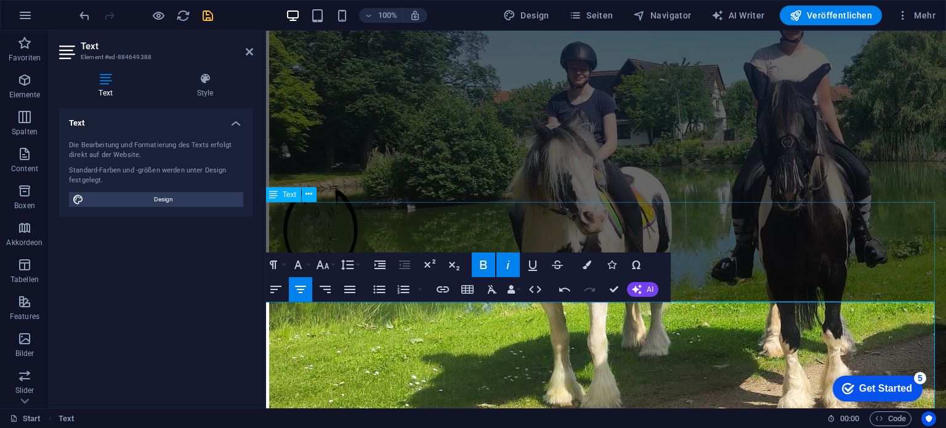
scroll to position [123, 2]
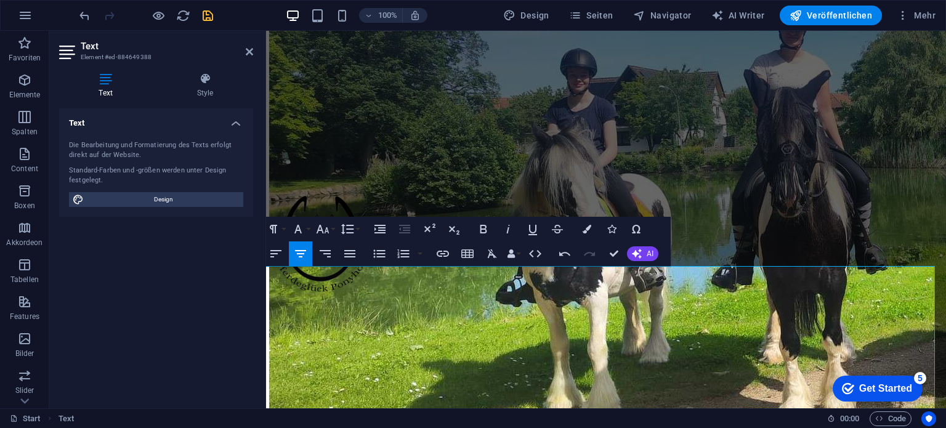
scroll to position [62, 2]
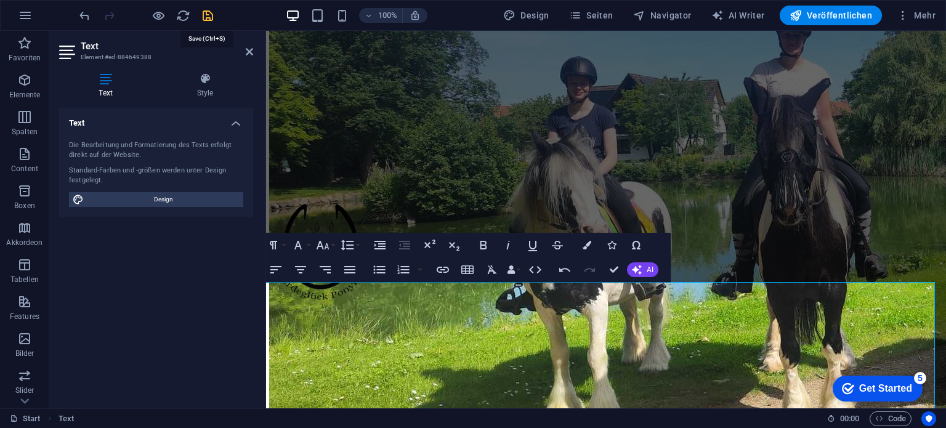
click at [209, 17] on icon "save" at bounding box center [208, 16] width 14 height 14
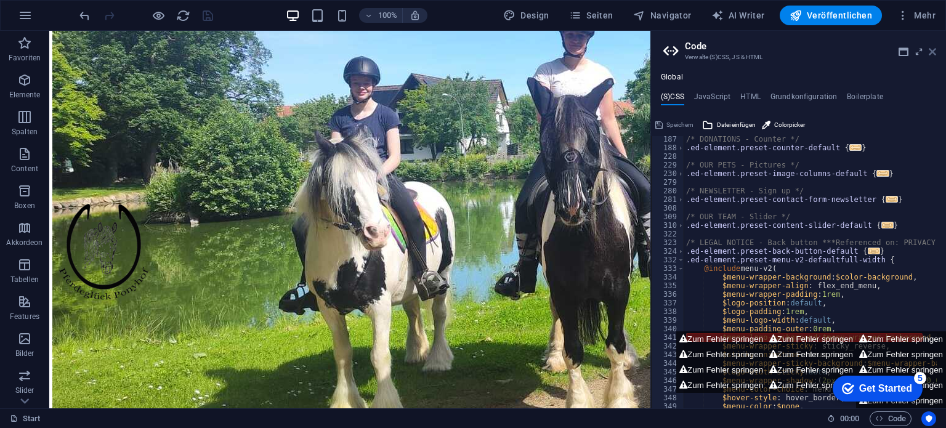
click at [930, 51] on icon at bounding box center [932, 52] width 7 height 10
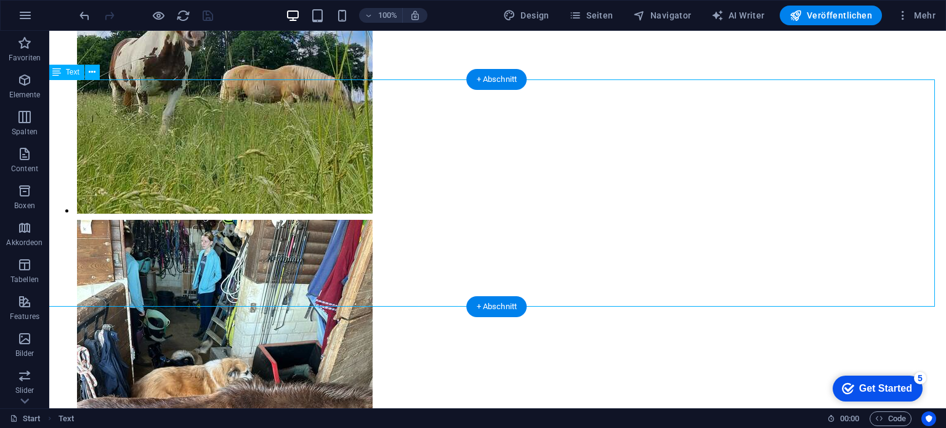
scroll to position [9229, 2]
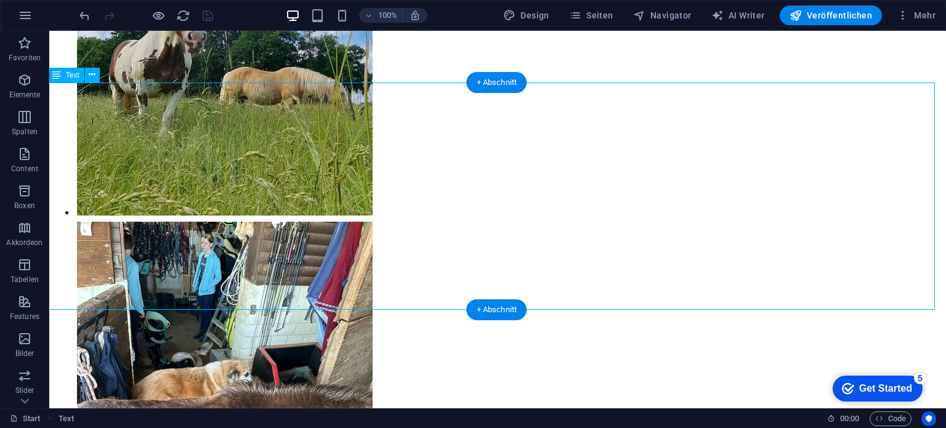
drag, startPoint x: 255, startPoint y: 81, endPoint x: 122, endPoint y: 94, distance: 133.6
click at [90, 73] on icon at bounding box center [92, 74] width 7 height 13
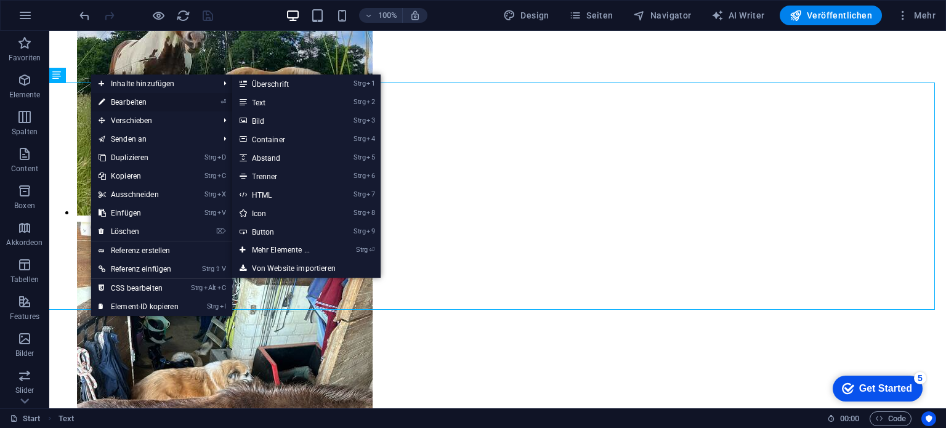
click at [110, 98] on link "⏎ Bearbeiten" at bounding box center [138, 102] width 95 height 18
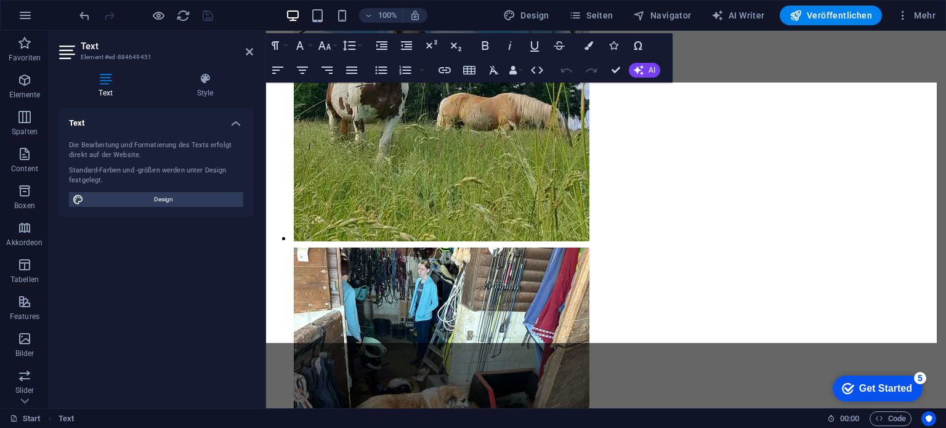
scroll to position [7396, 0]
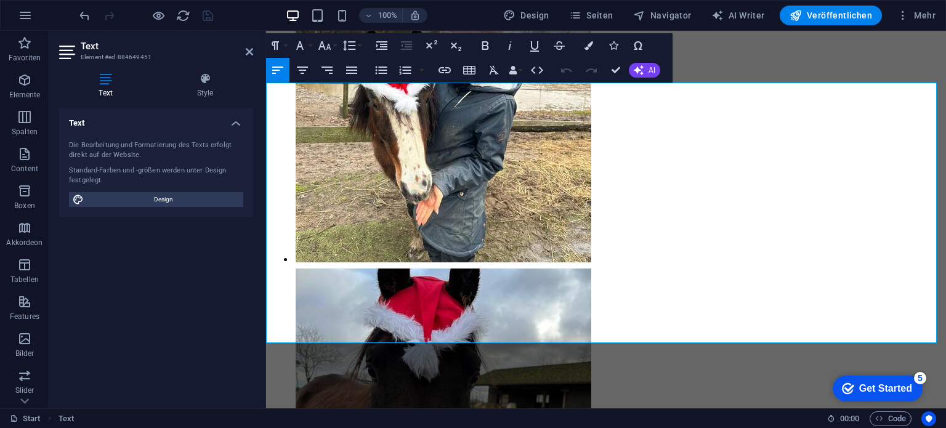
drag, startPoint x: 472, startPoint y: 95, endPoint x: 266, endPoint y: 99, distance: 205.8
click at [335, 47] on button "Font Size" at bounding box center [326, 45] width 23 height 25
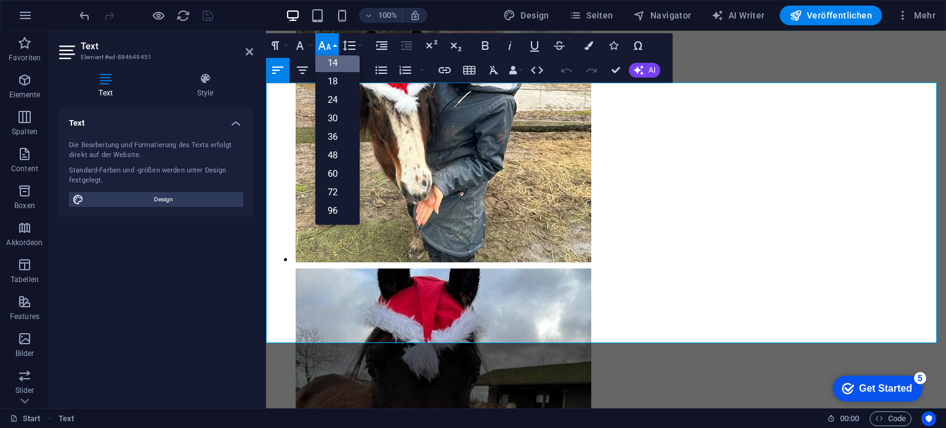
scroll to position [99, 0]
click at [334, 75] on link "18" at bounding box center [337, 82] width 44 height 18
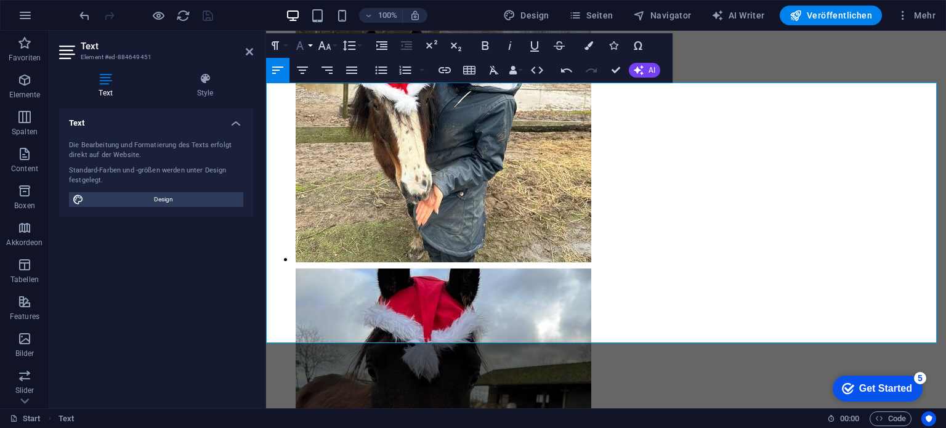
click at [301, 46] on icon "button" at bounding box center [299, 45] width 7 height 9
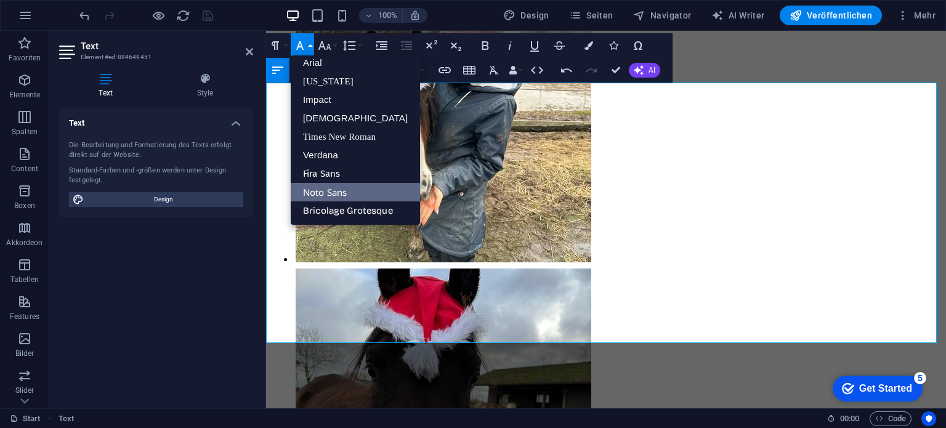
scroll to position [7, 0]
click at [317, 78] on link "[US_STATE]" at bounding box center [355, 81] width 129 height 18
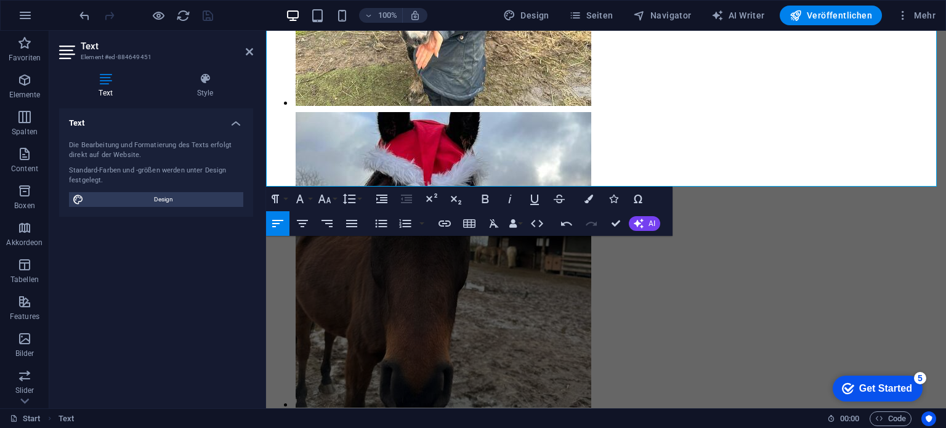
scroll to position [7581, 0]
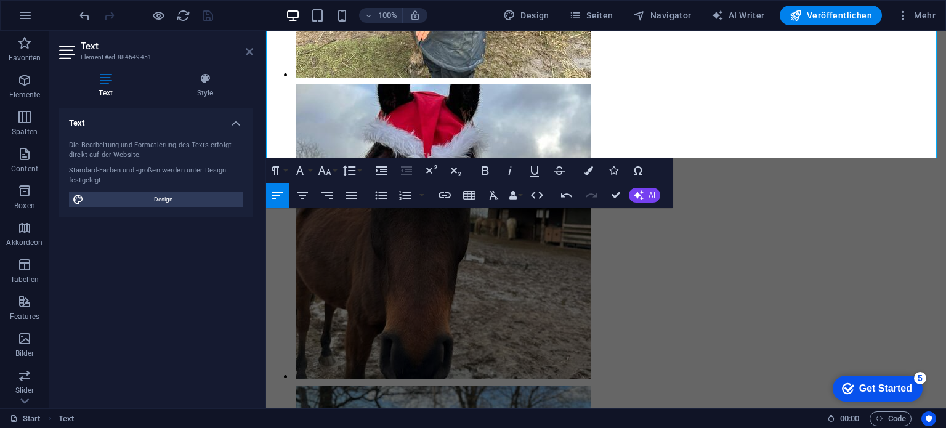
click at [247, 50] on icon at bounding box center [249, 52] width 7 height 10
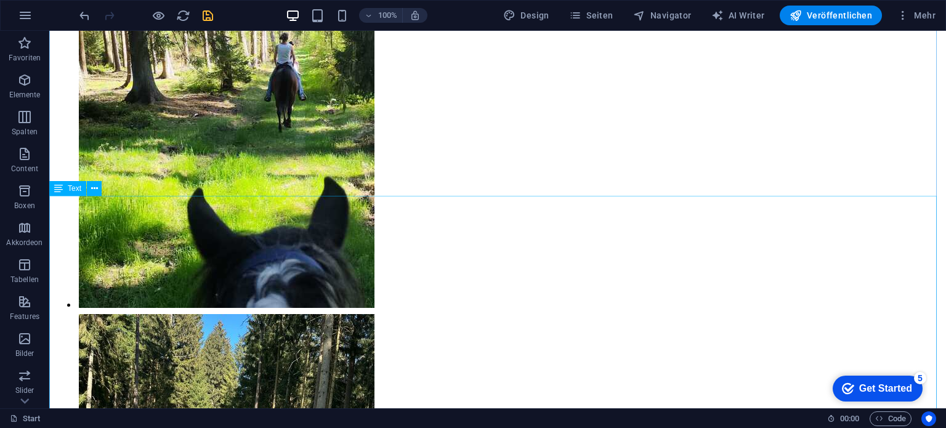
scroll to position [10707, 0]
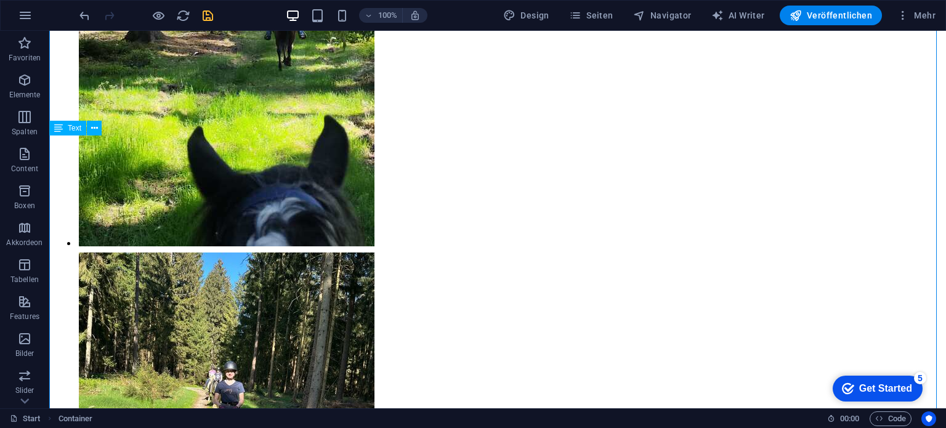
drag, startPoint x: 614, startPoint y: 163, endPoint x: 446, endPoint y: 172, distance: 167.8
click at [99, 128] on button at bounding box center [94, 128] width 15 height 15
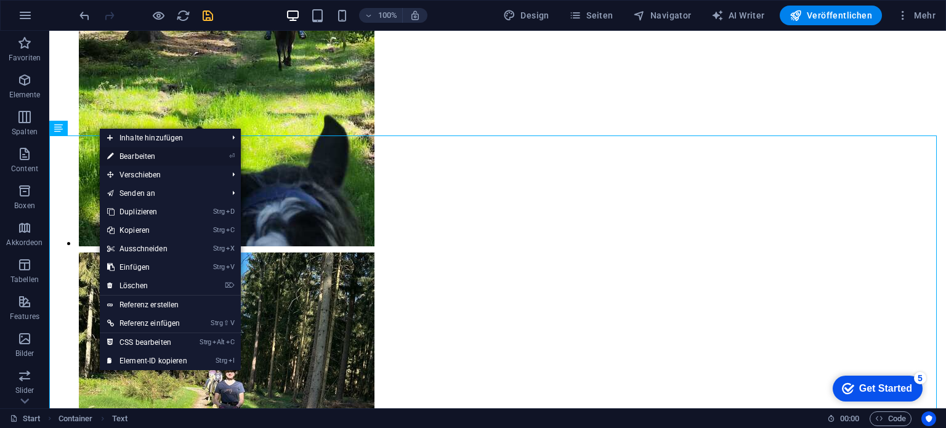
click at [117, 155] on link "⏎ Bearbeiten" at bounding box center [147, 156] width 95 height 18
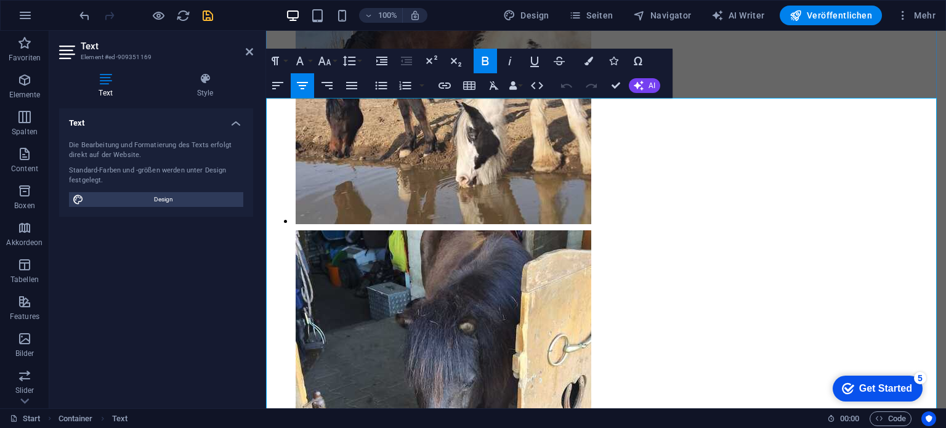
scroll to position [8630, 0]
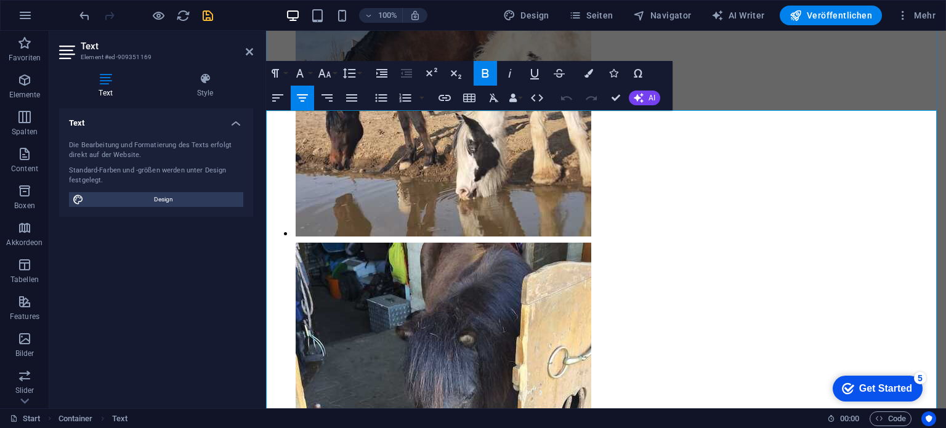
drag, startPoint x: 710, startPoint y: 147, endPoint x: 436, endPoint y: 121, distance: 275.4
click at [333, 74] on button "Font Size" at bounding box center [326, 73] width 23 height 25
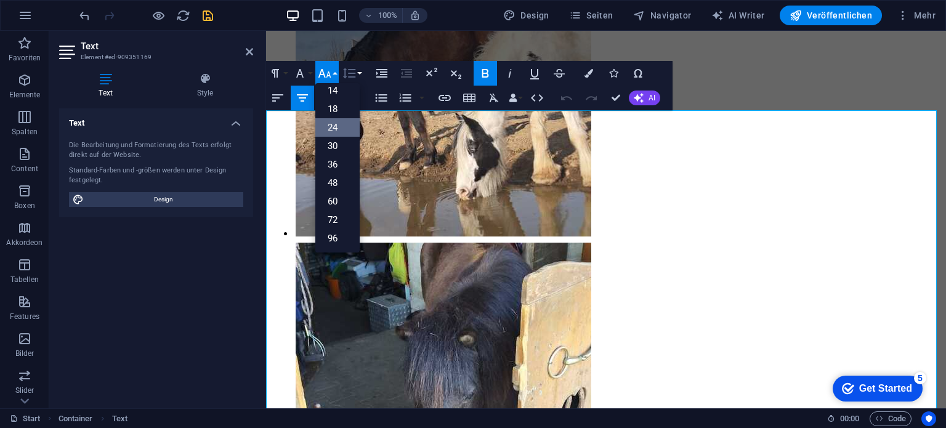
scroll to position [99, 0]
click at [339, 110] on link "18" at bounding box center [337, 109] width 44 height 18
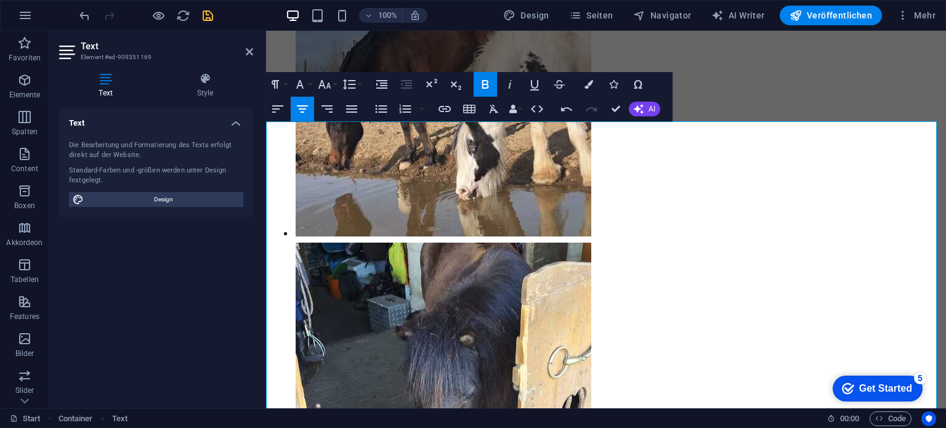
scroll to position [8619, 0]
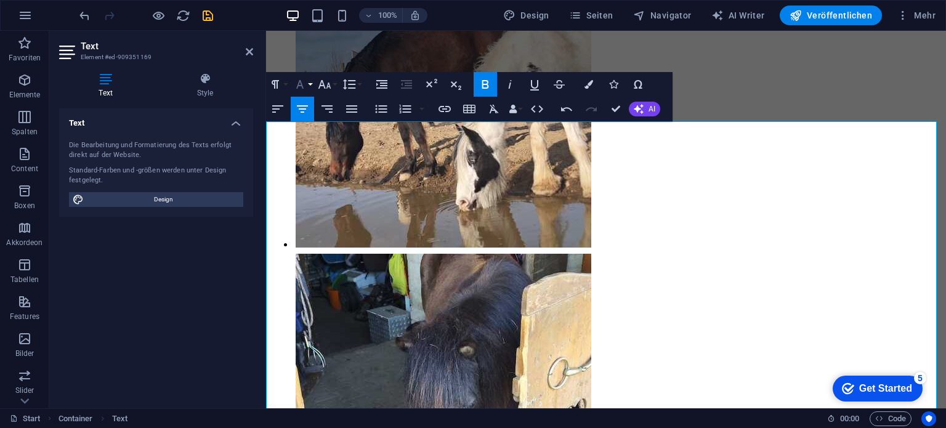
click at [306, 87] on icon "button" at bounding box center [300, 84] width 15 height 15
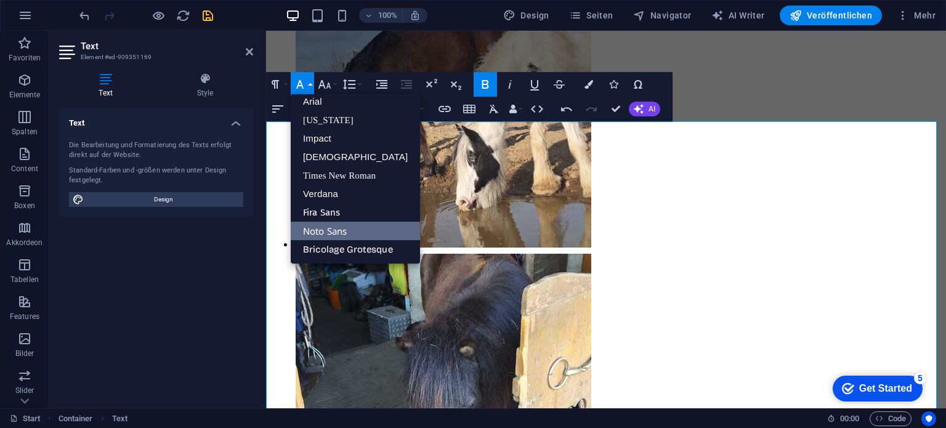
scroll to position [7, 0]
click at [312, 118] on link "[US_STATE]" at bounding box center [355, 120] width 129 height 18
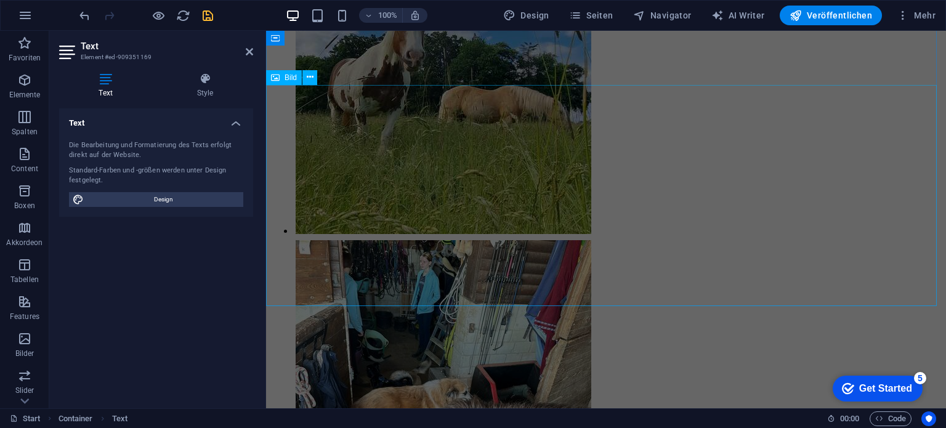
scroll to position [9421, 0]
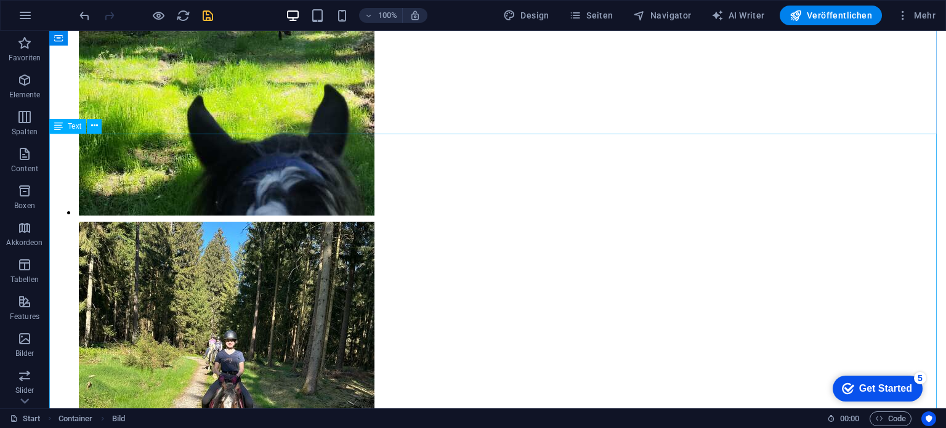
scroll to position [10307, 0]
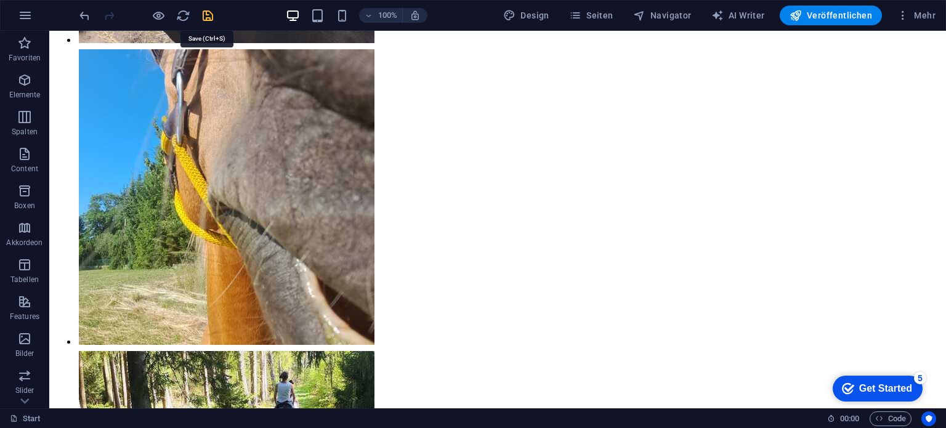
click at [205, 16] on icon "save" at bounding box center [208, 16] width 14 height 14
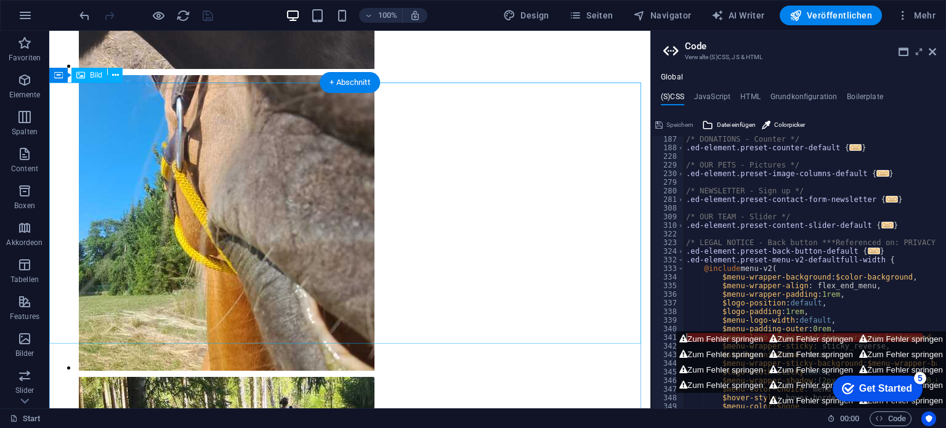
scroll to position [7607, 0]
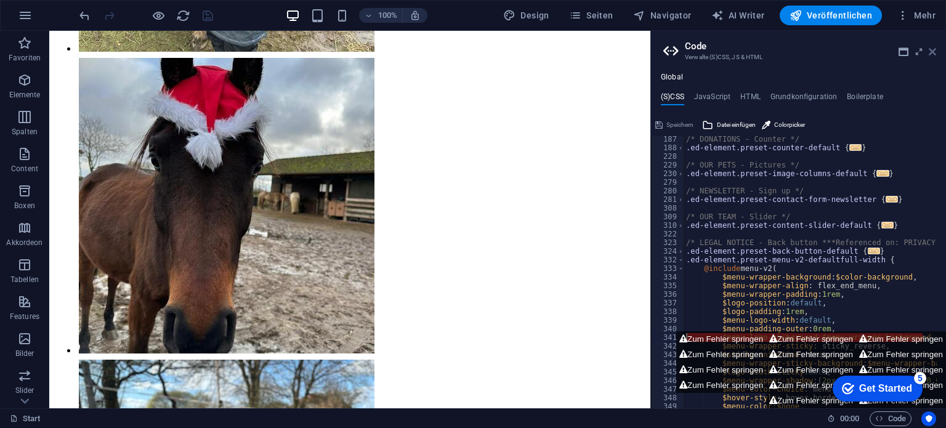
click at [933, 50] on icon at bounding box center [932, 52] width 7 height 10
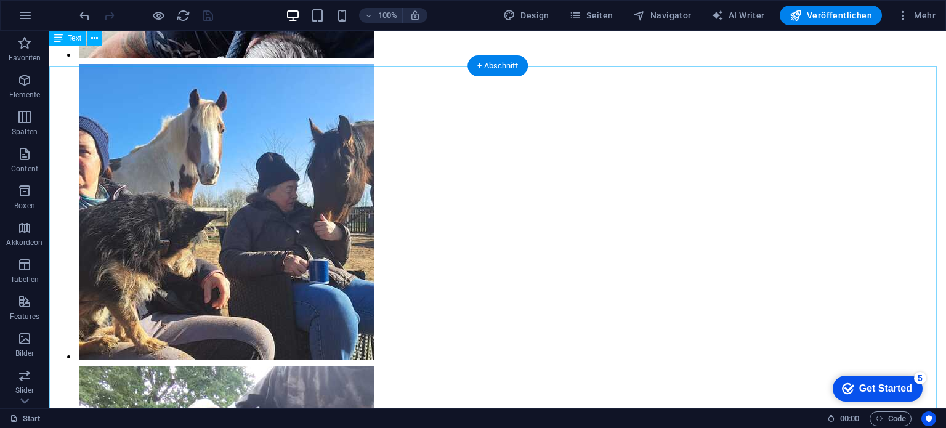
scroll to position [13279, 0]
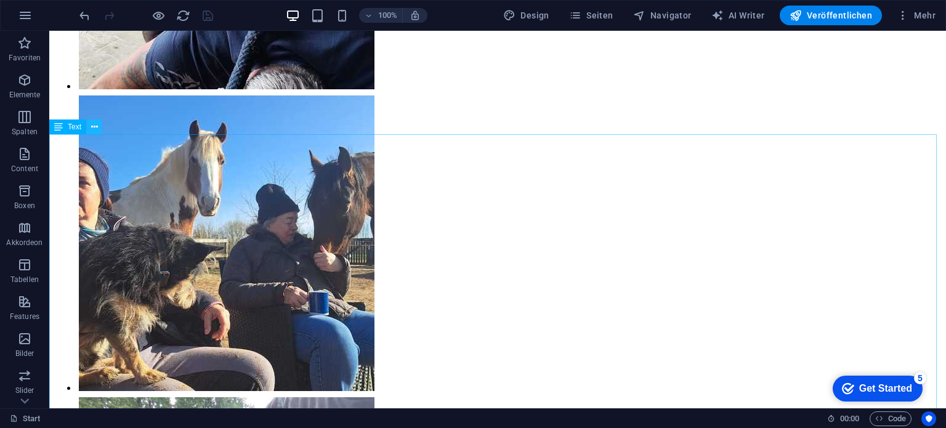
click at [92, 123] on icon at bounding box center [94, 127] width 7 height 13
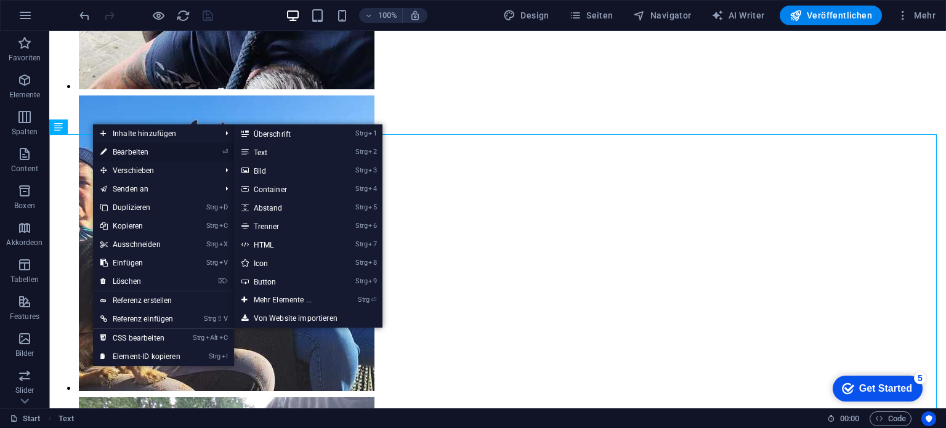
click at [117, 150] on link "⏎ Bearbeiten" at bounding box center [140, 152] width 95 height 18
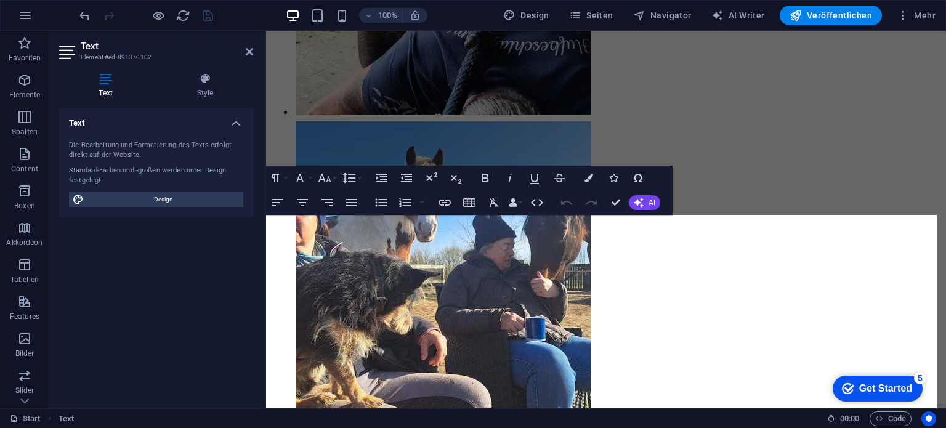
scroll to position [10599, 0]
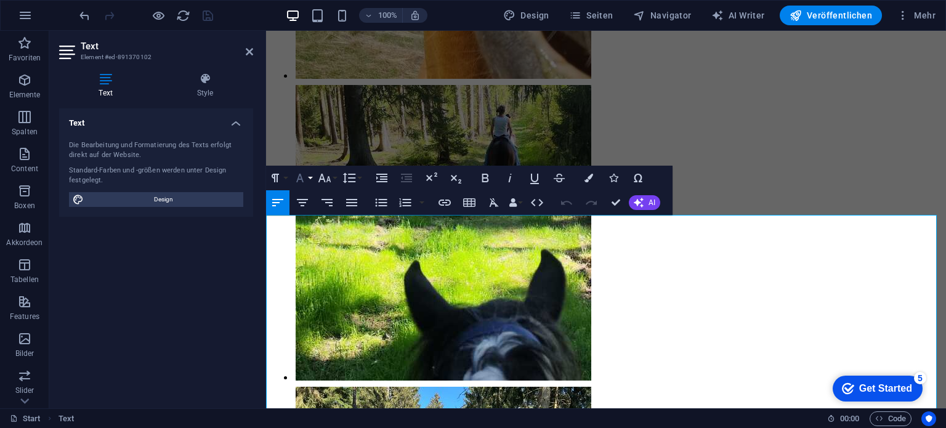
click at [309, 181] on button "Font Family" at bounding box center [302, 178] width 23 height 25
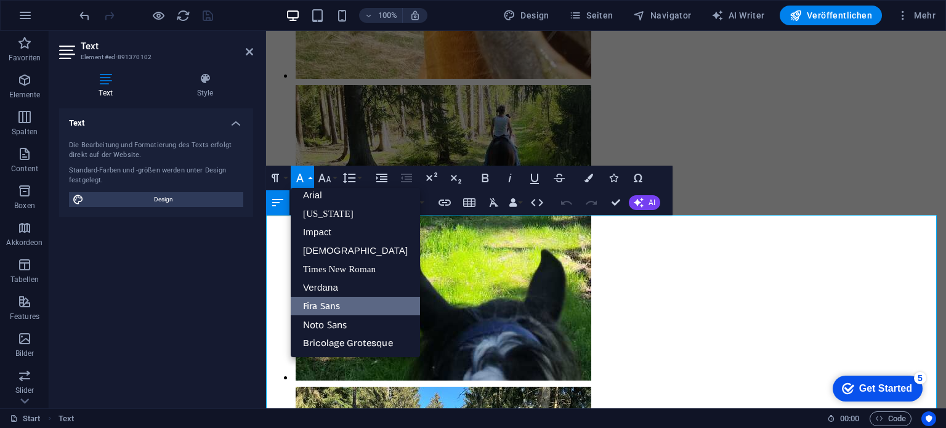
scroll to position [7, 0]
click at [341, 284] on link "Verdana" at bounding box center [355, 287] width 129 height 18
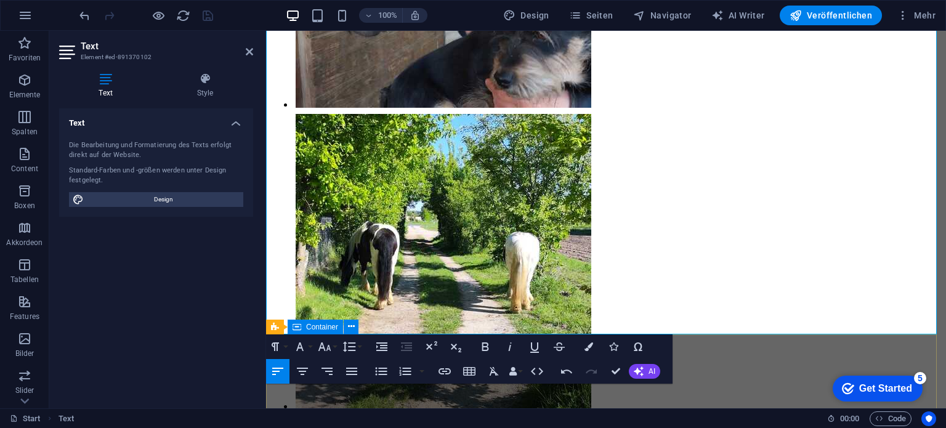
scroll to position [11487, 0]
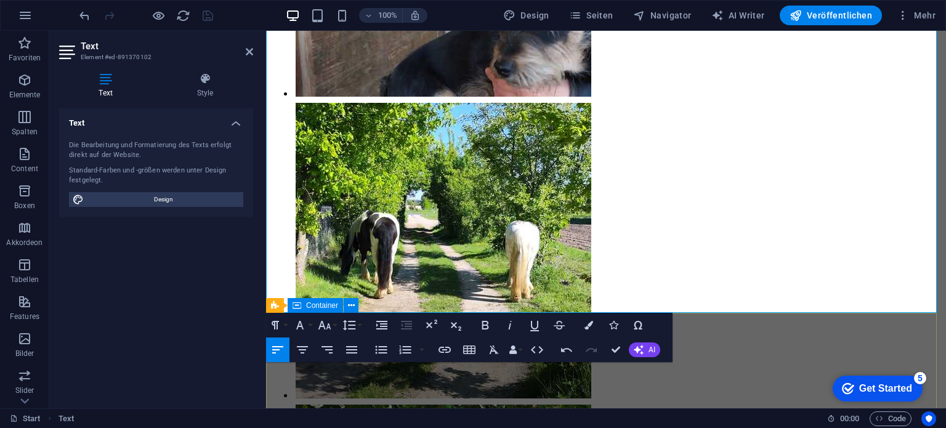
drag, startPoint x: 267, startPoint y: 224, endPoint x: 893, endPoint y: 360, distance: 641.3
click at [310, 322] on button "Font Family" at bounding box center [302, 325] width 23 height 25
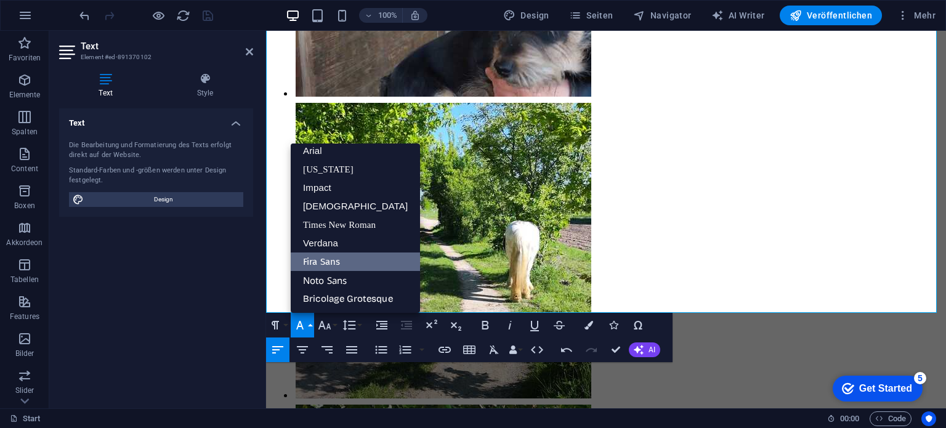
scroll to position [7, 0]
click at [330, 241] on link "Verdana" at bounding box center [355, 243] width 129 height 18
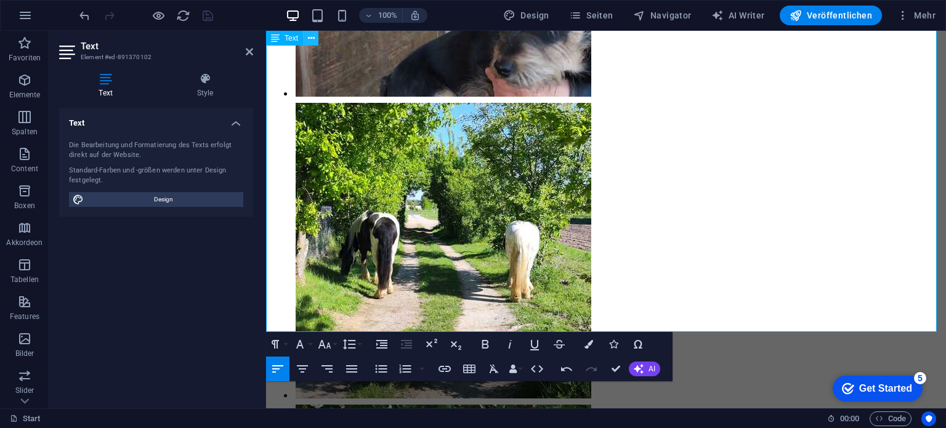
click at [309, 38] on icon at bounding box center [311, 38] width 7 height 13
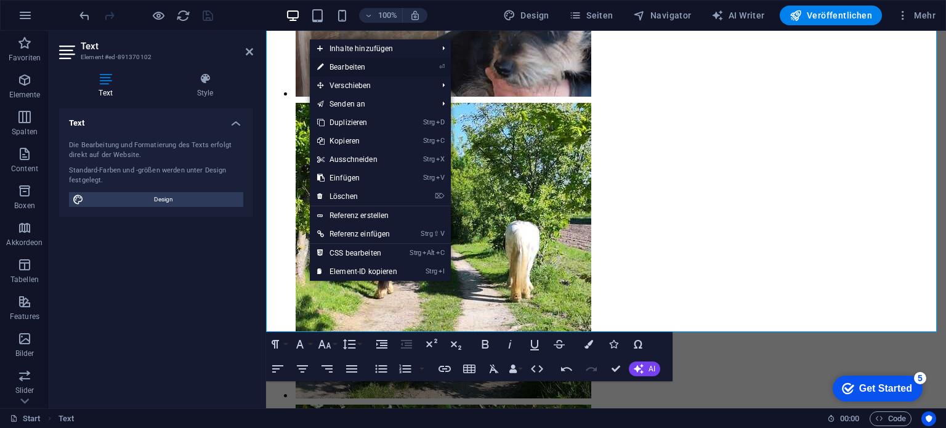
click at [340, 67] on link "⏎ Bearbeiten" at bounding box center [357, 67] width 95 height 18
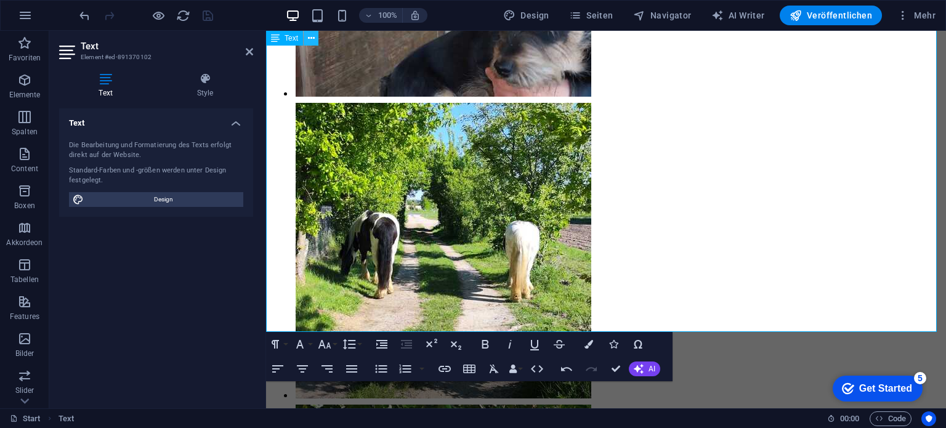
click at [309, 34] on icon at bounding box center [311, 38] width 7 height 13
click at [585, 346] on icon "button" at bounding box center [589, 344] width 9 height 9
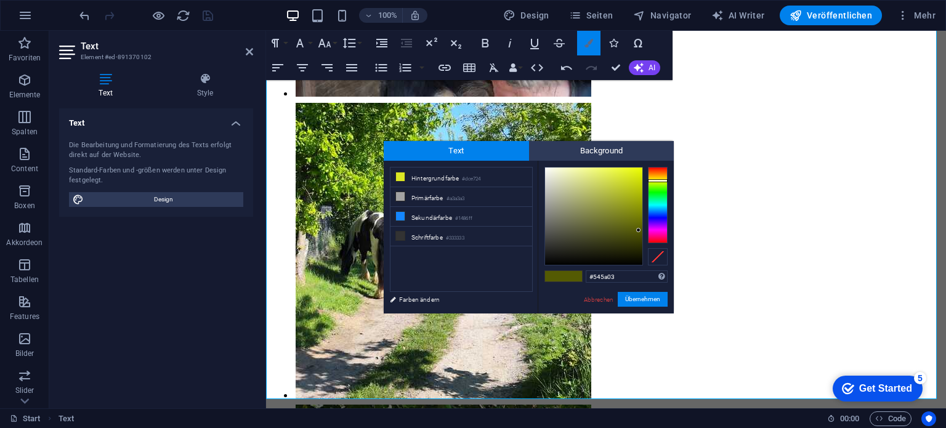
scroll to position [11419, 0]
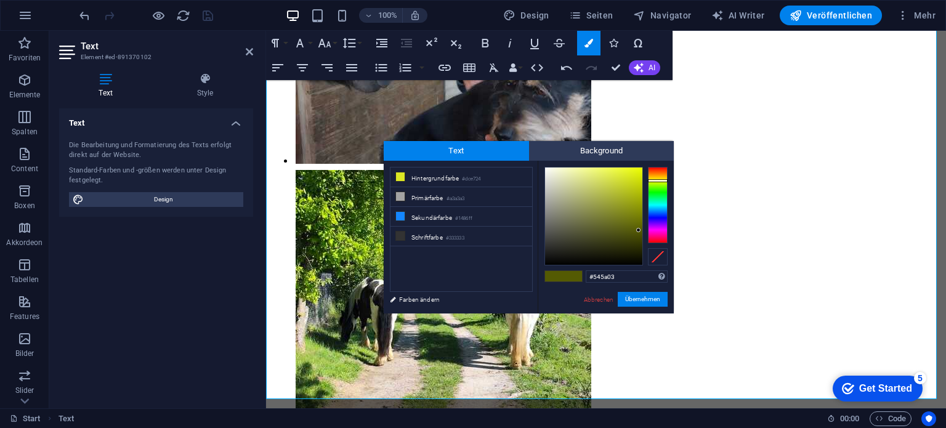
type input "#0b0b0a"
click at [550, 261] on div at bounding box center [593, 216] width 97 height 97
click at [651, 302] on button "Übernehmen" at bounding box center [643, 299] width 50 height 15
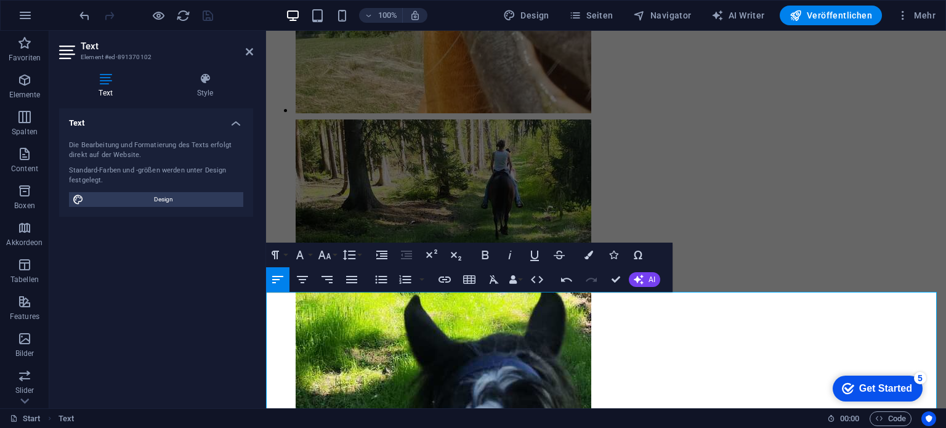
scroll to position [10619, 0]
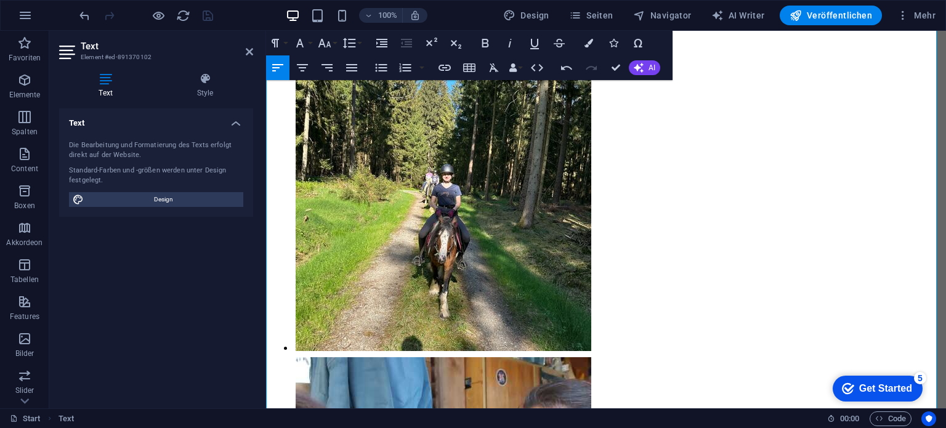
scroll to position [10927, 0]
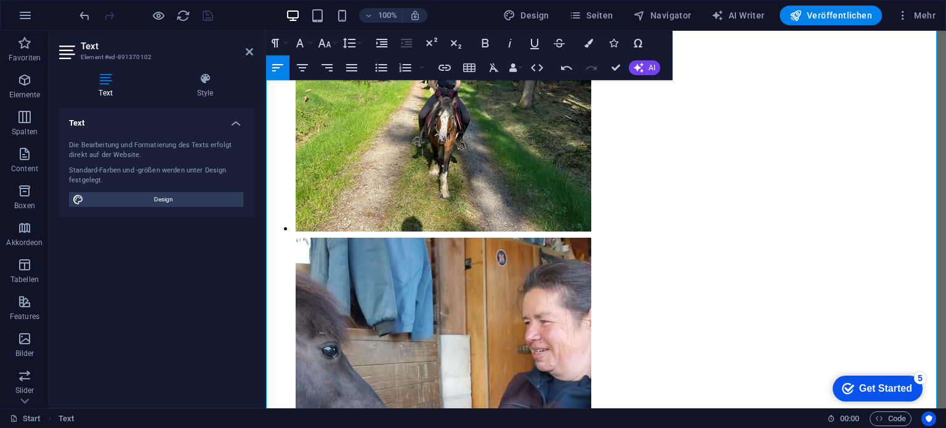
scroll to position [11111, 0]
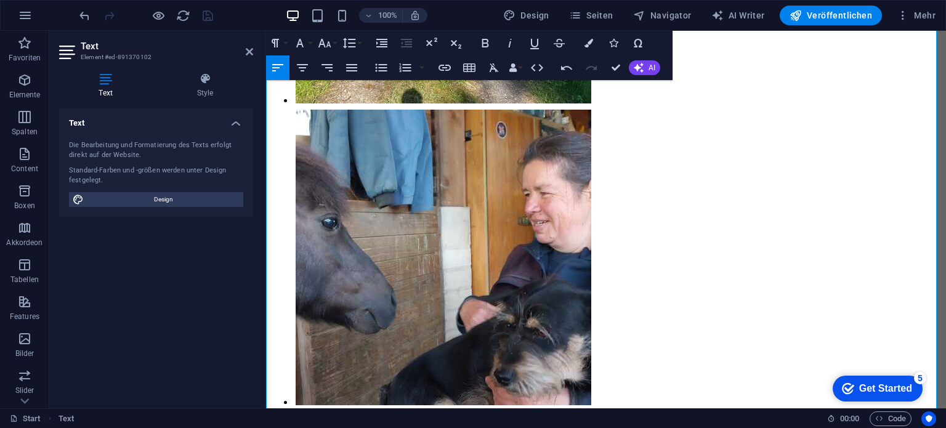
scroll to position [11235, 0]
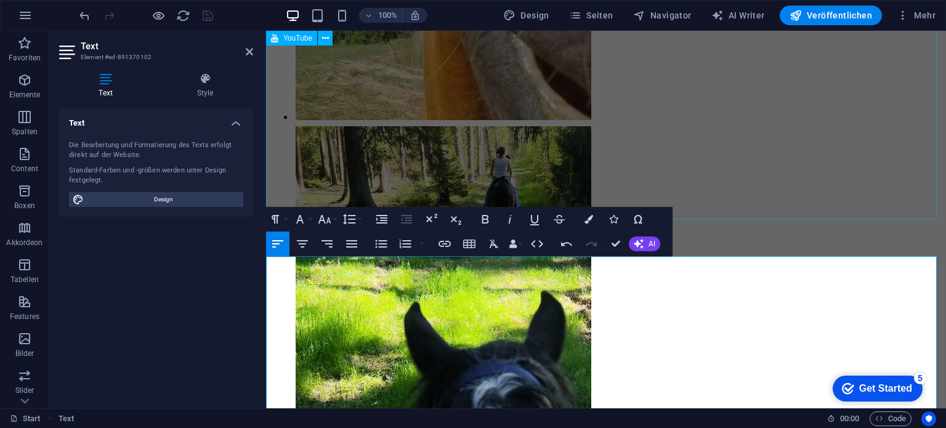
scroll to position [10557, 0]
click at [247, 52] on icon at bounding box center [249, 52] width 7 height 10
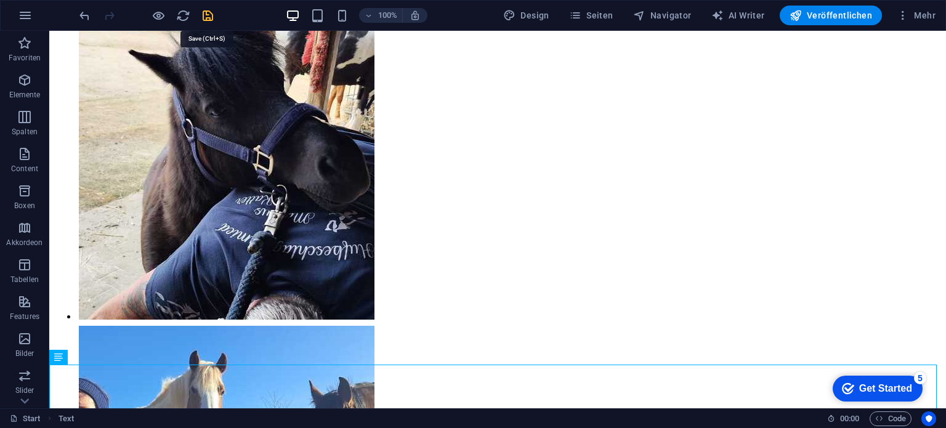
click at [213, 14] on icon "save" at bounding box center [208, 16] width 14 height 14
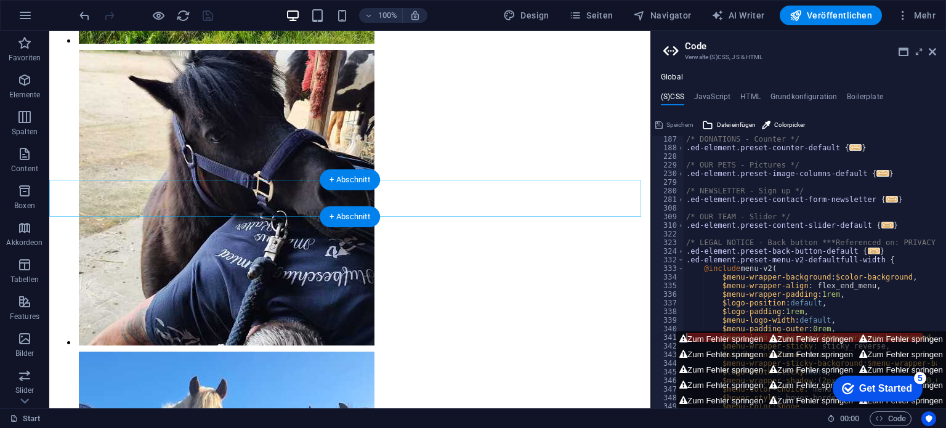
scroll to position [9660, 0]
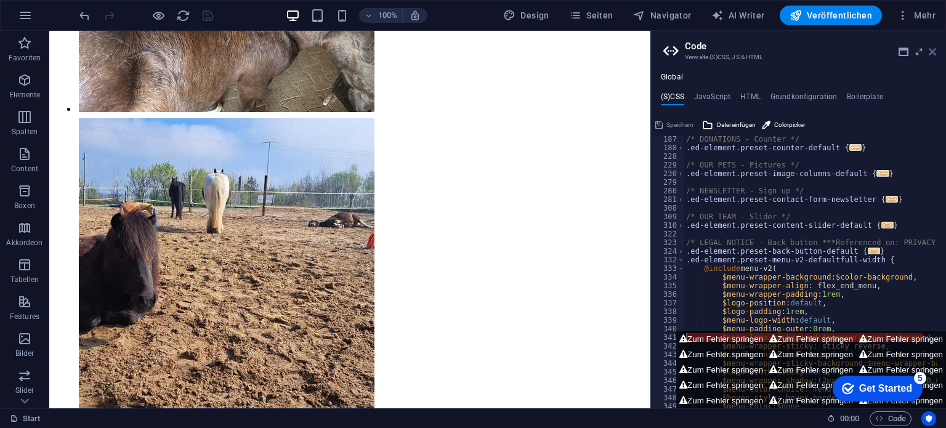
click at [933, 50] on icon at bounding box center [932, 52] width 7 height 10
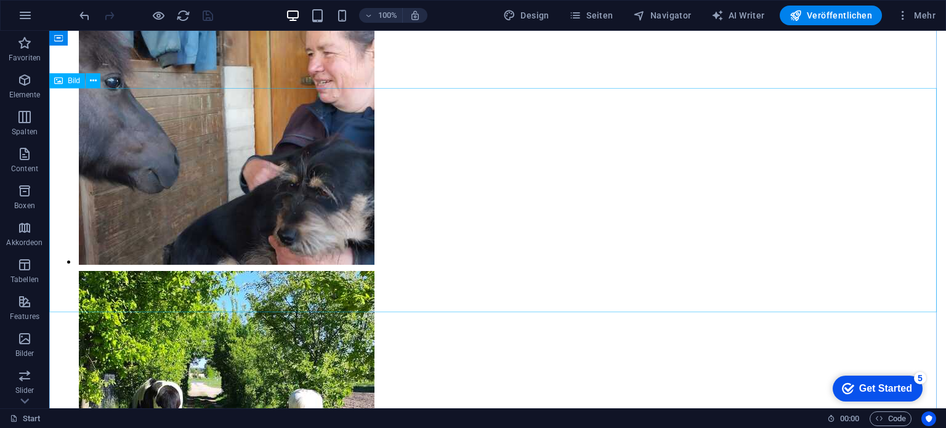
scroll to position [11311, 0]
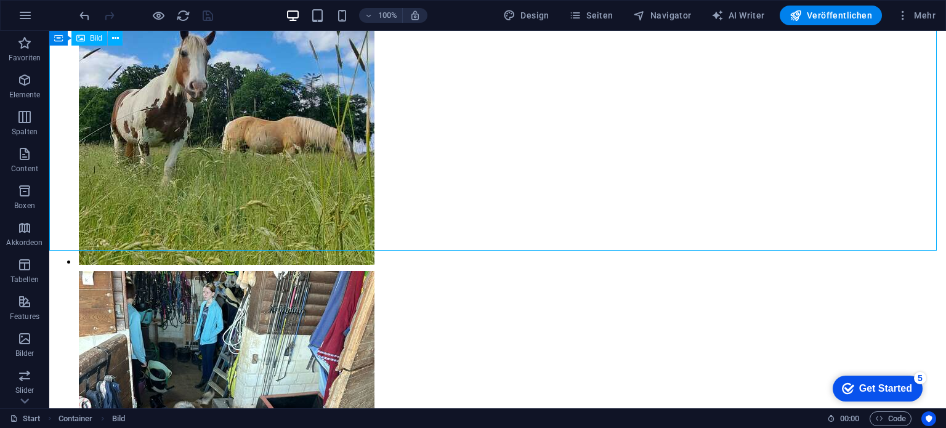
select select "%"
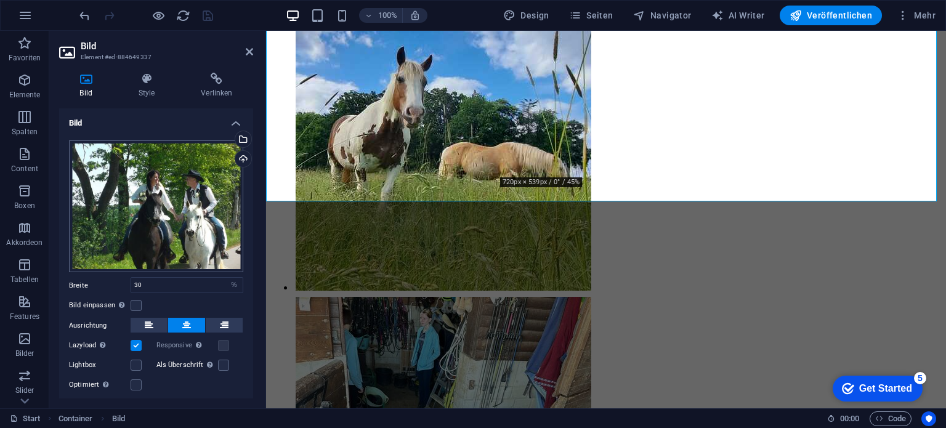
scroll to position [31, 0]
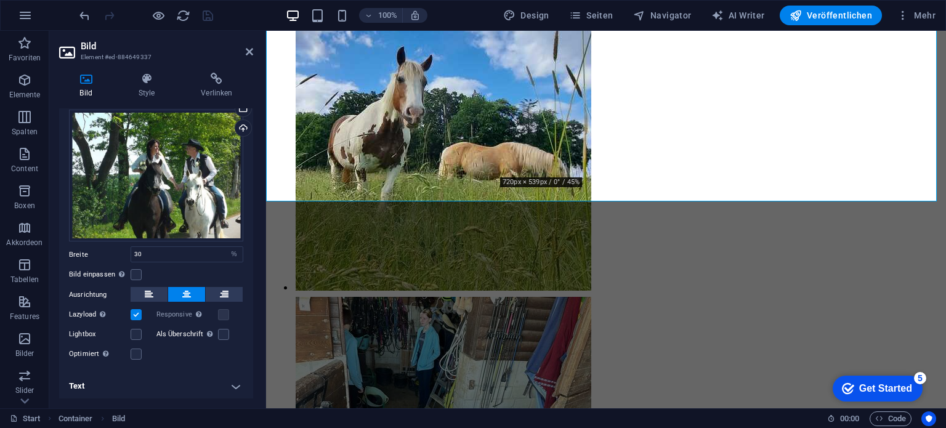
click at [235, 384] on h4 "Text" at bounding box center [156, 386] width 194 height 30
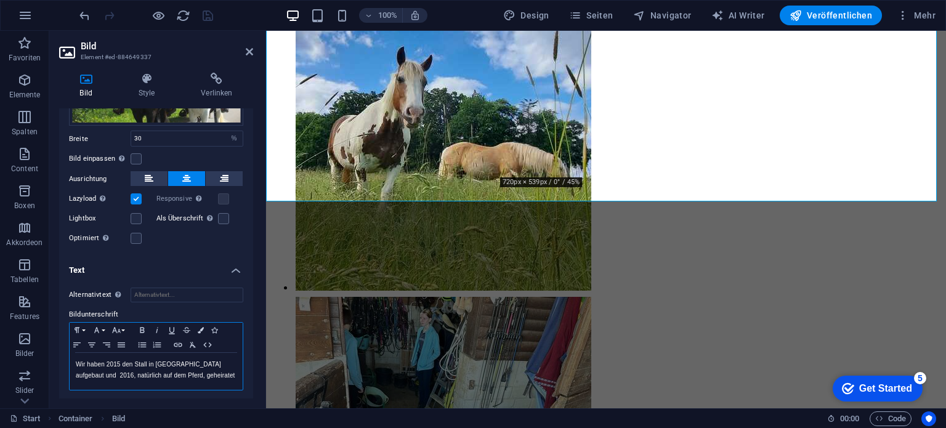
click at [160, 371] on p "Wir haben 2015 den Stall in [GEOGRAPHIC_DATA] aufgebaut und 2016, natürlich auf…" at bounding box center [156, 370] width 161 height 22
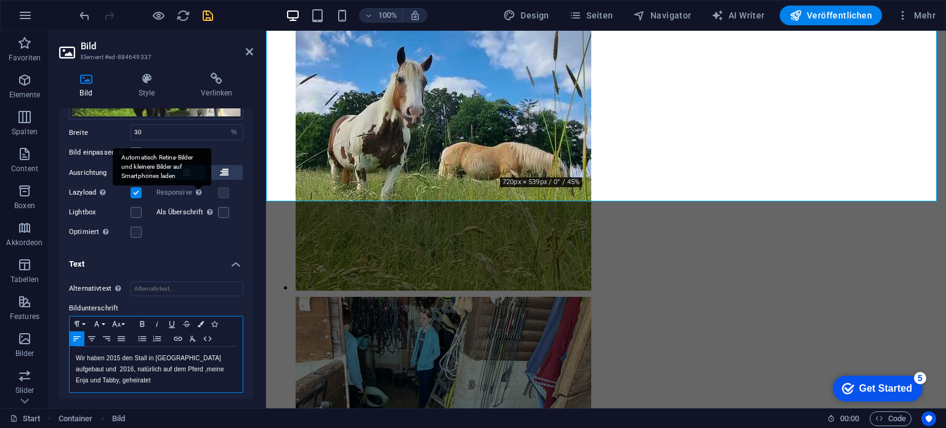
scroll to position [155, 0]
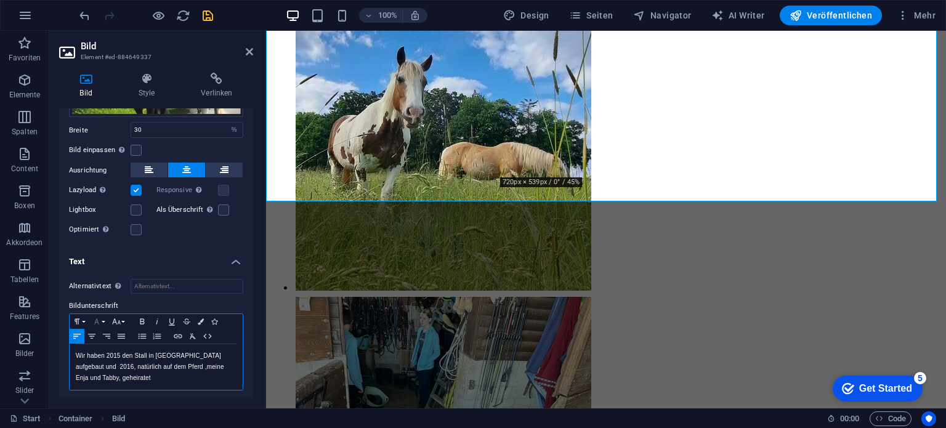
click at [103, 319] on button "Font Family" at bounding box center [99, 321] width 20 height 15
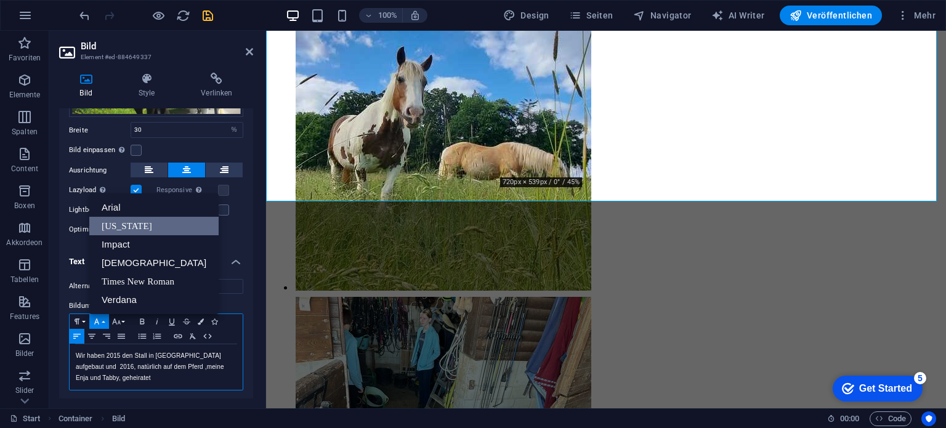
click at [123, 219] on link "[US_STATE]" at bounding box center [153, 226] width 129 height 18
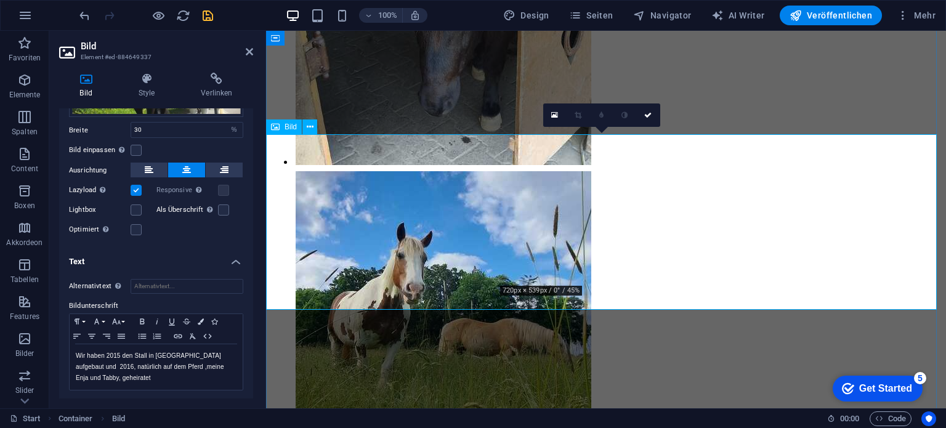
scroll to position [8995, 0]
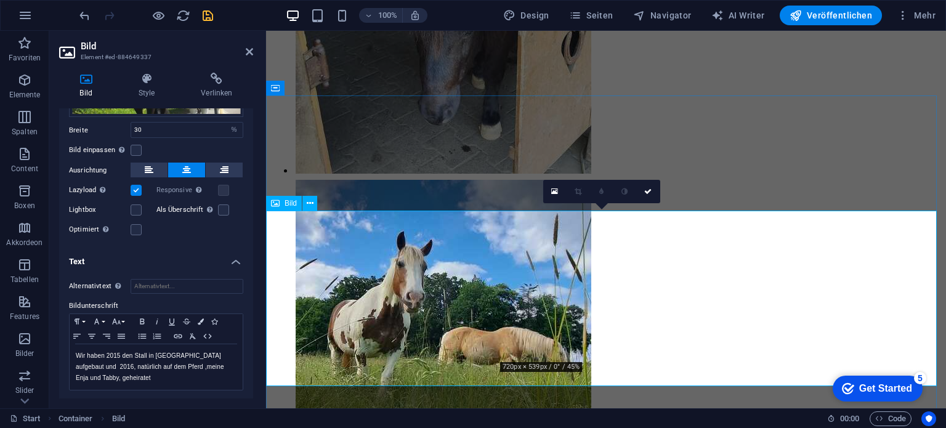
click at [246, 50] on icon at bounding box center [249, 52] width 7 height 10
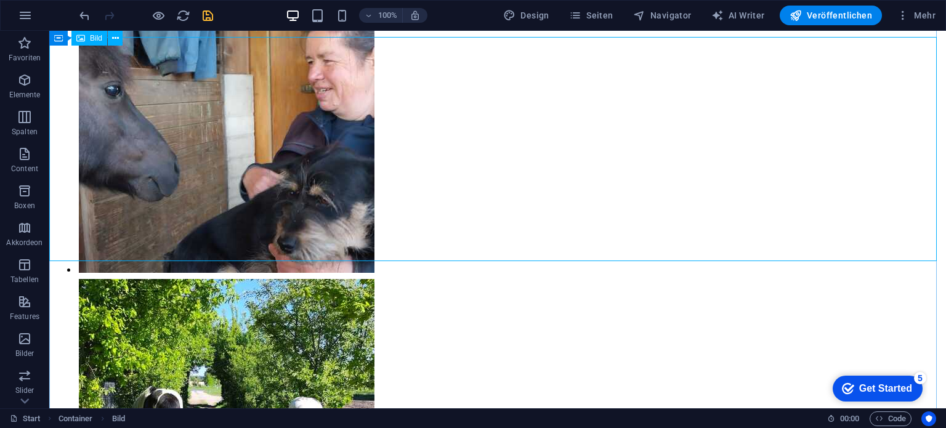
scroll to position [11220, 0]
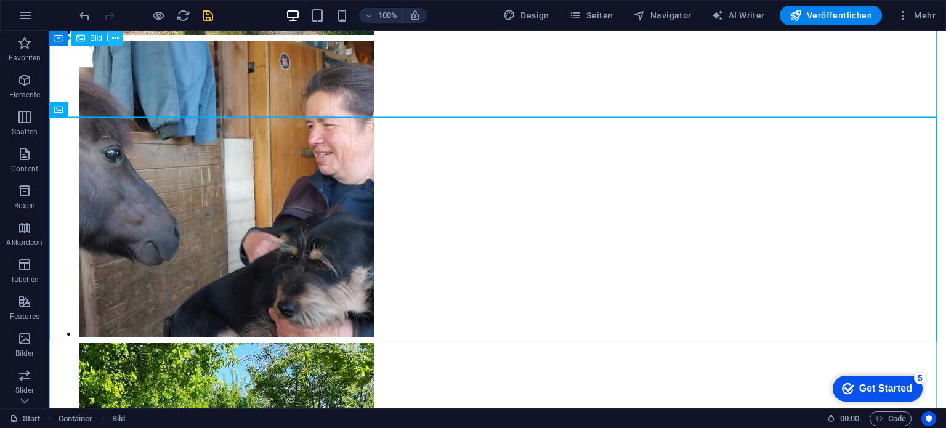
click at [110, 43] on button at bounding box center [115, 38] width 15 height 15
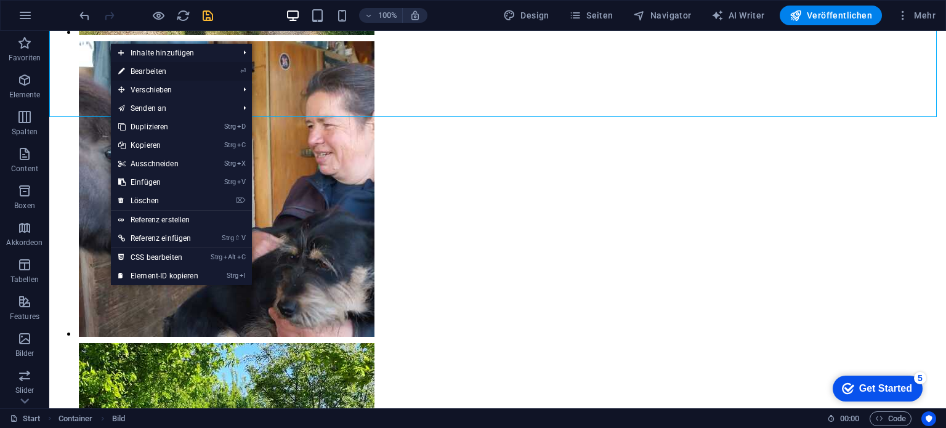
click at [134, 71] on link "⏎ Bearbeiten" at bounding box center [158, 71] width 95 height 18
select select "%"
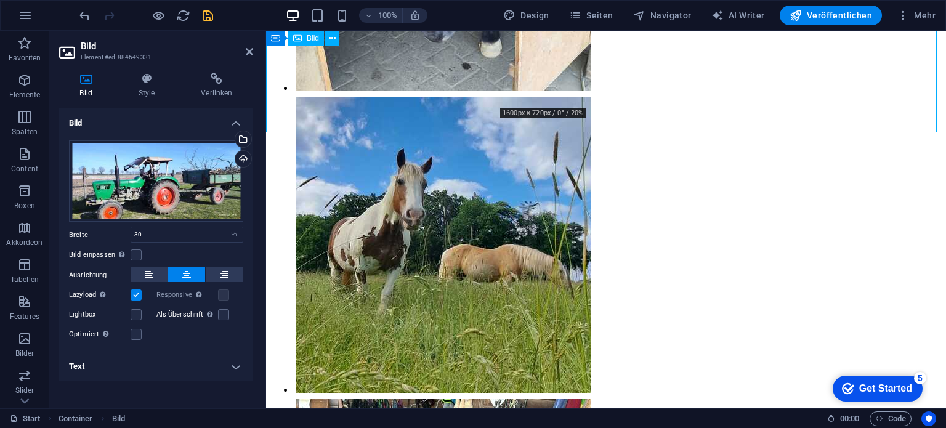
scroll to position [9061, 0]
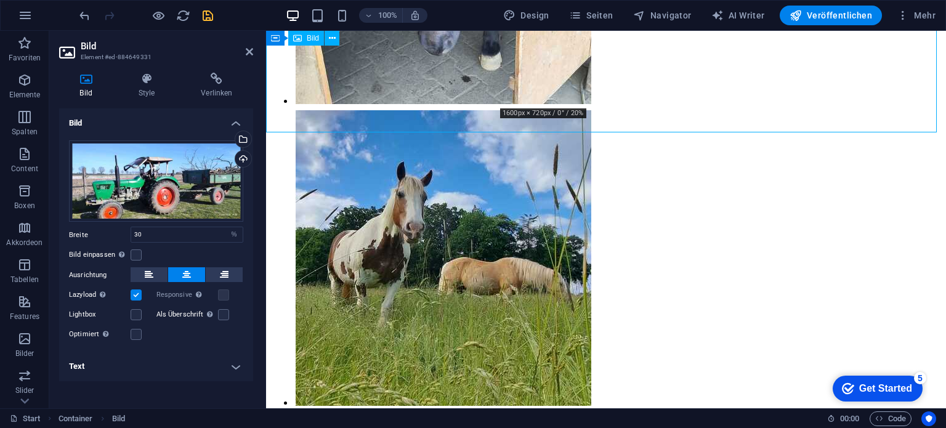
drag, startPoint x: 812, startPoint y: 68, endPoint x: 750, endPoint y: 81, distance: 63.0
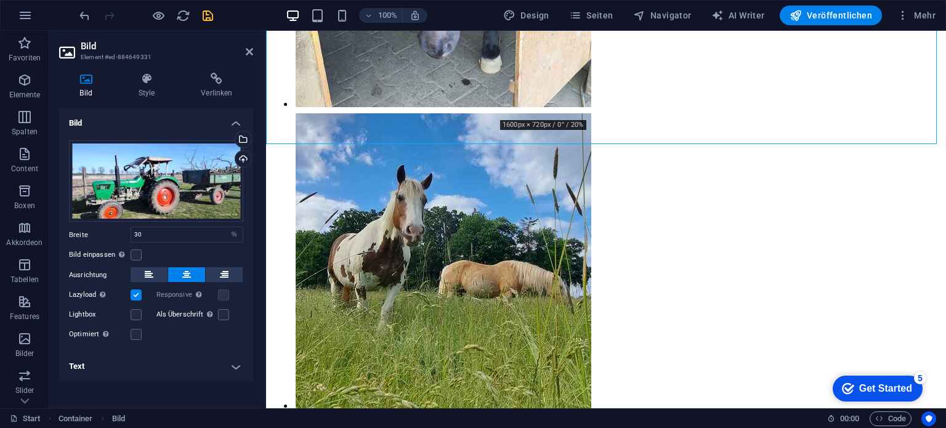
click at [238, 363] on h4 "Text" at bounding box center [156, 367] width 194 height 30
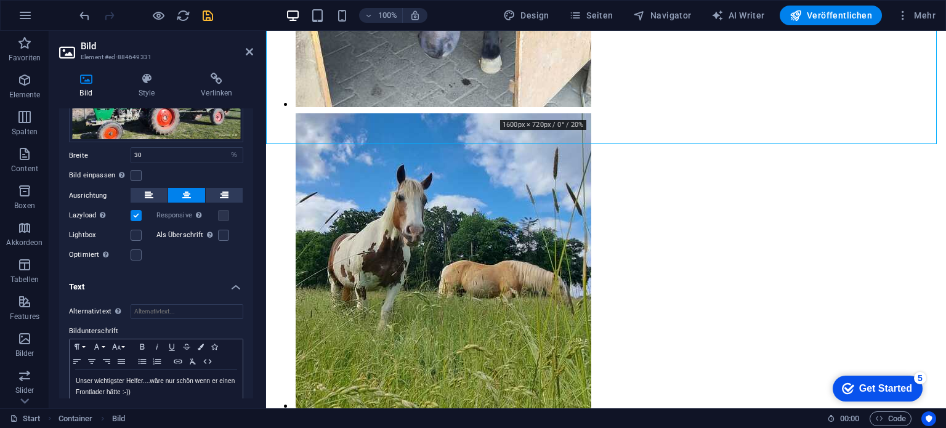
scroll to position [97, 0]
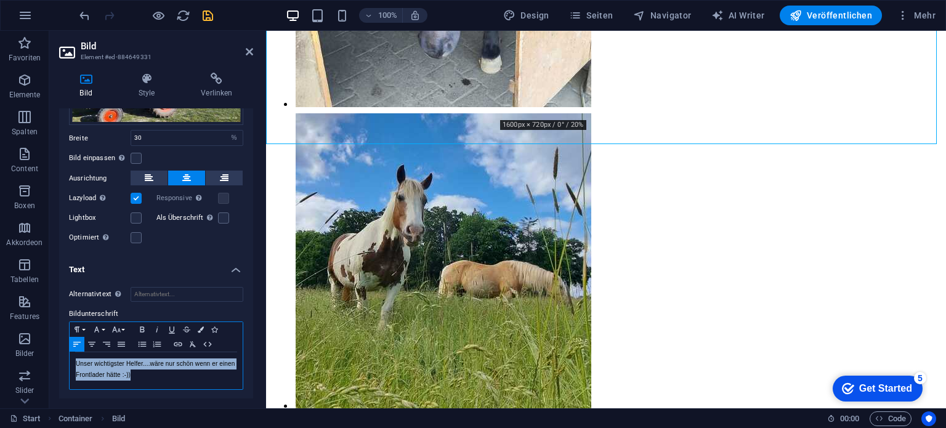
drag, startPoint x: 170, startPoint y: 375, endPoint x: 70, endPoint y: 362, distance: 101.2
click at [70, 362] on div "Unser wichtigster Helfer....wäre nur schön wenn er einen Frontlader hätte :-))" at bounding box center [156, 370] width 173 height 37
click at [103, 328] on button "Font Family" at bounding box center [99, 329] width 20 height 15
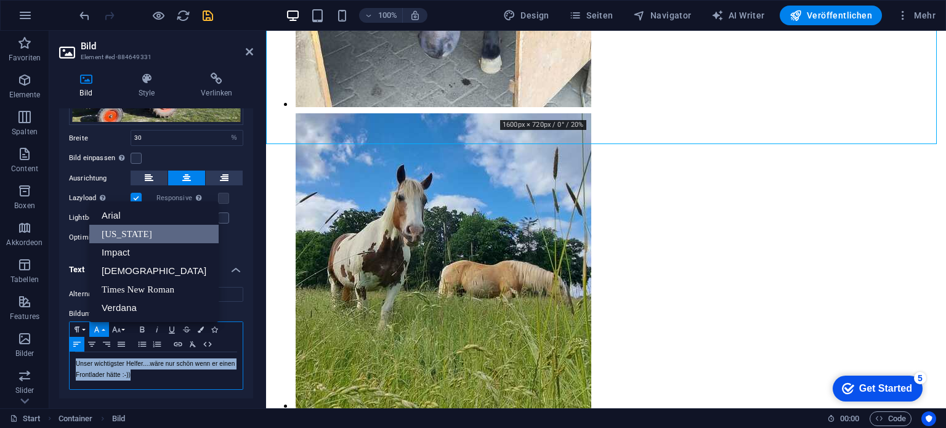
click at [109, 238] on link "[US_STATE]" at bounding box center [153, 234] width 129 height 18
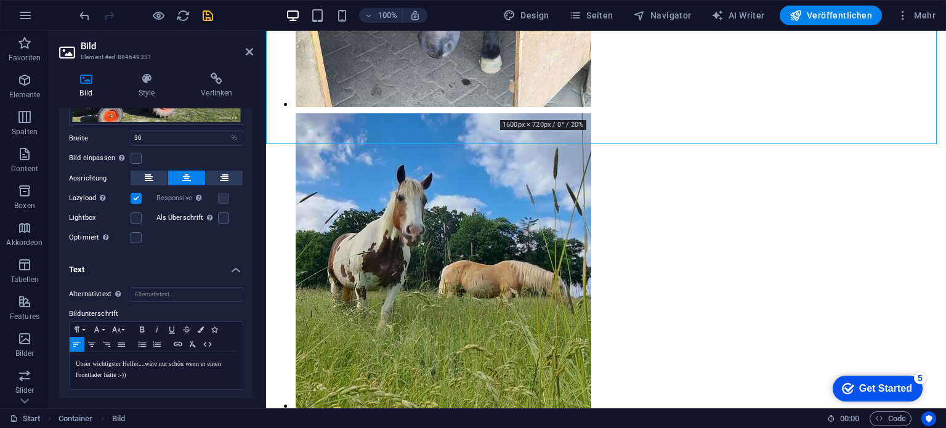
click at [256, 368] on div "Bild Style Verlinken Bild Ziehe Dateien zum Hochladen hierher oder klicke hier,…" at bounding box center [156, 236] width 214 height 346
click at [256, 370] on div "Bild Style Verlinken Bild Ziehe Dateien zum Hochladen hierher oder klicke hier,…" at bounding box center [156, 236] width 214 height 346
click at [217, 401] on div "Bild Style Verlinken Bild Ziehe Dateien zum Hochladen hierher oder klicke hier,…" at bounding box center [156, 236] width 214 height 346
click at [247, 51] on icon at bounding box center [249, 52] width 7 height 10
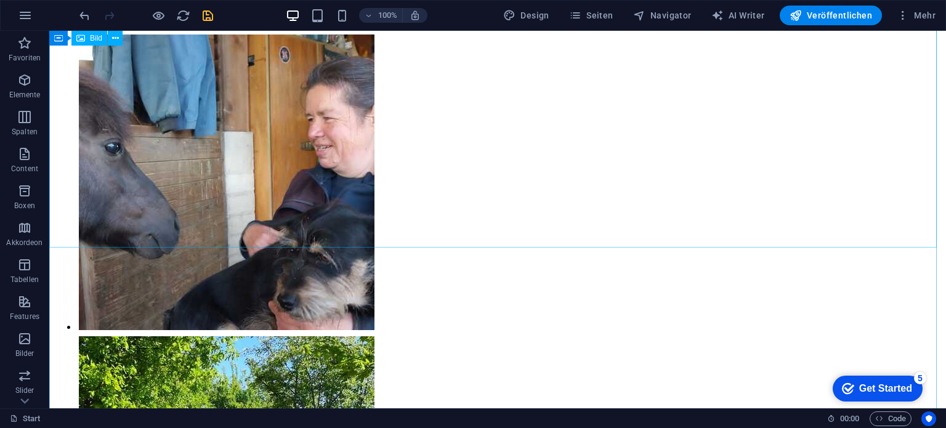
scroll to position [11164, 0]
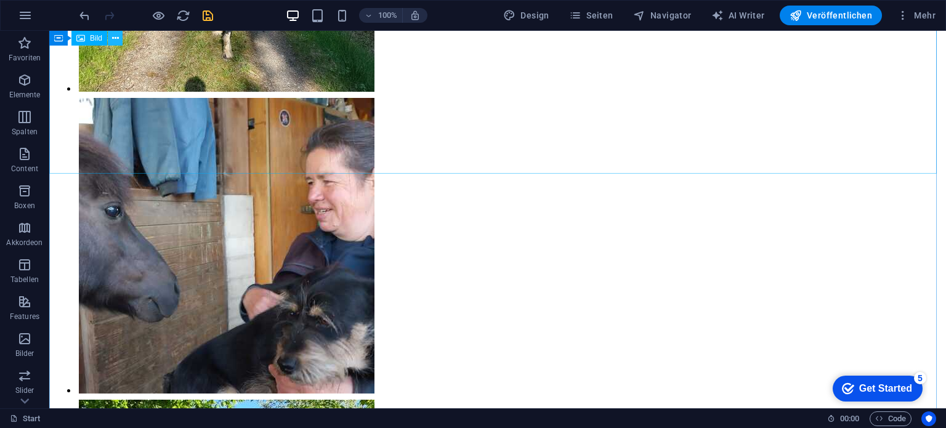
click at [115, 39] on icon at bounding box center [115, 38] width 7 height 13
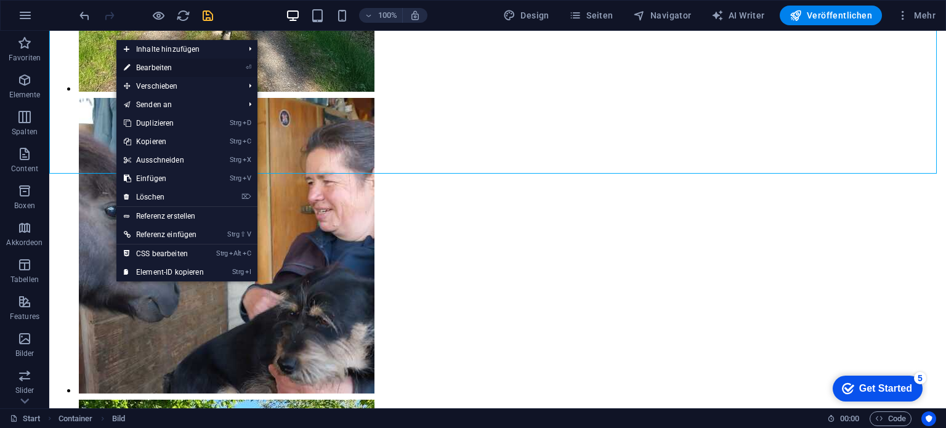
click at [139, 64] on link "⏎ Bearbeiten" at bounding box center [163, 68] width 95 height 18
select select "%"
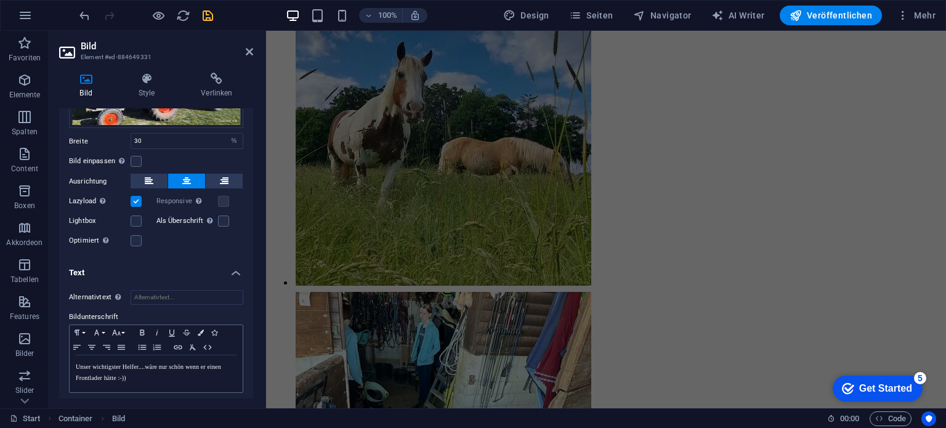
scroll to position [97, 0]
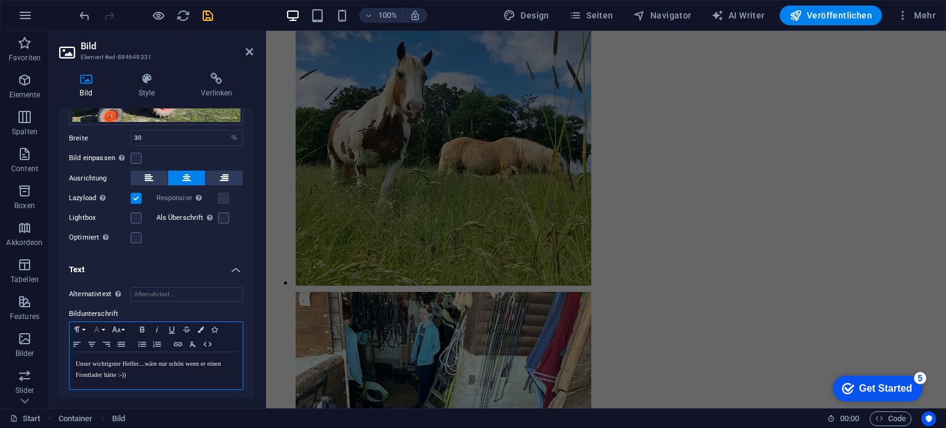
click at [101, 328] on icon "button" at bounding box center [96, 330] width 15 height 10
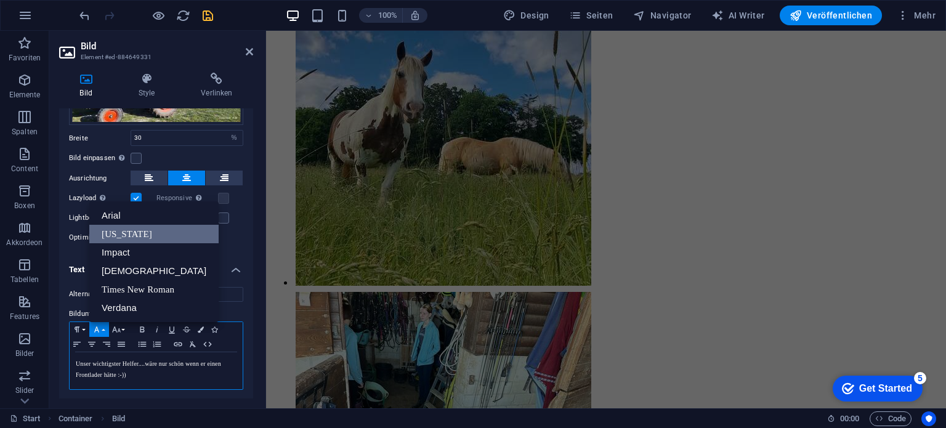
click at [116, 233] on link "[US_STATE]" at bounding box center [153, 234] width 129 height 18
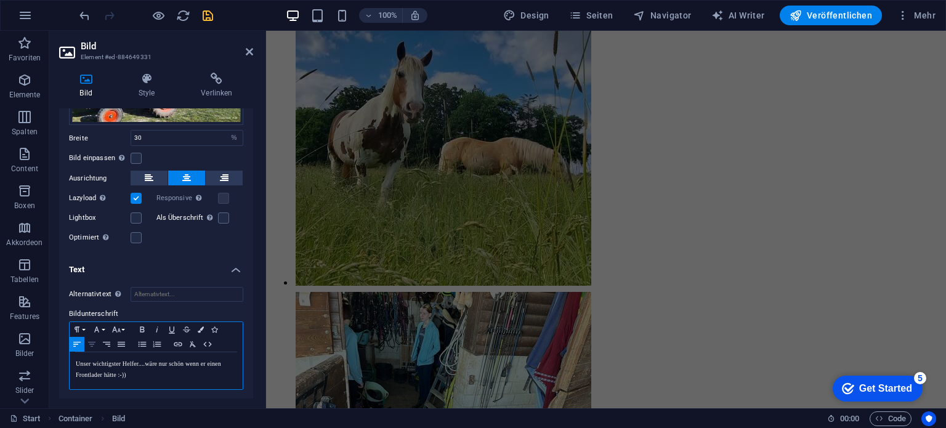
click at [91, 344] on icon "button" at bounding box center [91, 344] width 7 height 5
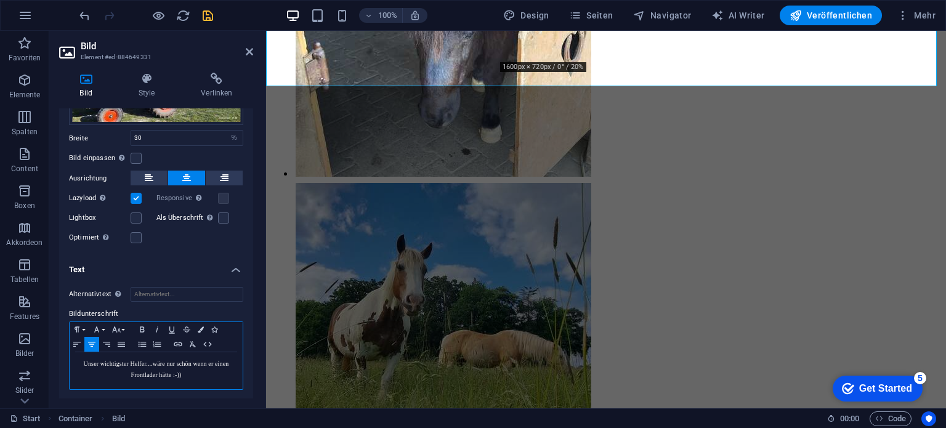
scroll to position [8933, 0]
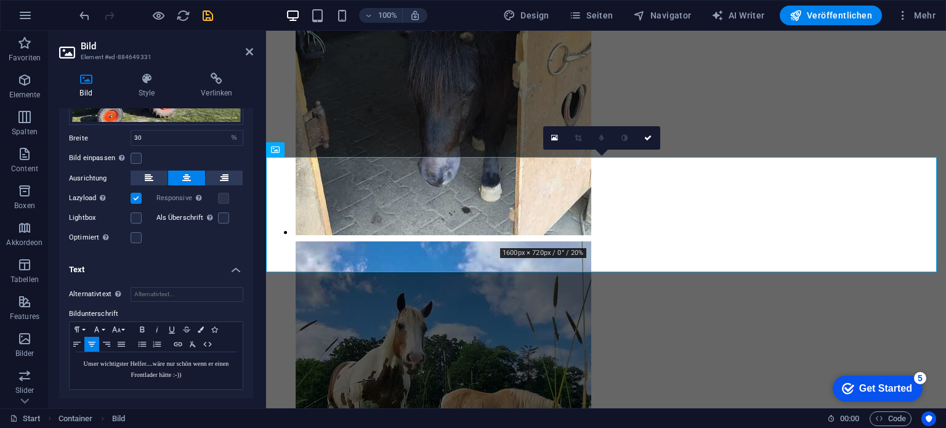
click at [244, 52] on header "Bild Element #ed-884649331" at bounding box center [156, 47] width 194 height 32
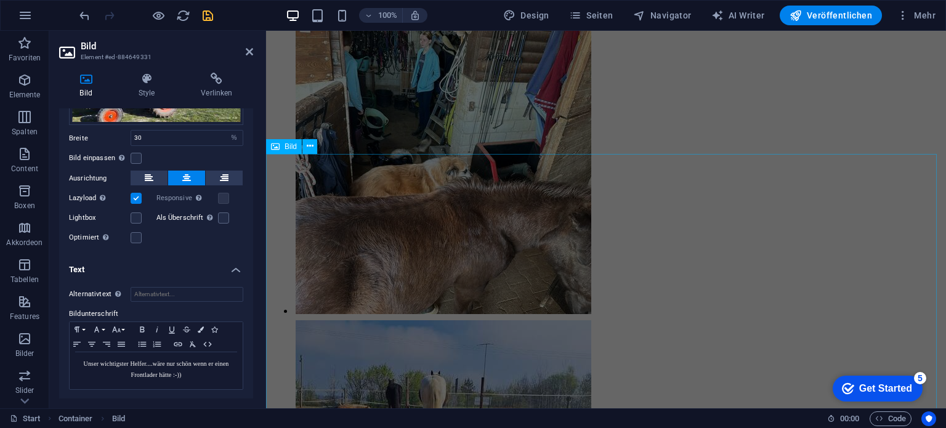
scroll to position [9487, 0]
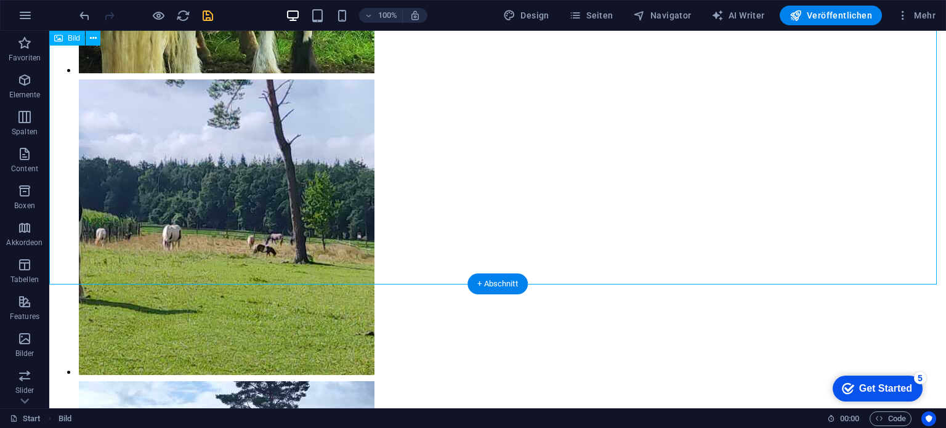
scroll to position [12163, 0]
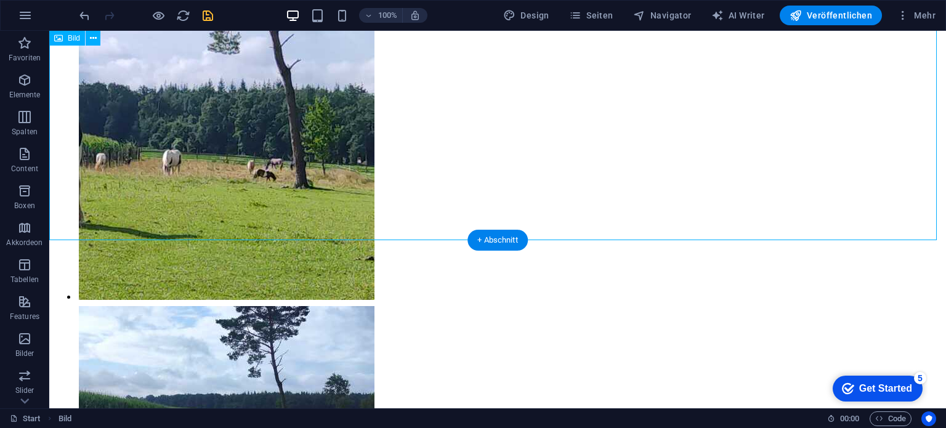
drag, startPoint x: 566, startPoint y: 226, endPoint x: 449, endPoint y: 233, distance: 116.6
click at [91, 36] on icon at bounding box center [93, 38] width 7 height 13
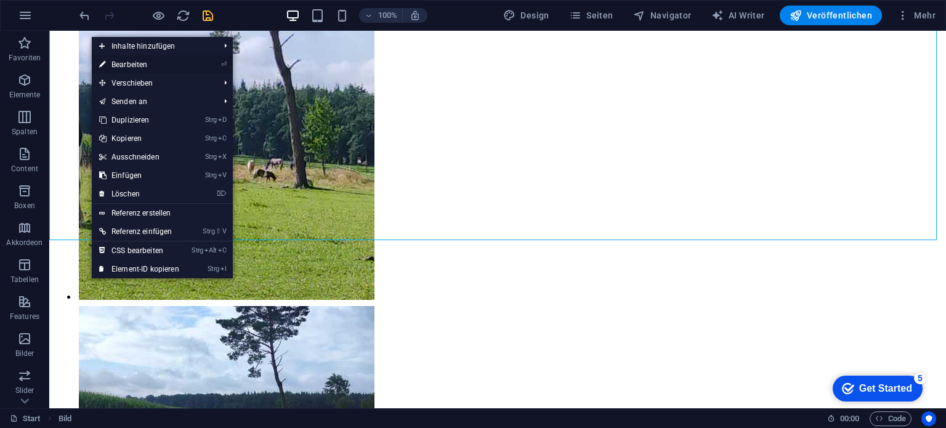
click at [137, 64] on link "⏎ Bearbeiten" at bounding box center [139, 64] width 95 height 18
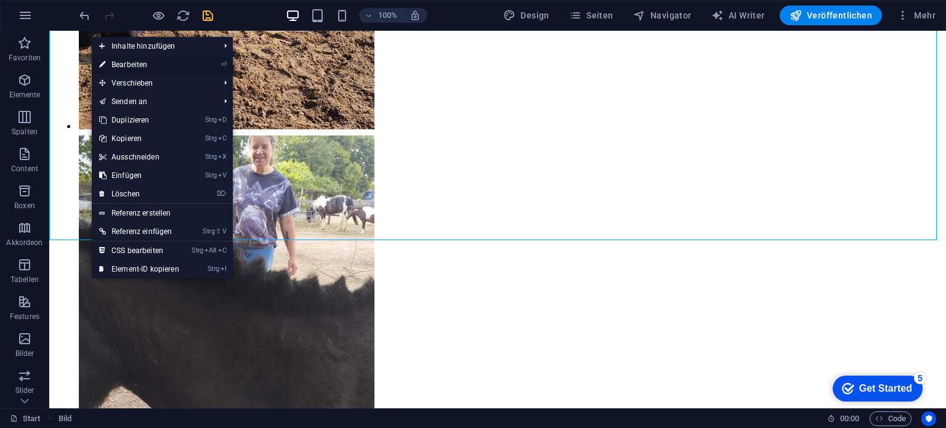
select select "%"
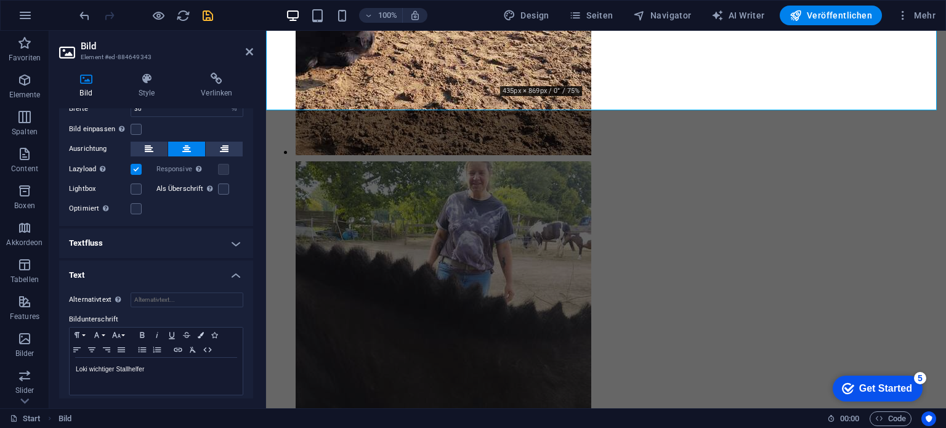
scroll to position [388, 0]
click at [101, 329] on icon "button" at bounding box center [96, 334] width 15 height 10
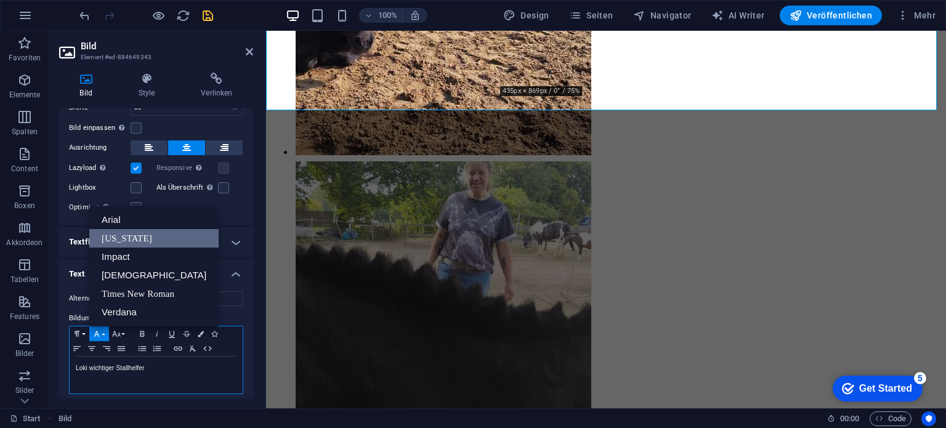
click at [112, 234] on link "[US_STATE]" at bounding box center [153, 238] width 129 height 18
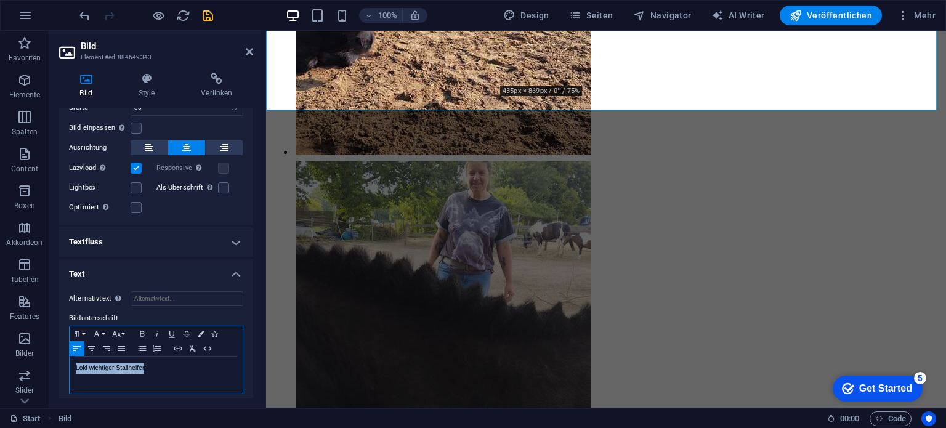
drag, startPoint x: 148, startPoint y: 359, endPoint x: 74, endPoint y: 359, distance: 73.9
click at [74, 359] on div "​ Loki wichtiger Stallhelfer" at bounding box center [156, 375] width 173 height 37
click at [101, 329] on icon "button" at bounding box center [96, 334] width 15 height 10
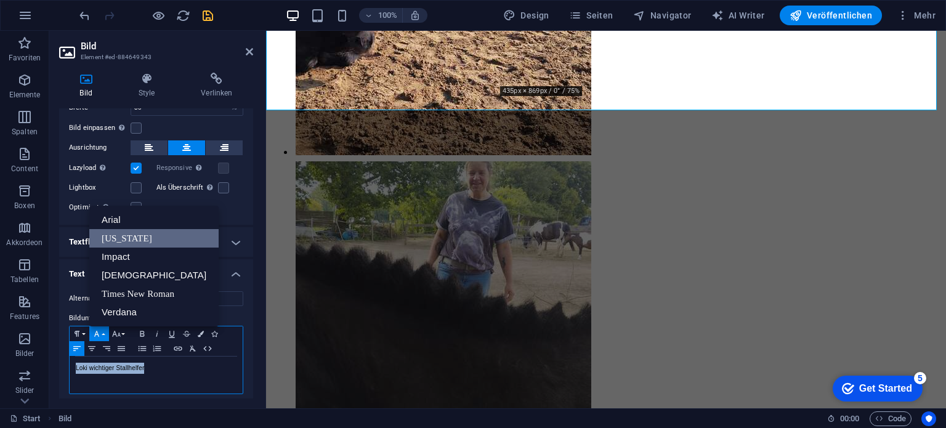
scroll to position [0, 0]
click at [122, 231] on link "[US_STATE]" at bounding box center [153, 238] width 129 height 18
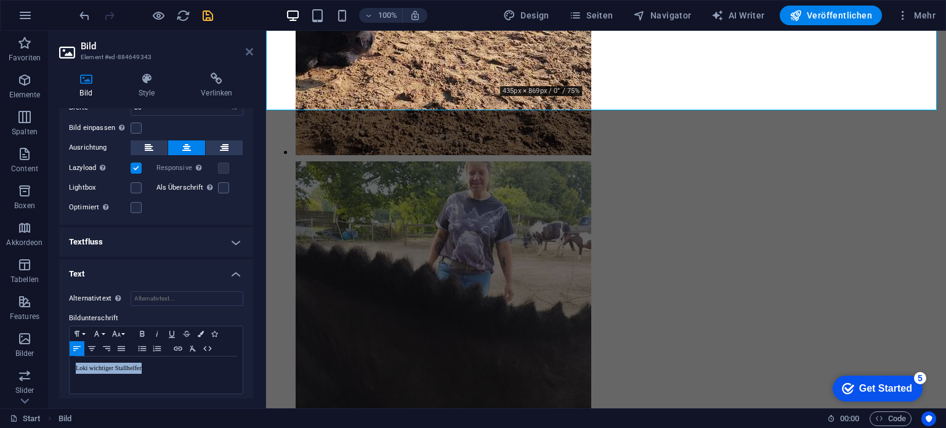
click at [249, 51] on icon at bounding box center [249, 52] width 7 height 10
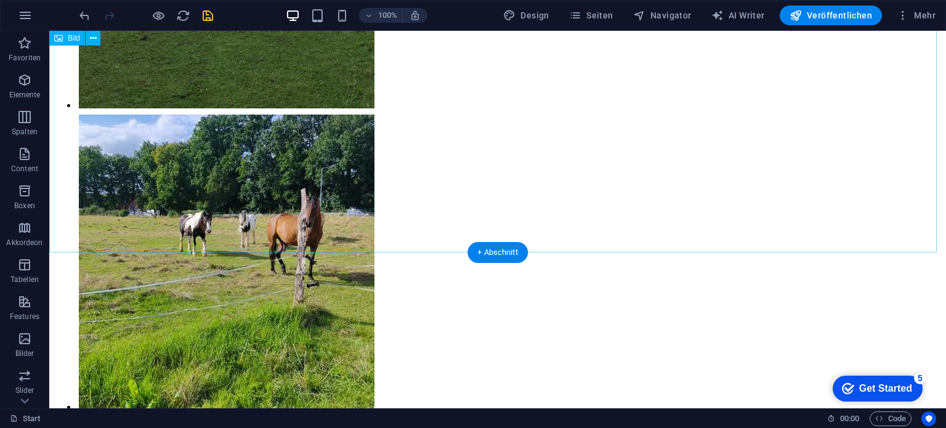
scroll to position [12656, 0]
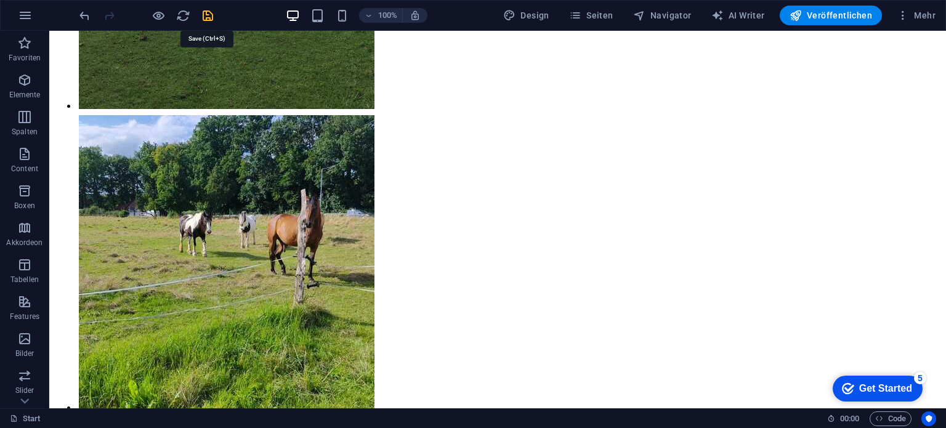
click at [209, 15] on icon "save" at bounding box center [208, 16] width 14 height 14
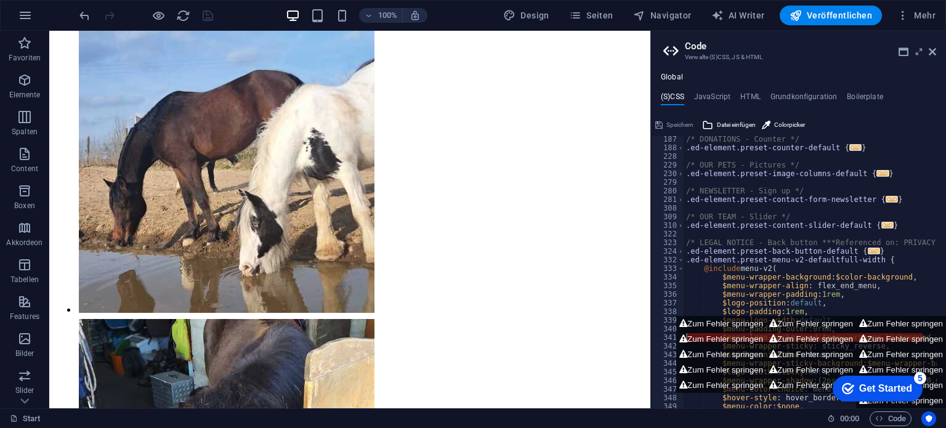
scroll to position [8404, 0]
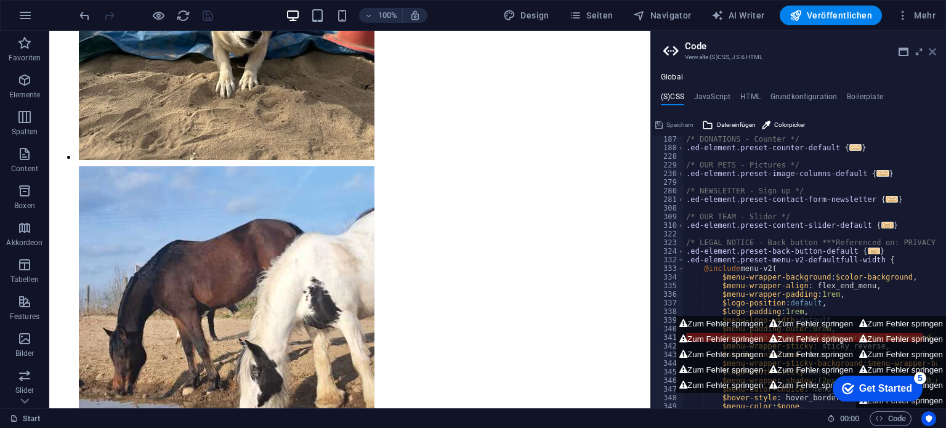
click at [934, 51] on icon at bounding box center [932, 52] width 7 height 10
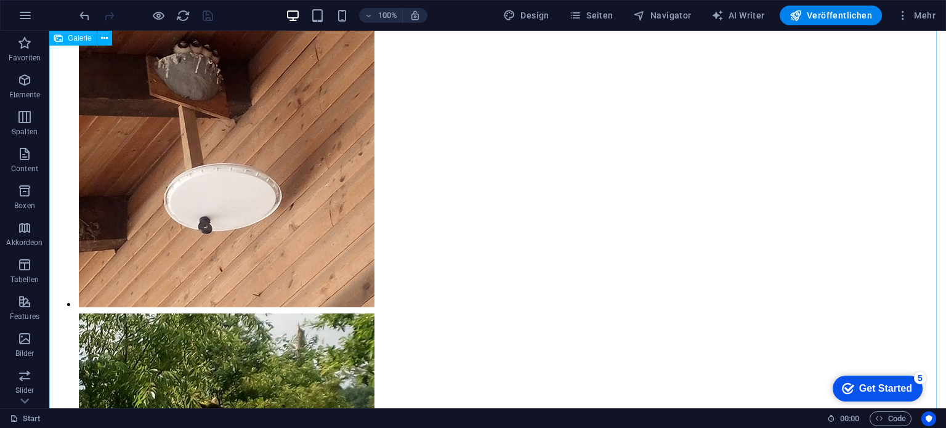
scroll to position [3663, 0]
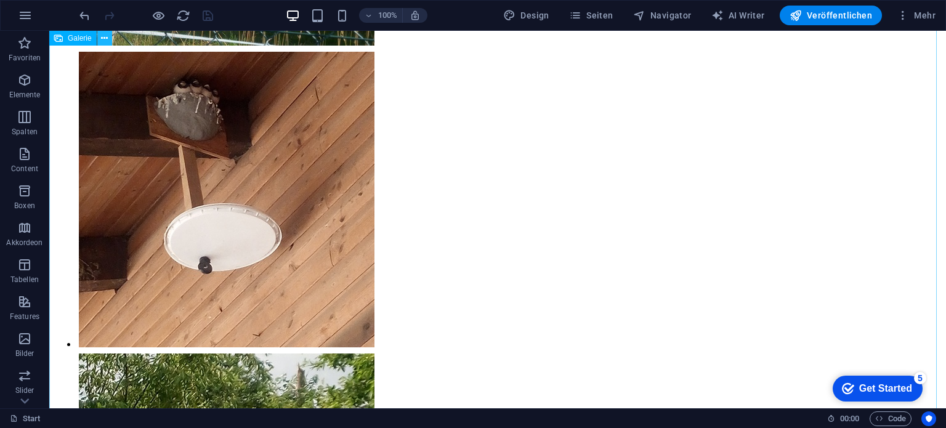
click at [102, 39] on icon at bounding box center [104, 38] width 7 height 13
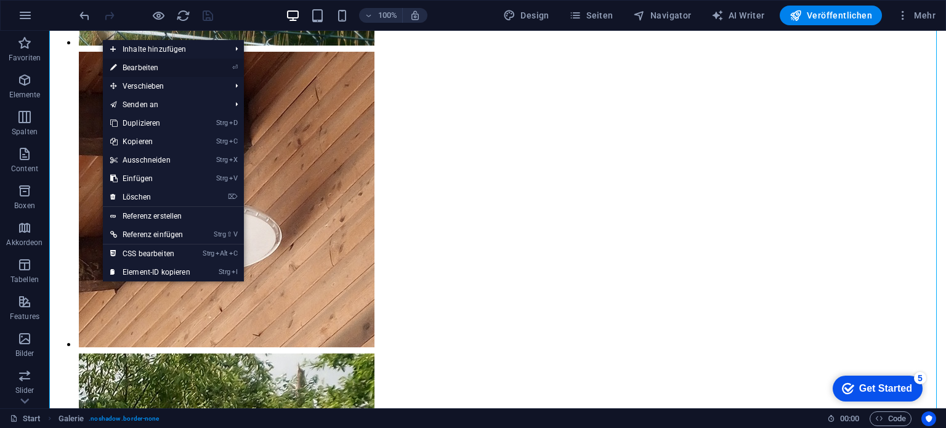
click at [123, 65] on link "⏎ Bearbeiten" at bounding box center [150, 68] width 95 height 18
select select "4"
select select "%"
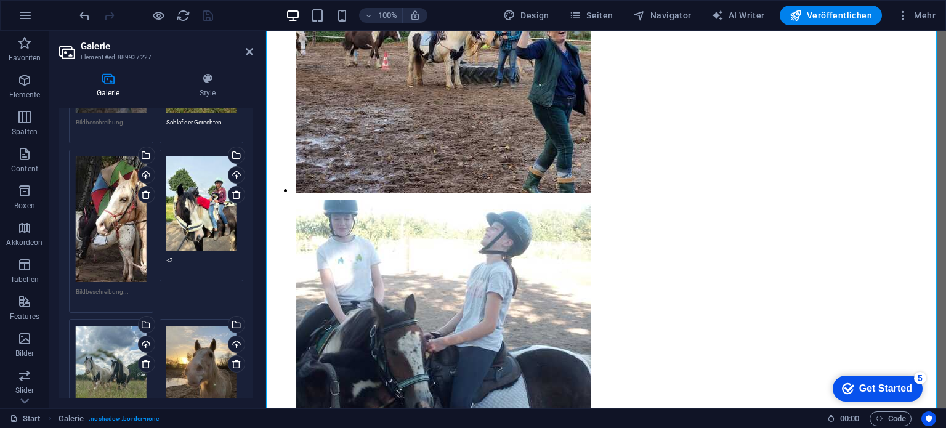
scroll to position [5237, 0]
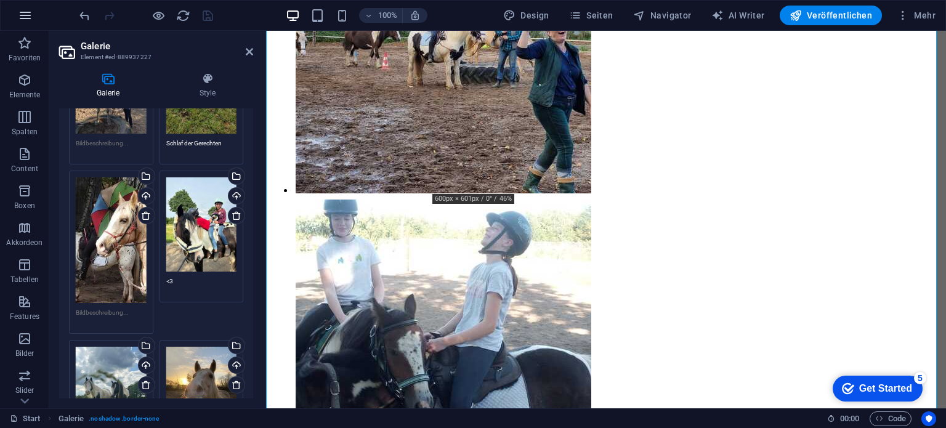
click at [25, 17] on icon "button" at bounding box center [25, 15] width 15 height 15
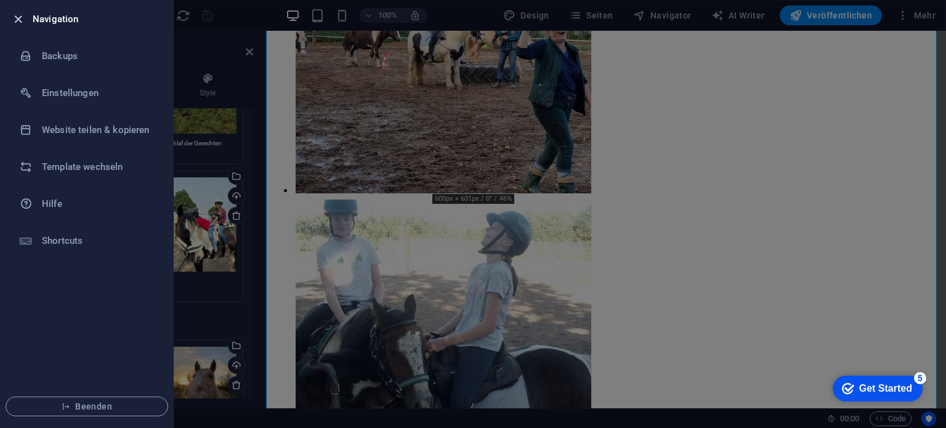
click at [14, 17] on icon "button" at bounding box center [18, 19] width 14 height 14
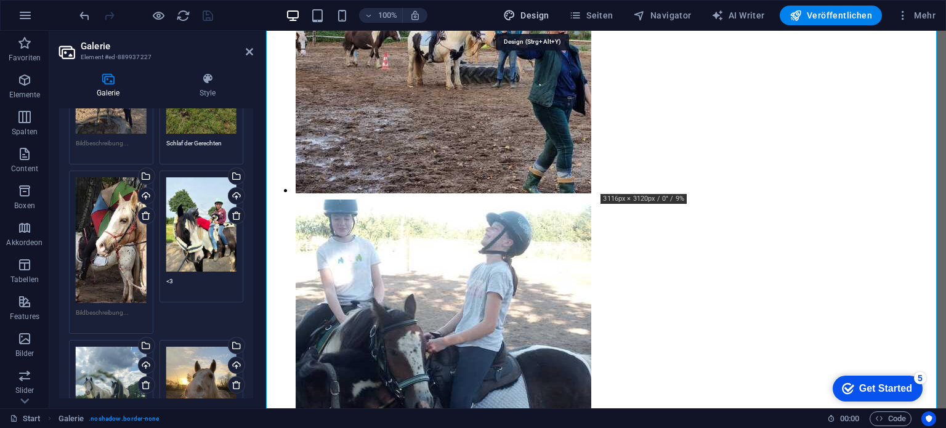
click at [539, 15] on span "Design" at bounding box center [526, 15] width 46 height 12
select select "px"
select select "500"
select select "px"
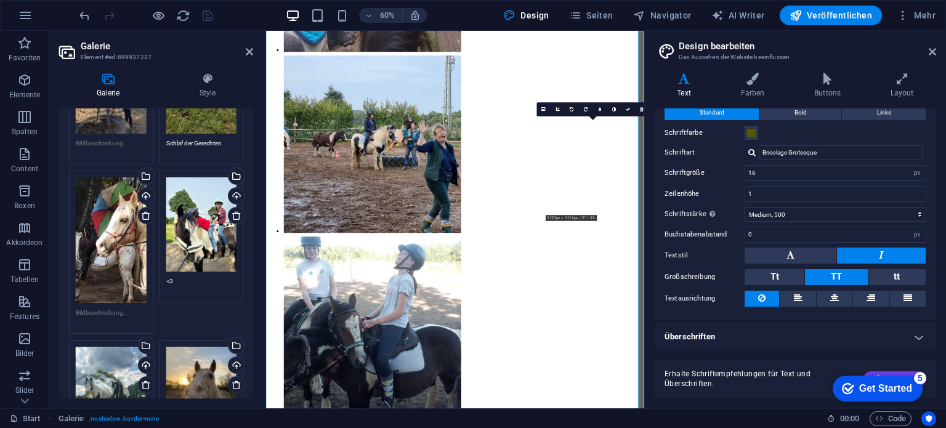
scroll to position [0, 0]
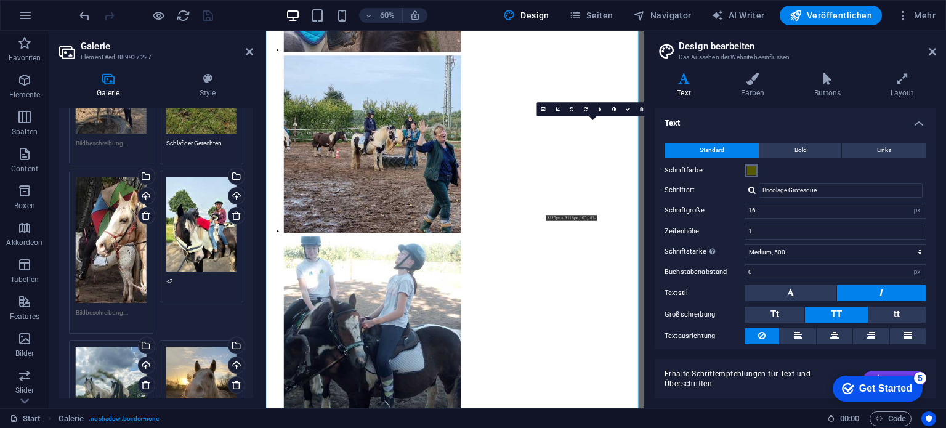
click at [751, 172] on span at bounding box center [752, 171] width 10 height 10
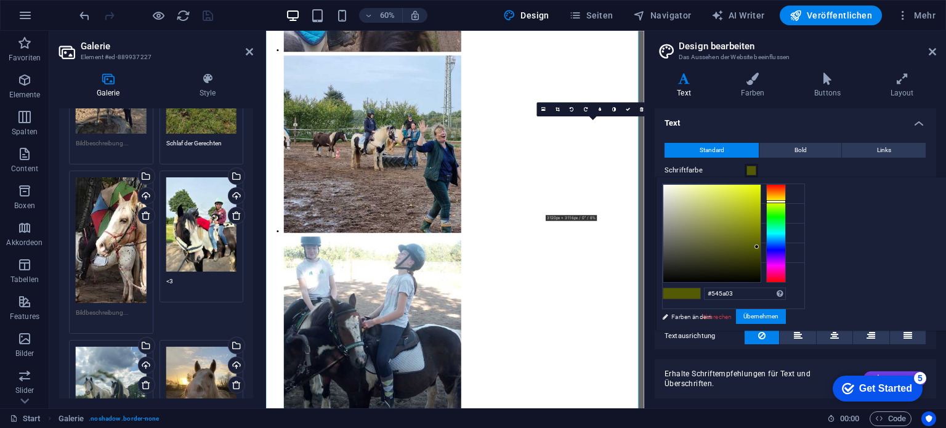
type input "#0d0d0c"
click at [761, 276] on div at bounding box center [712, 233] width 97 height 97
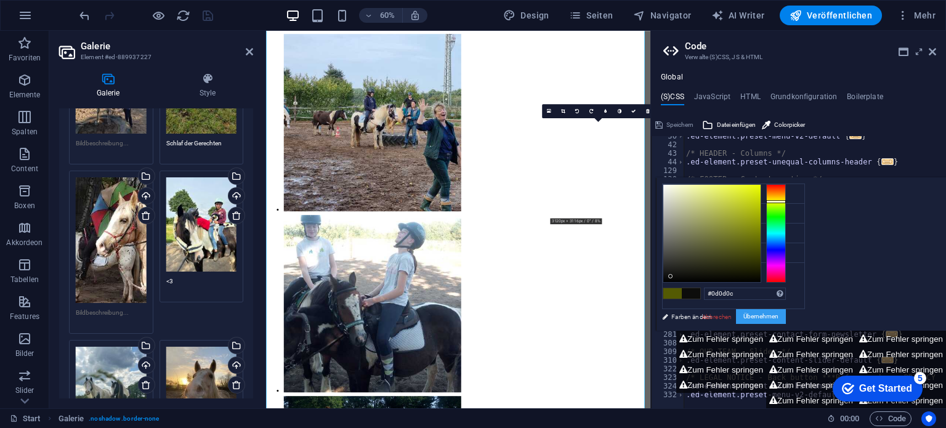
scroll to position [254, 0]
click at [786, 316] on button "Übernehmen" at bounding box center [761, 316] width 50 height 15
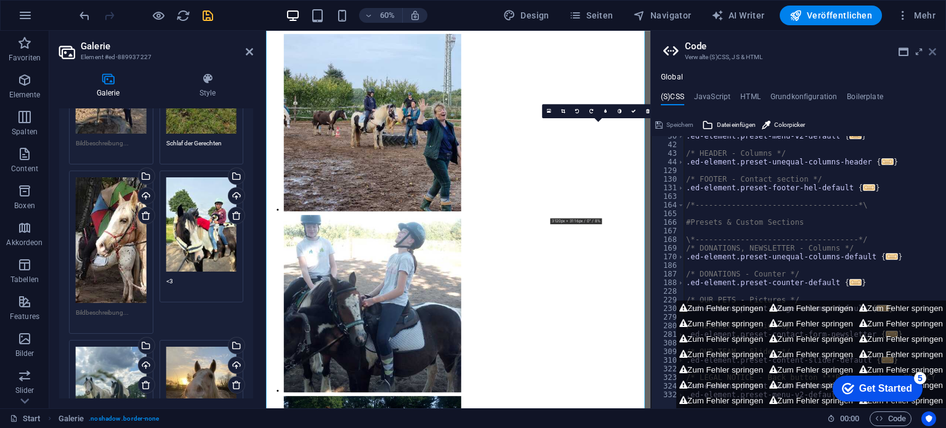
click at [934, 50] on icon at bounding box center [932, 52] width 7 height 10
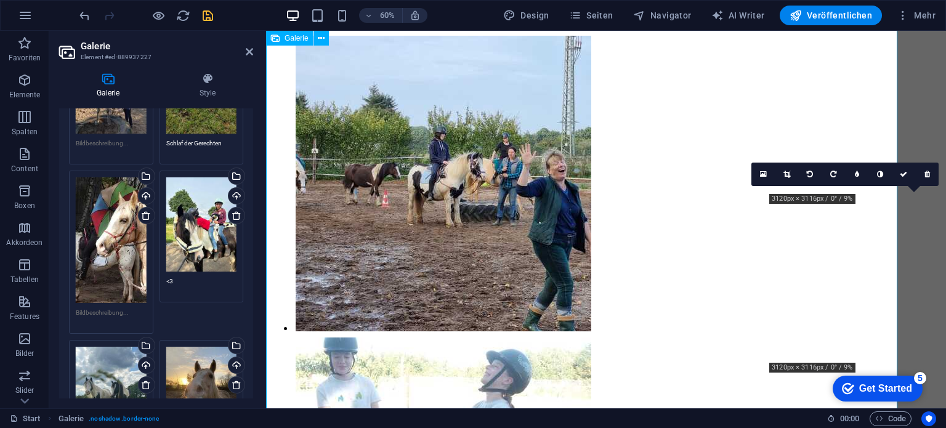
scroll to position [2937, 0]
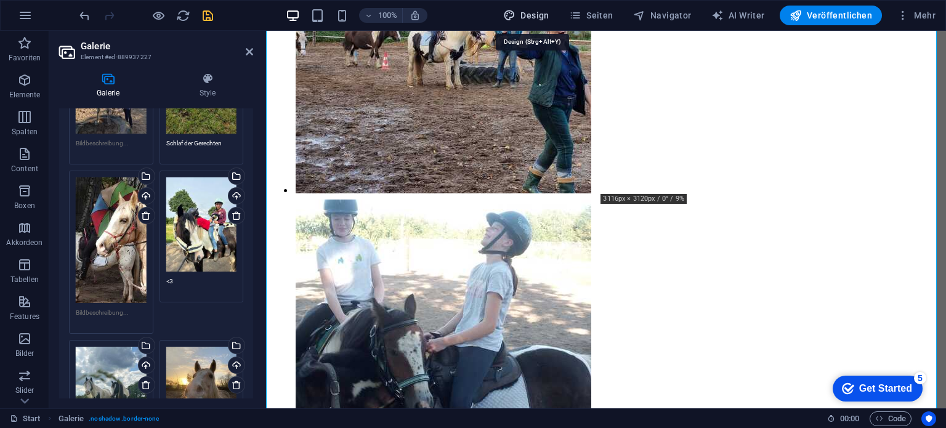
click at [550, 19] on span "Design" at bounding box center [526, 15] width 46 height 12
select select "px"
select select "500"
select select "px"
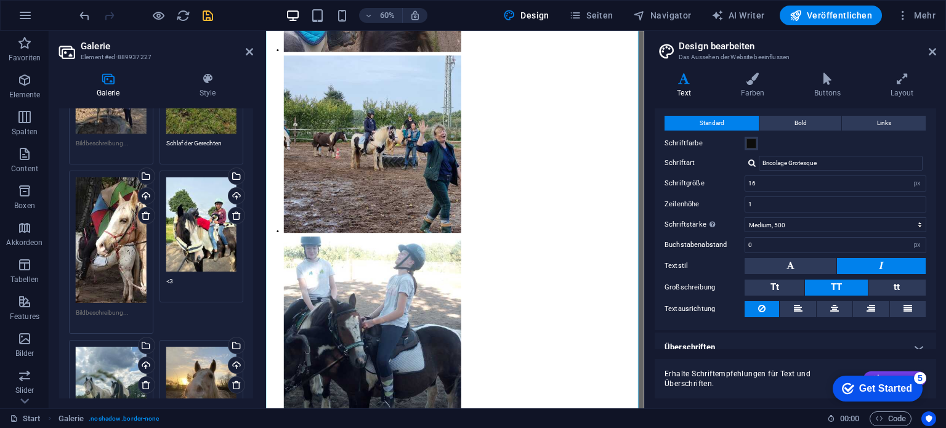
scroll to position [38, 0]
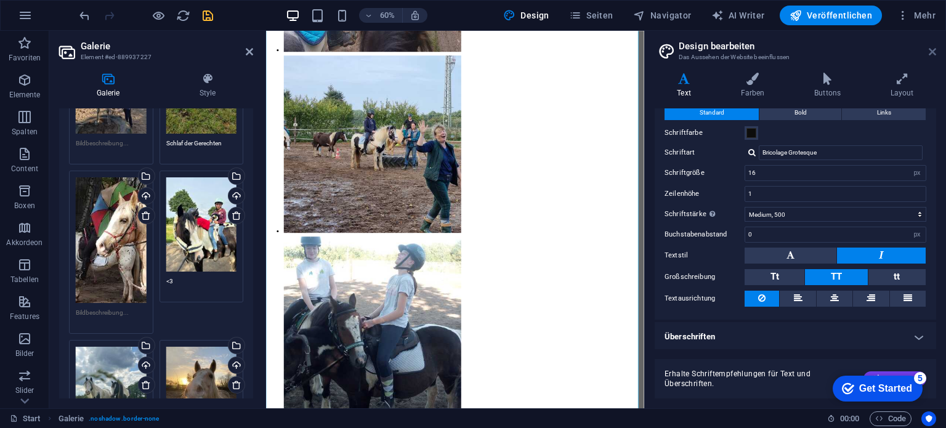
click at [931, 51] on icon at bounding box center [932, 52] width 7 height 10
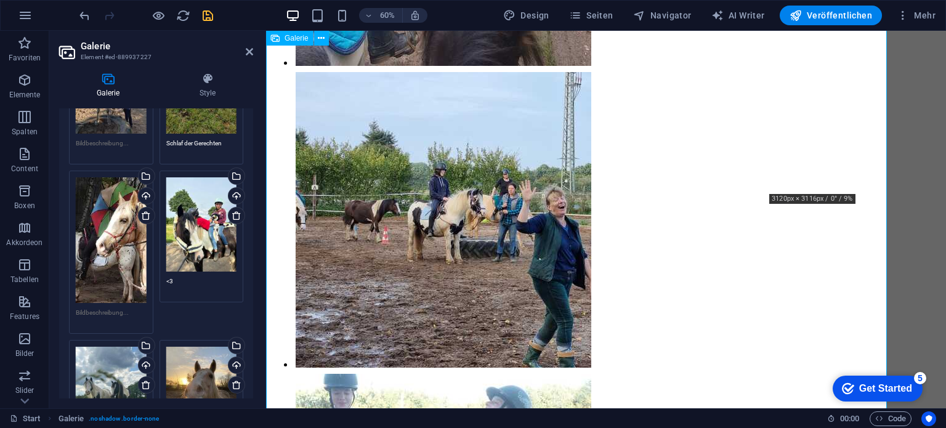
scroll to position [2937, 0]
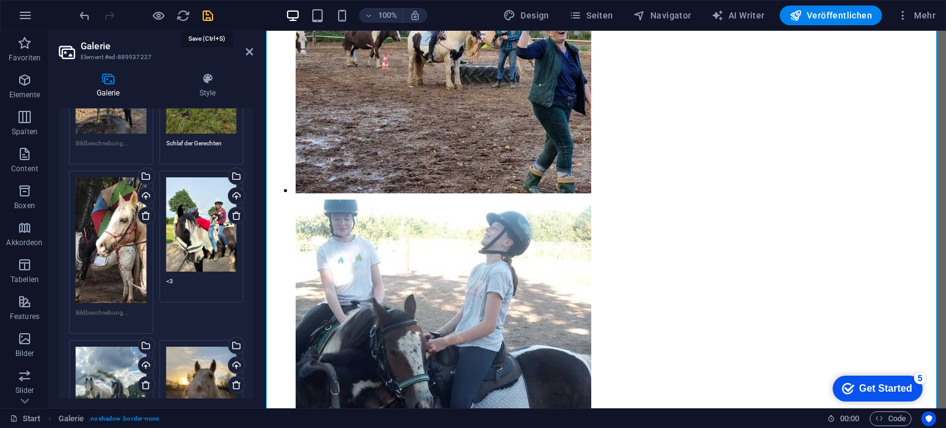
click at [207, 12] on icon "save" at bounding box center [208, 16] width 14 height 14
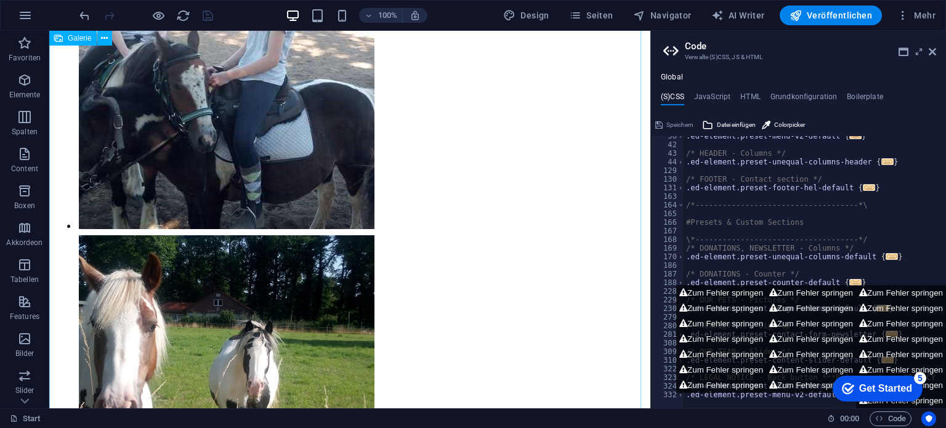
scroll to position [3216, 0]
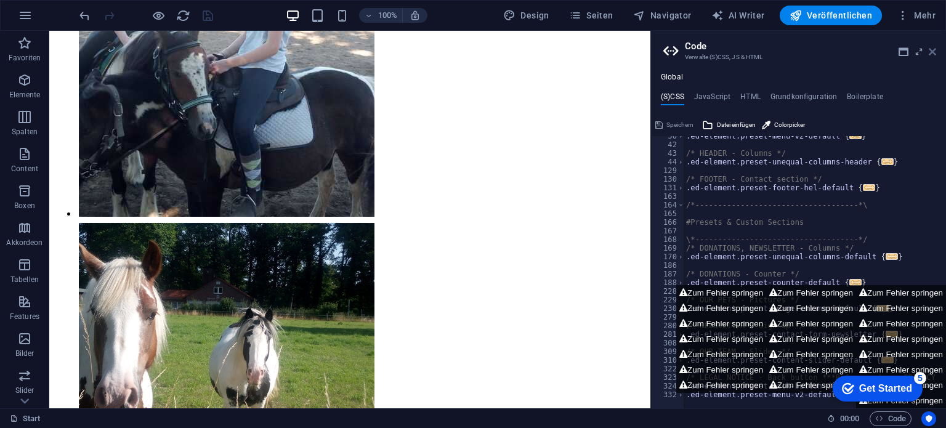
click at [935, 52] on icon at bounding box center [932, 52] width 7 height 10
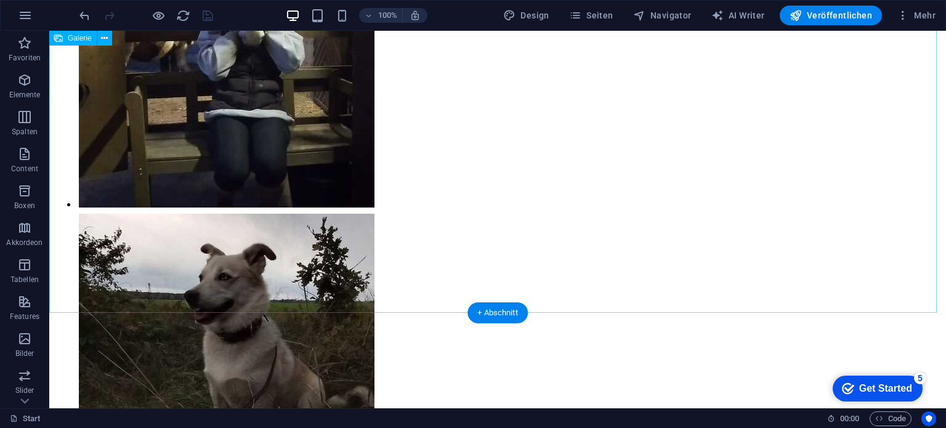
scroll to position [5301, 0]
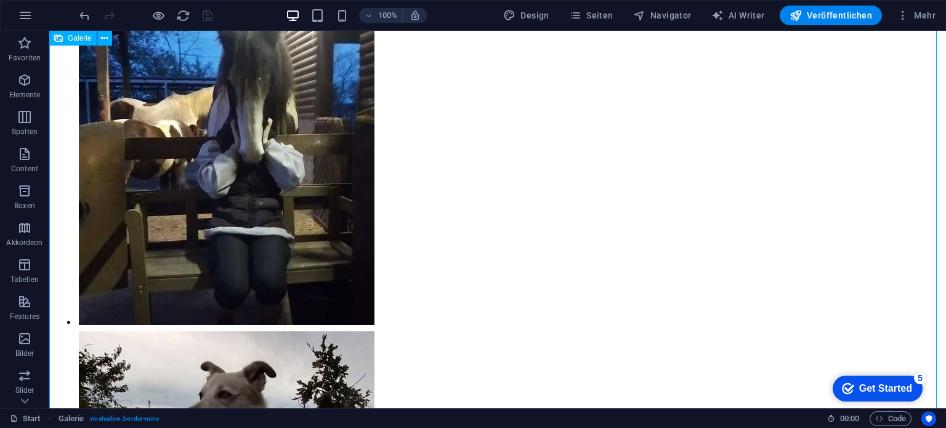
scroll to position [5178, 0]
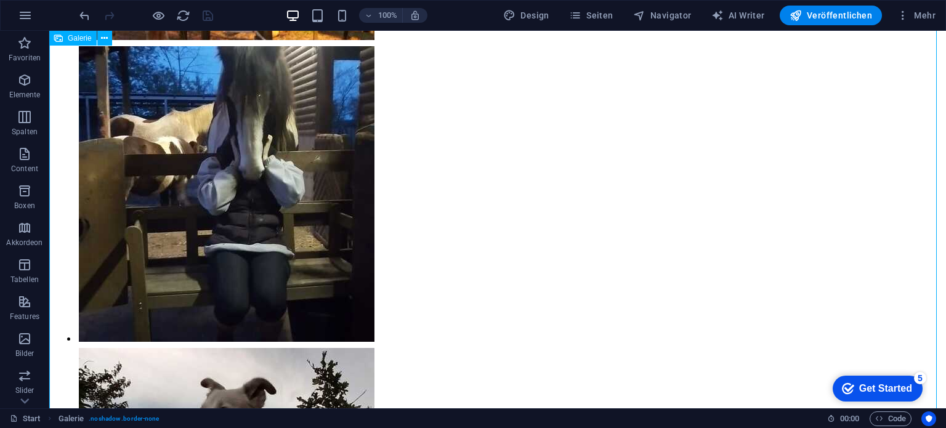
select select "4"
select select "%"
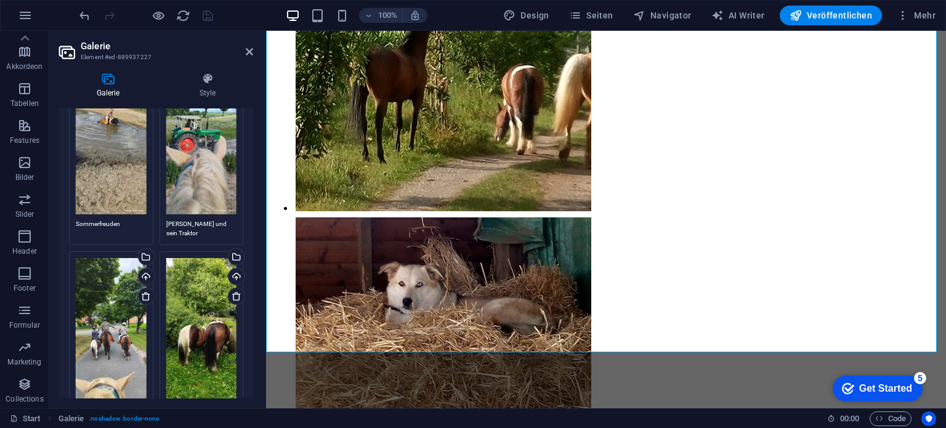
scroll to position [6777, 0]
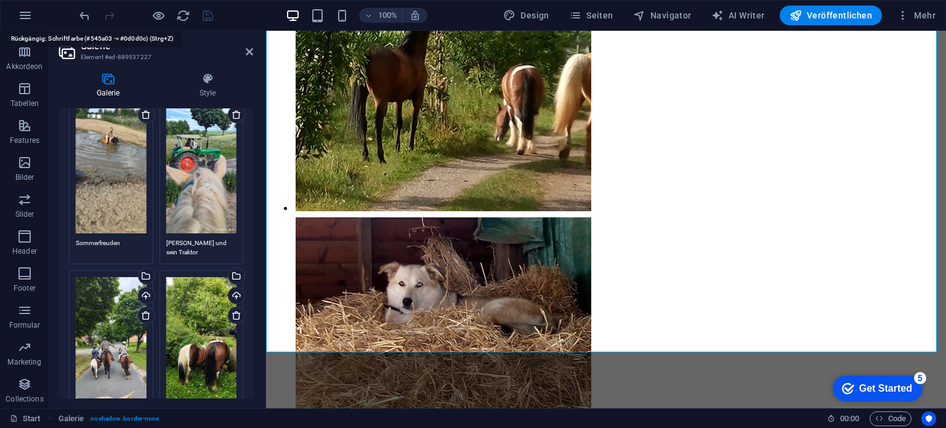
drag, startPoint x: 84, startPoint y: 14, endPoint x: 165, endPoint y: 31, distance: 82.7
click at [84, 14] on icon "undo" at bounding box center [85, 16] width 14 height 14
